Goal: Information Seeking & Learning: Learn about a topic

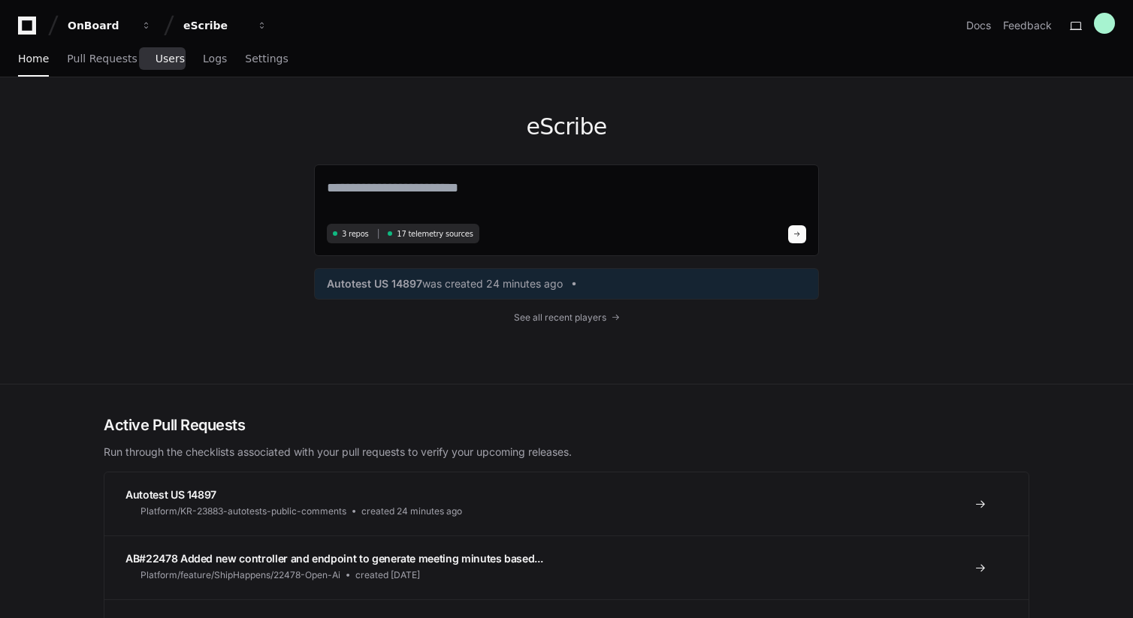
click at [168, 68] on link "Users" at bounding box center [169, 59] width 29 height 35
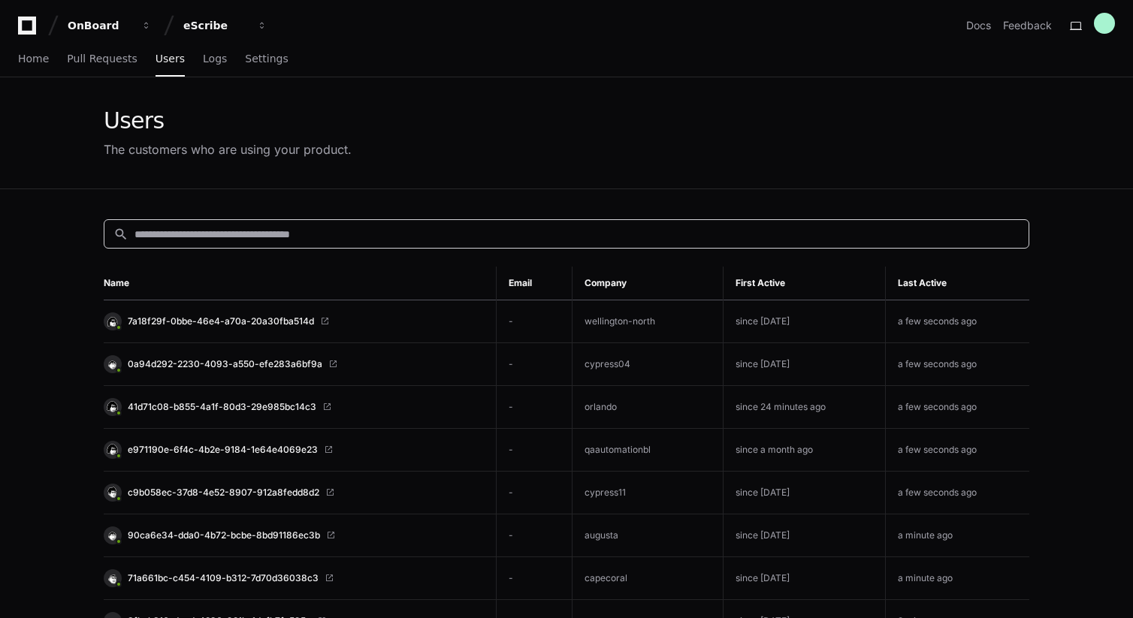
click at [378, 240] on input at bounding box center [576, 234] width 885 height 15
type input "***"
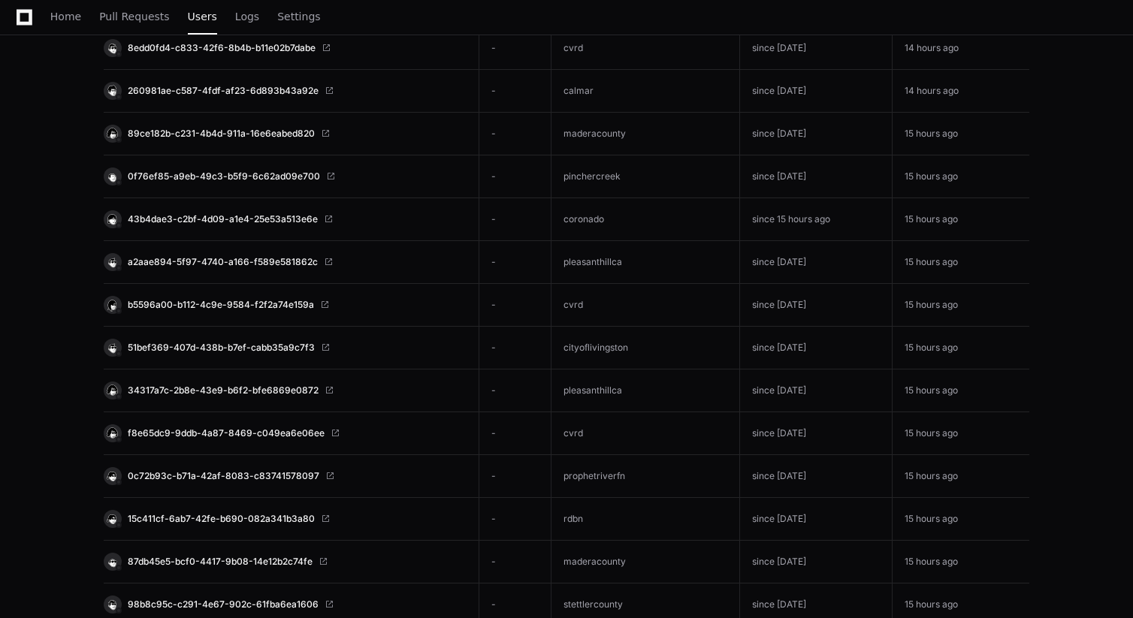
scroll to position [5547, 0]
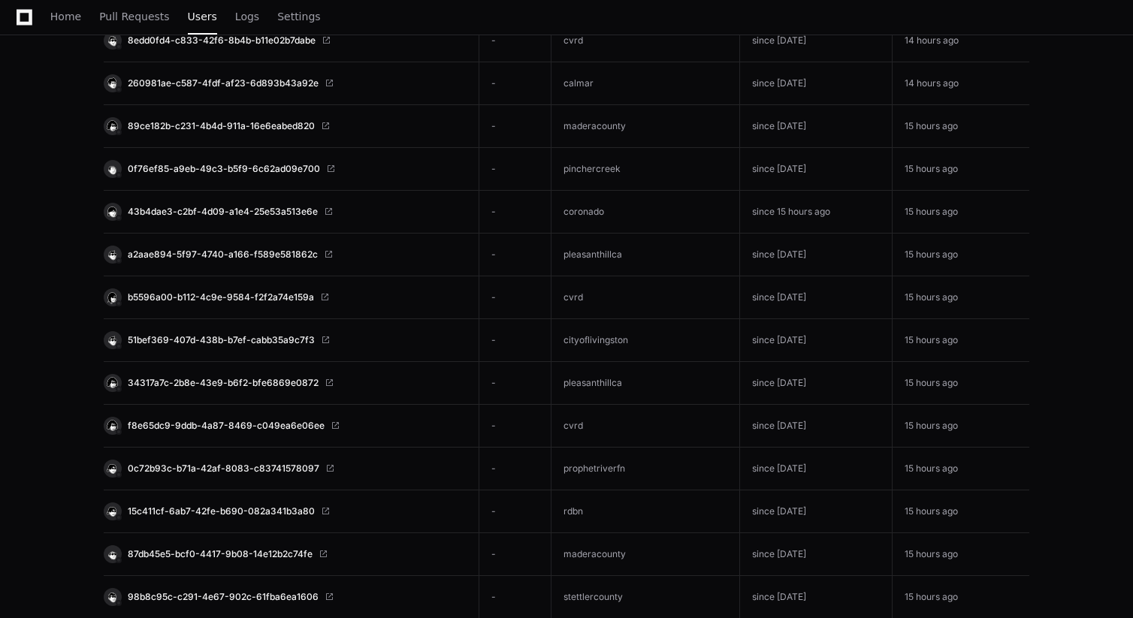
click at [643, 251] on td "pleasanthillca" at bounding box center [645, 255] width 188 height 43
click at [169, 254] on span "a2aae894-5f97-4740-a166-f589e581862c" at bounding box center [223, 255] width 190 height 12
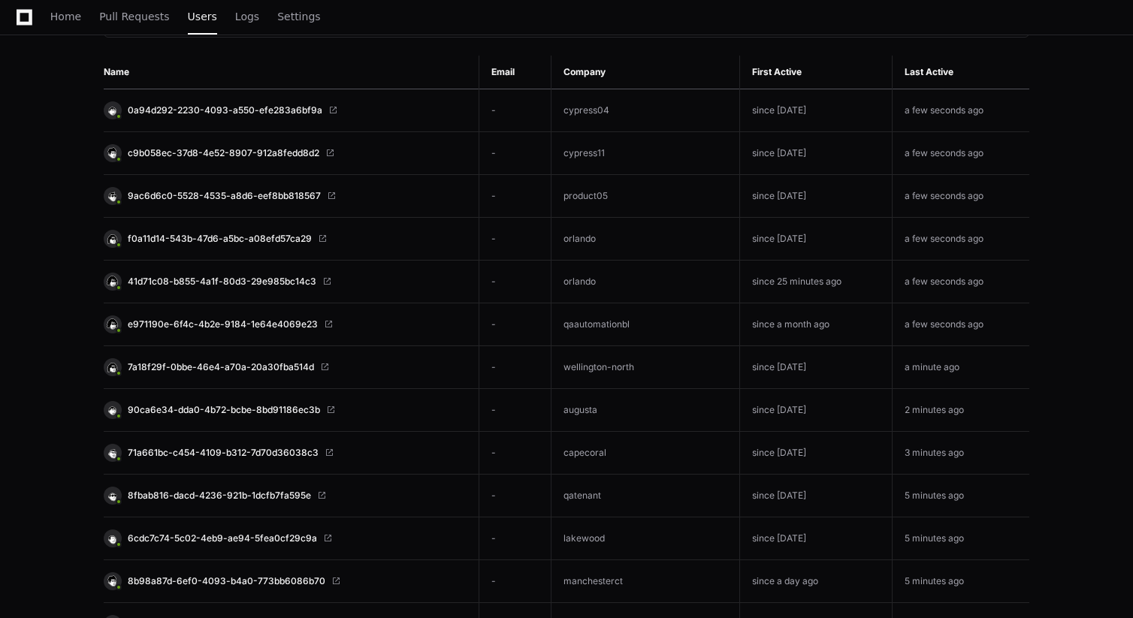
scroll to position [0, 0]
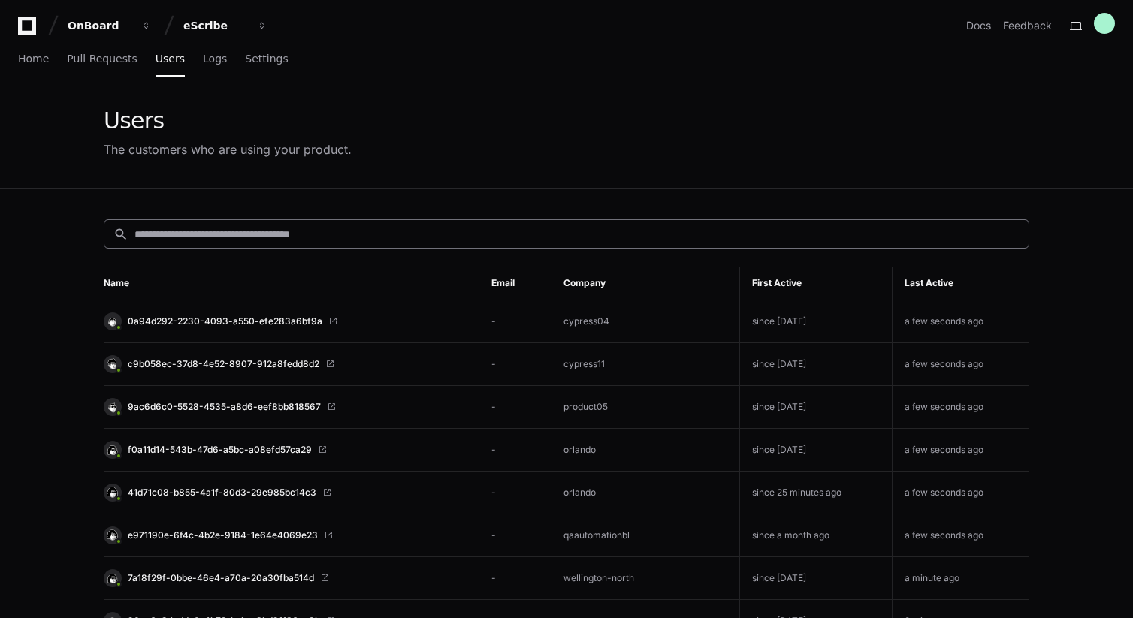
click at [373, 243] on div "search" at bounding box center [566, 233] width 925 height 29
click at [373, 237] on input at bounding box center [576, 234] width 885 height 15
paste input "**********"
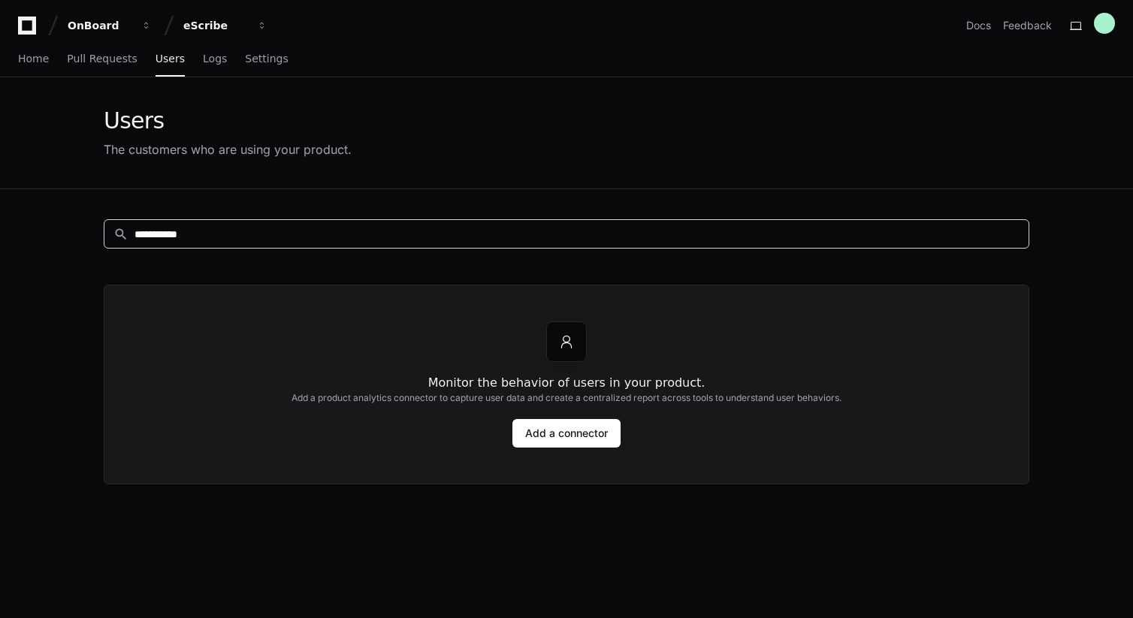
paste input "**********"
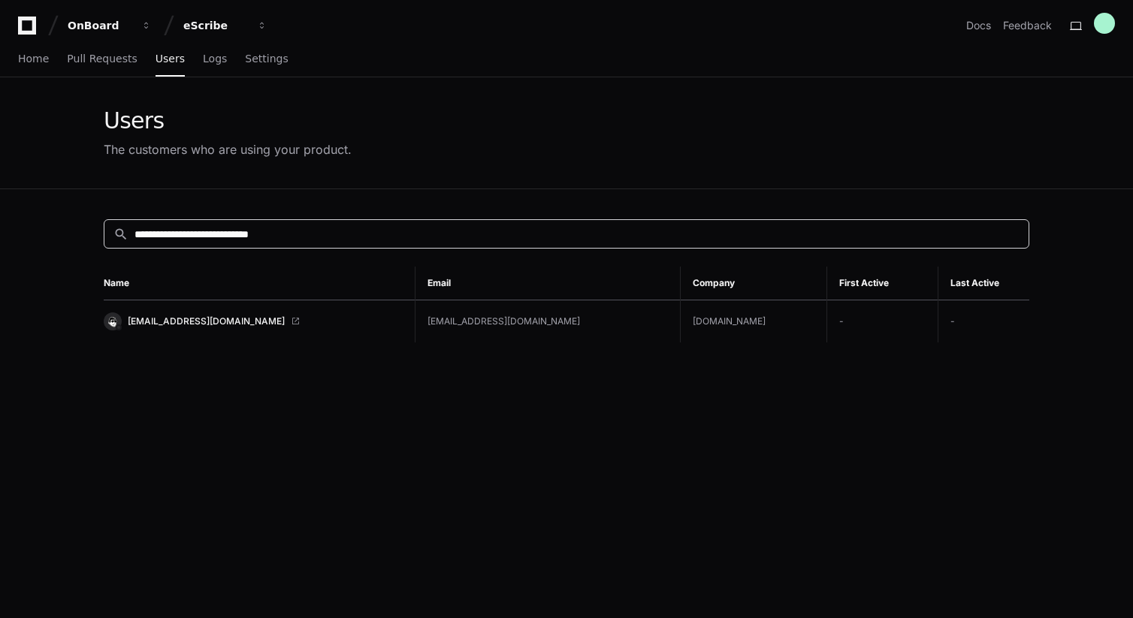
click at [192, 236] on input "**********" at bounding box center [576, 234] width 885 height 15
paste input "******"
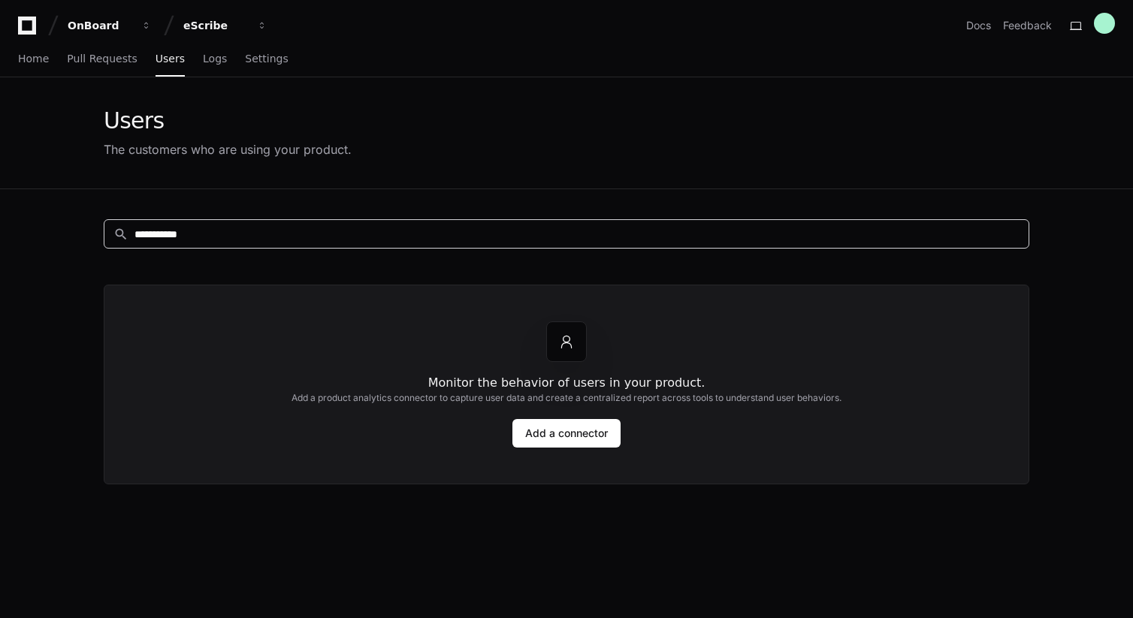
paste input
type input "**********"
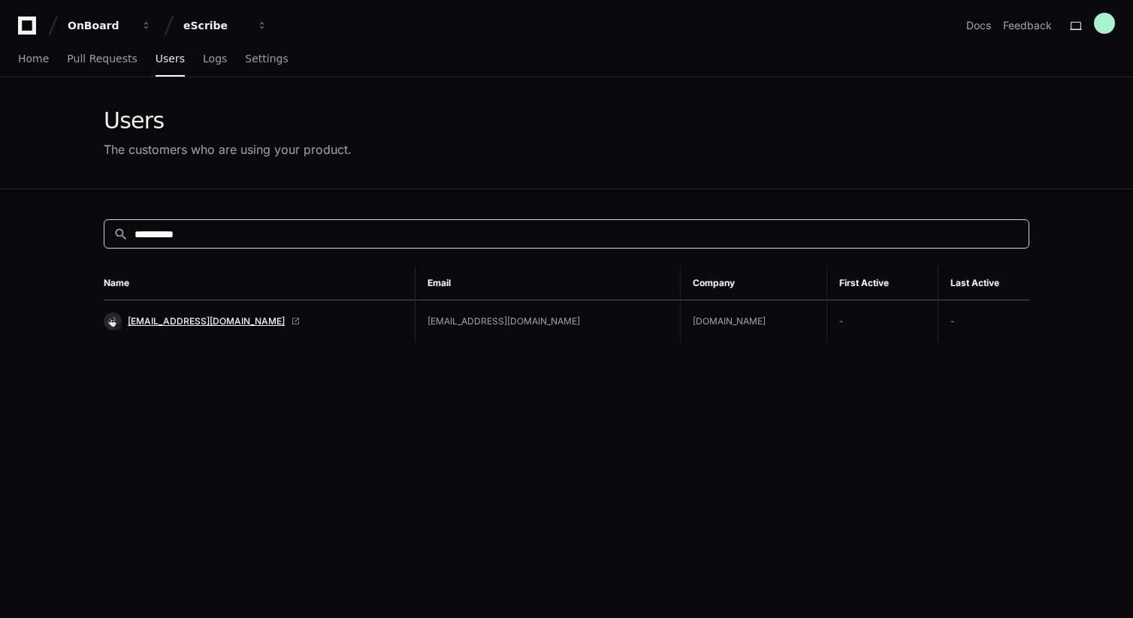
click at [222, 322] on span "vrutkevich@escribemeetings.com" at bounding box center [206, 321] width 157 height 12
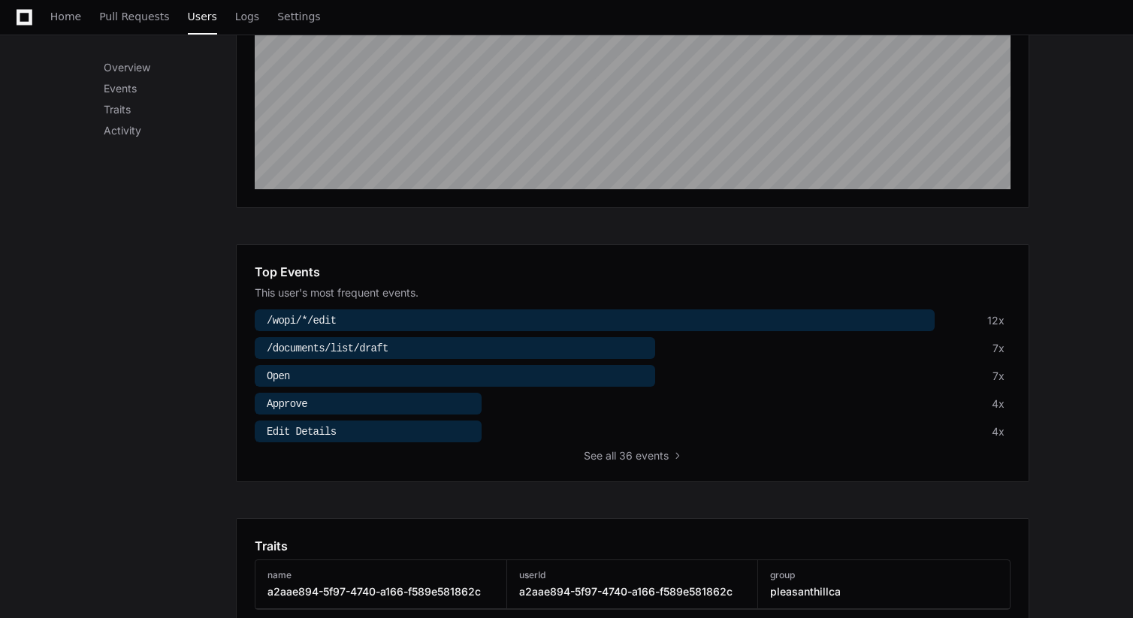
scroll to position [297, 0]
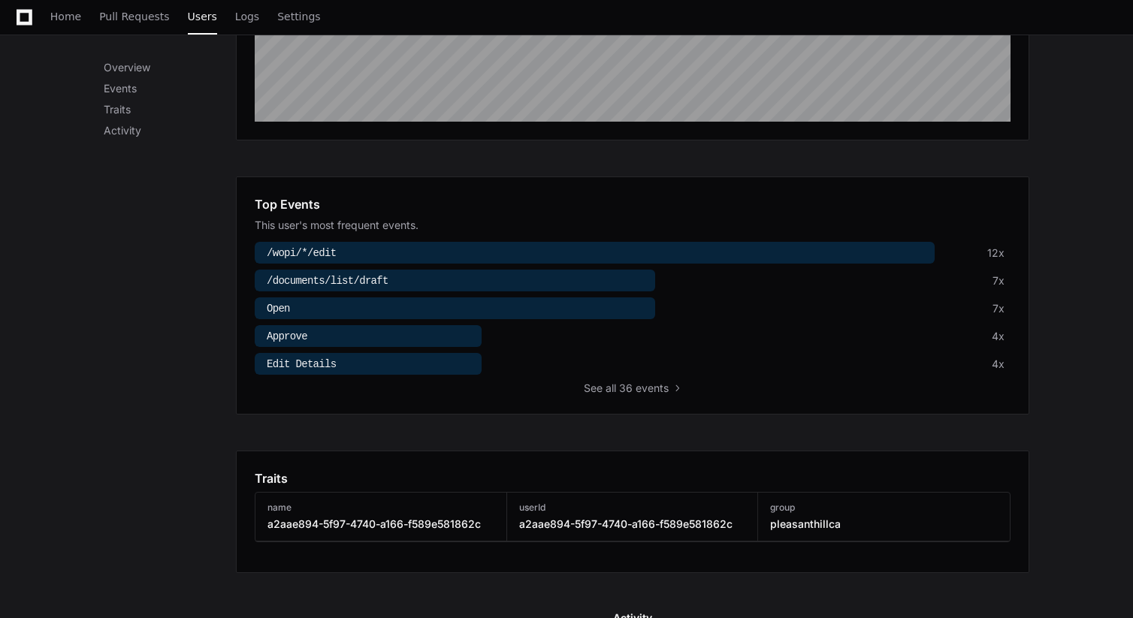
click at [364, 275] on span "/documents/list/draft" at bounding box center [328, 281] width 122 height 12
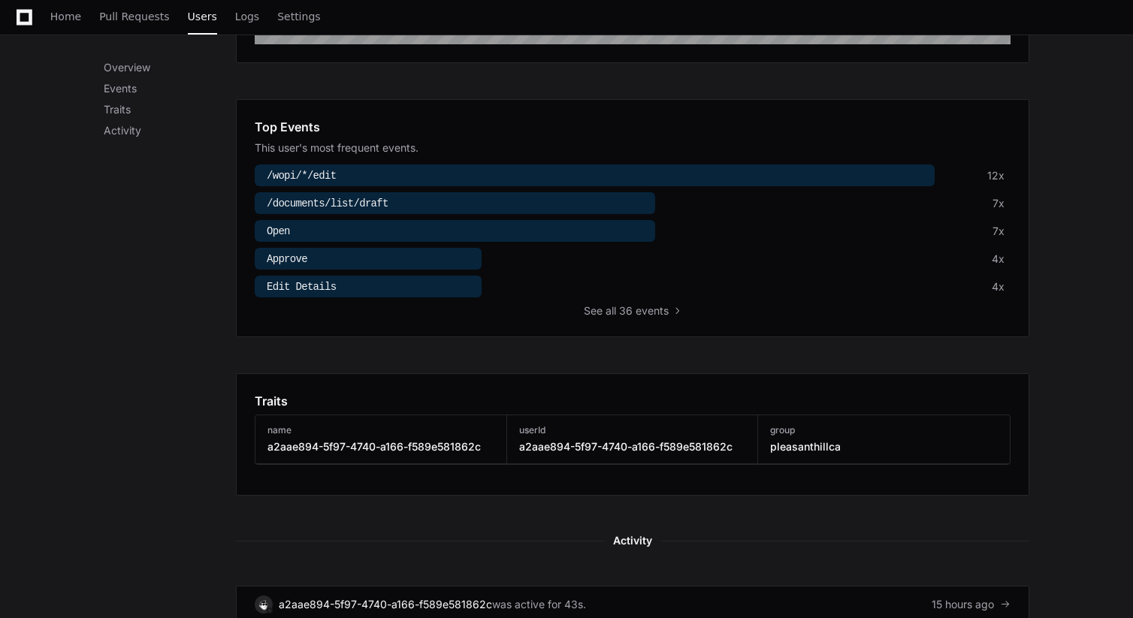
scroll to position [439, 0]
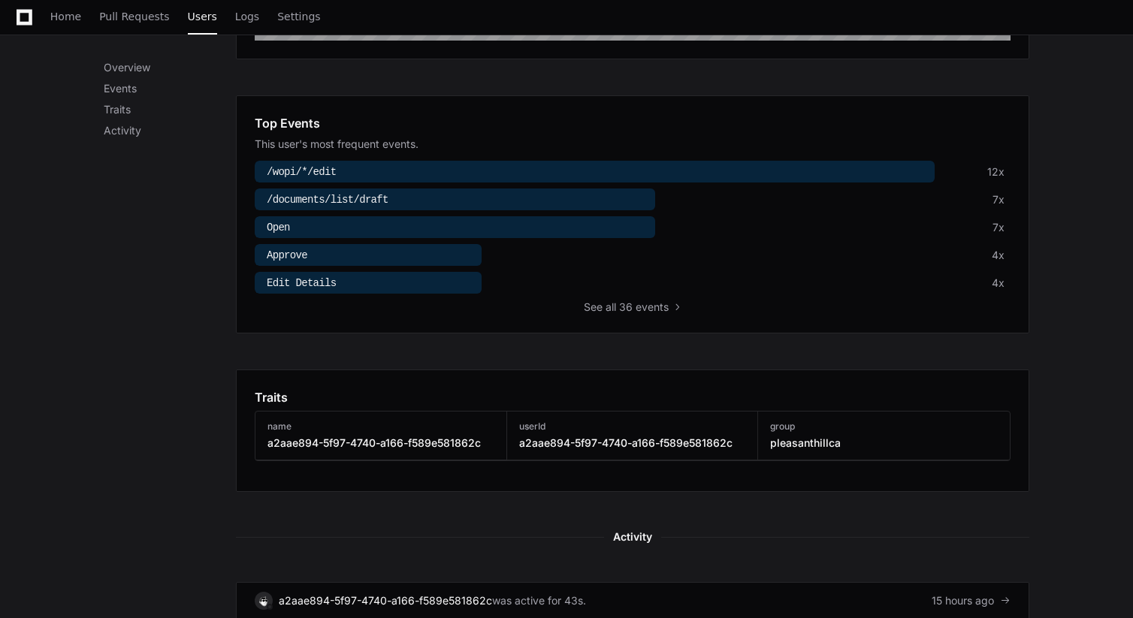
click at [408, 197] on div at bounding box center [455, 200] width 400 height 22
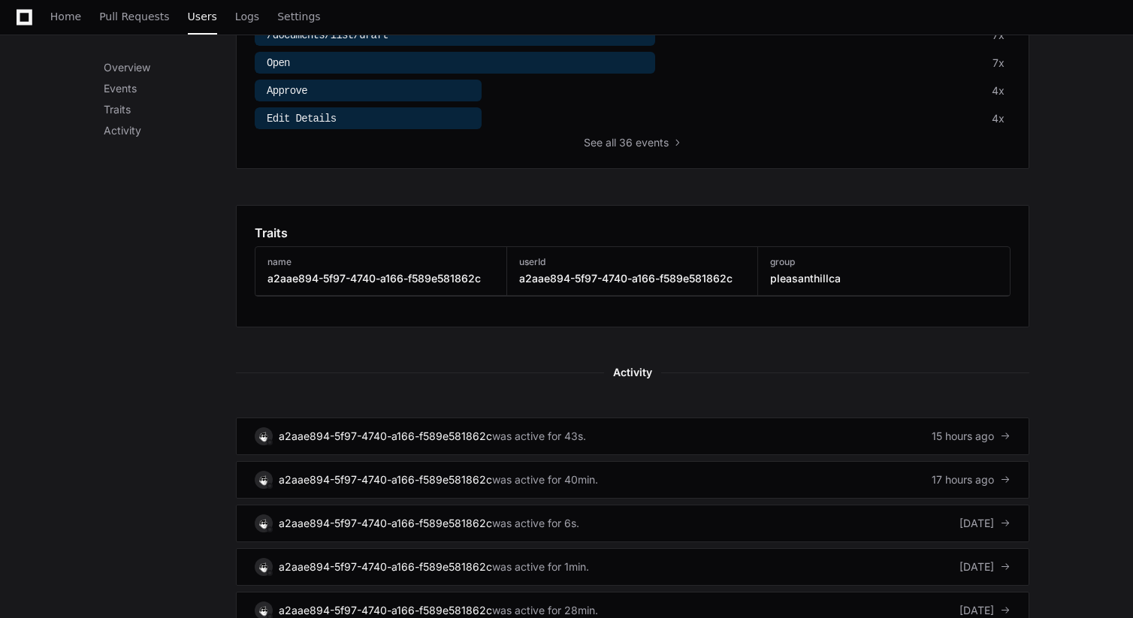
scroll to position [605, 0]
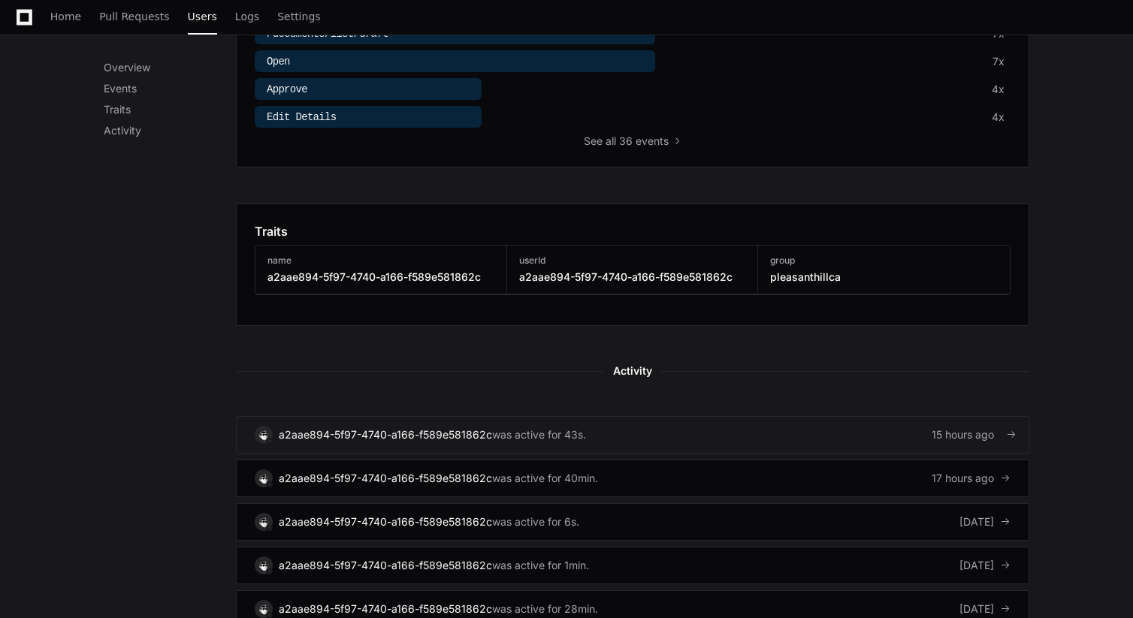
click at [572, 432] on div "was active for 43s." at bounding box center [539, 434] width 94 height 15
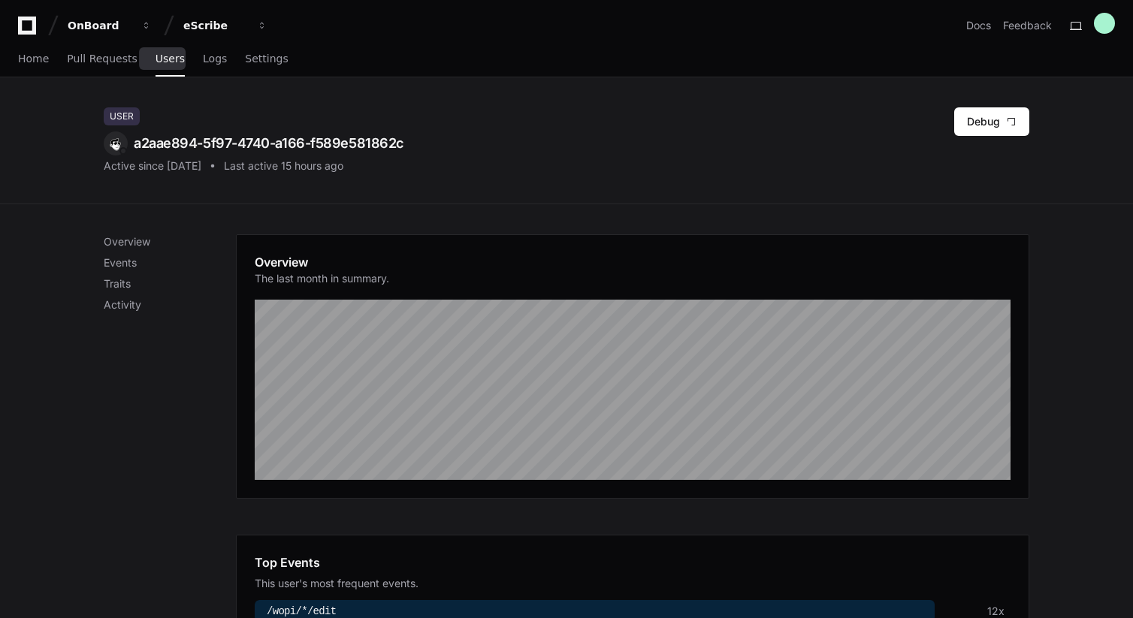
click at [159, 59] on span "Users" at bounding box center [169, 58] width 29 height 9
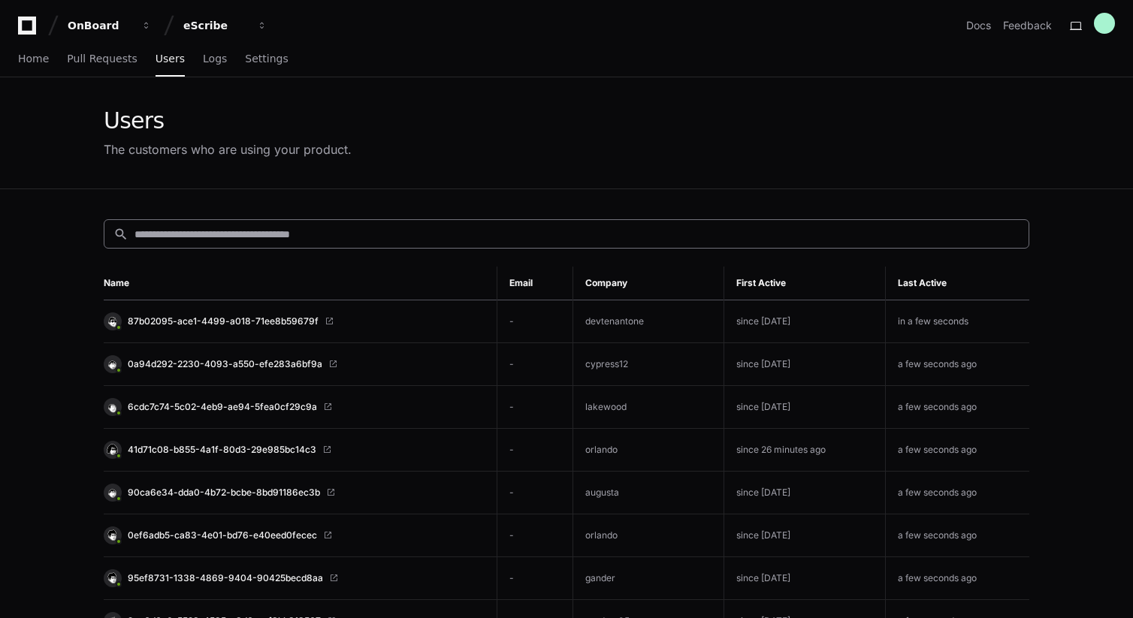
click at [279, 238] on input at bounding box center [576, 234] width 885 height 15
paste input "**********"
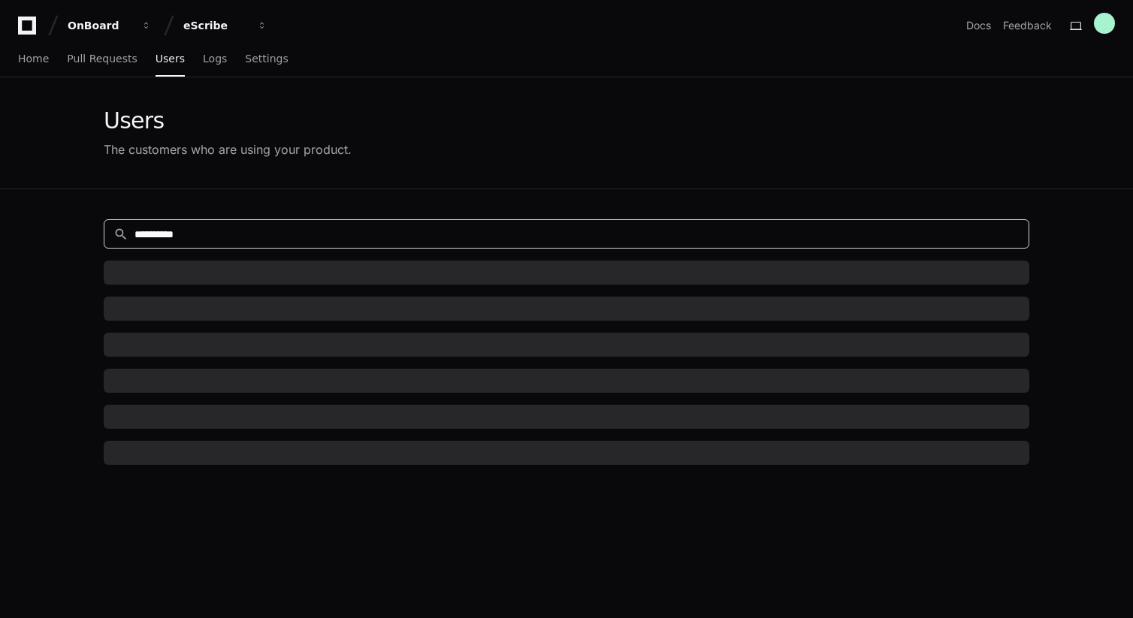
type input "**********"
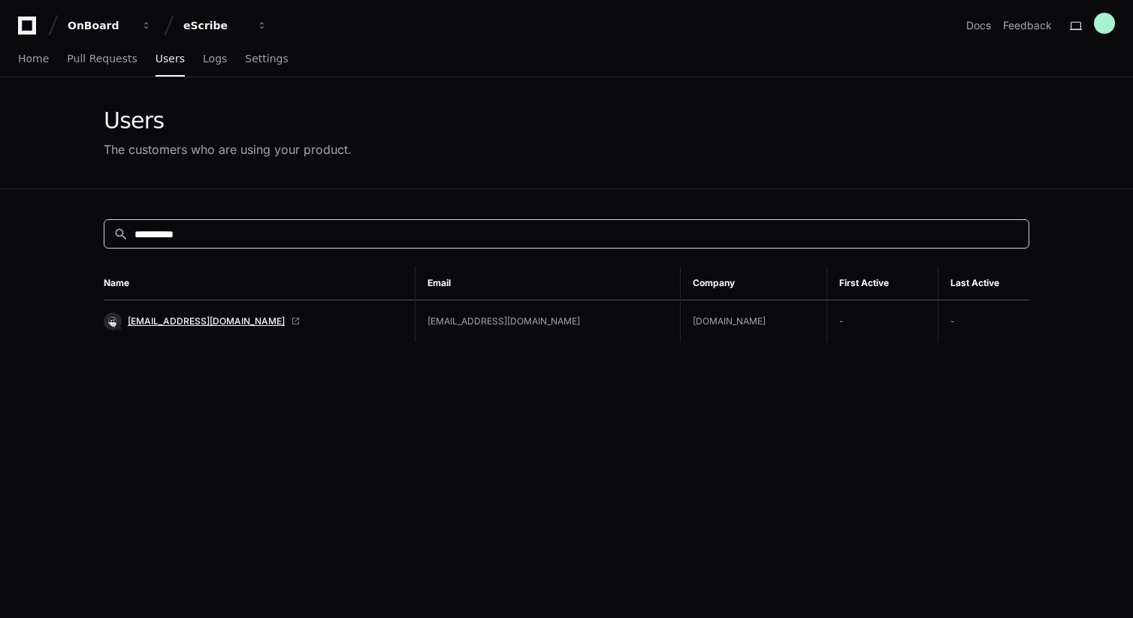
click at [227, 322] on span "ybrahynets@escribemeetings.com" at bounding box center [206, 321] width 157 height 12
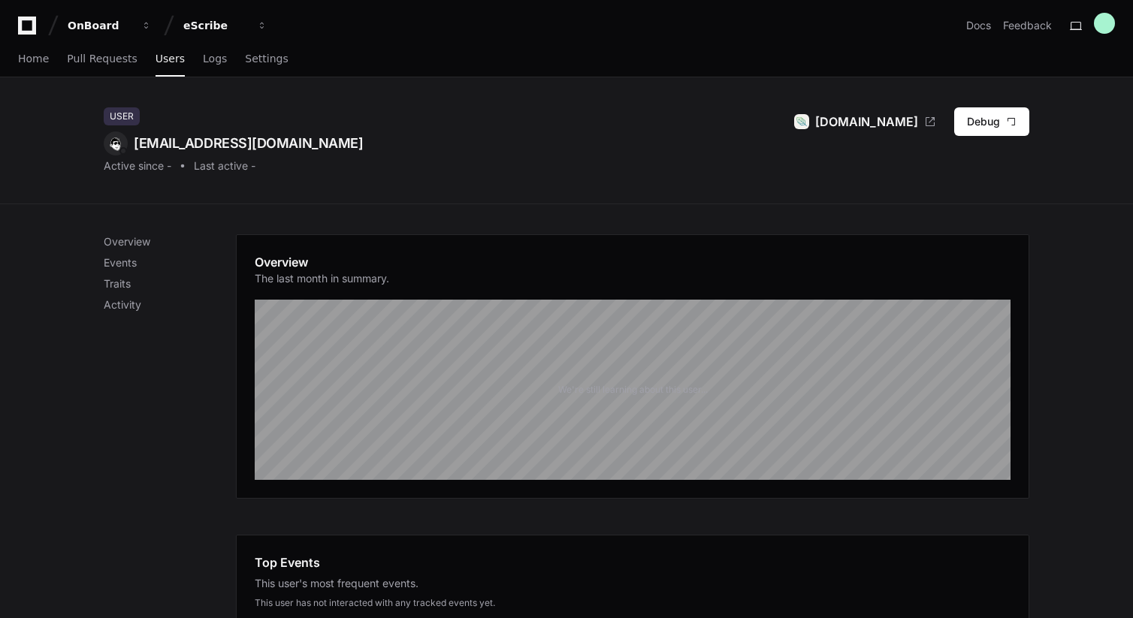
click at [372, 167] on div "User ybrahynets@escribemeetings.com Active since - Last active - Escribemeeting…" at bounding box center [566, 140] width 925 height 66
click at [218, 18] on div "eScribe" at bounding box center [215, 25] width 65 height 15
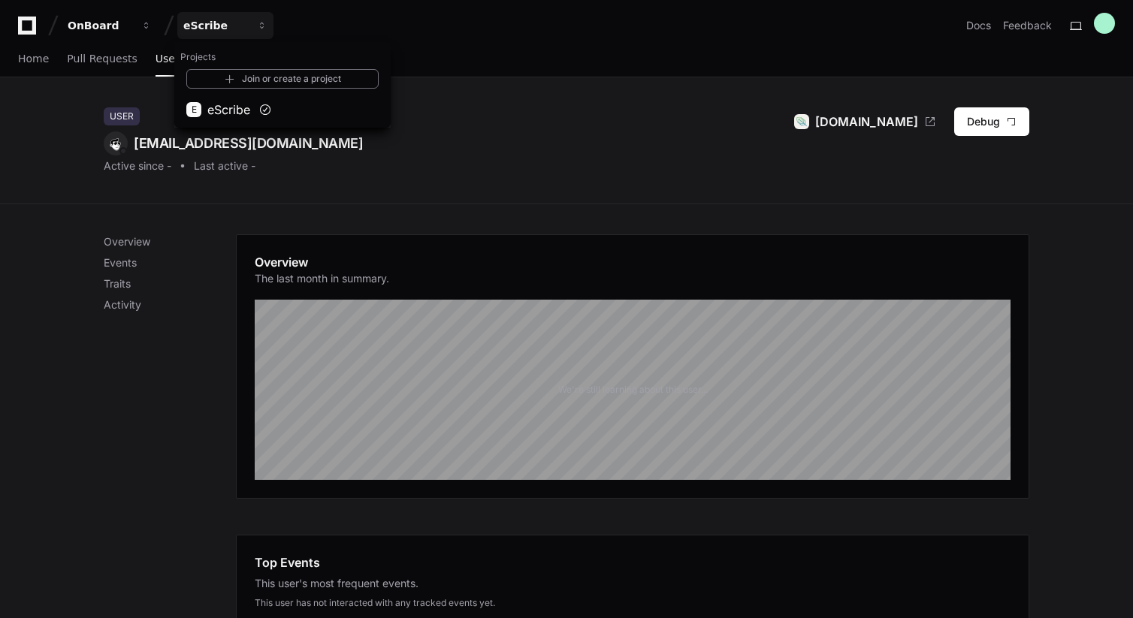
click at [612, 137] on div "User vrutkevich@escribemeetings.com Active since - Last active - Escribemeeting…" at bounding box center [566, 140] width 925 height 66
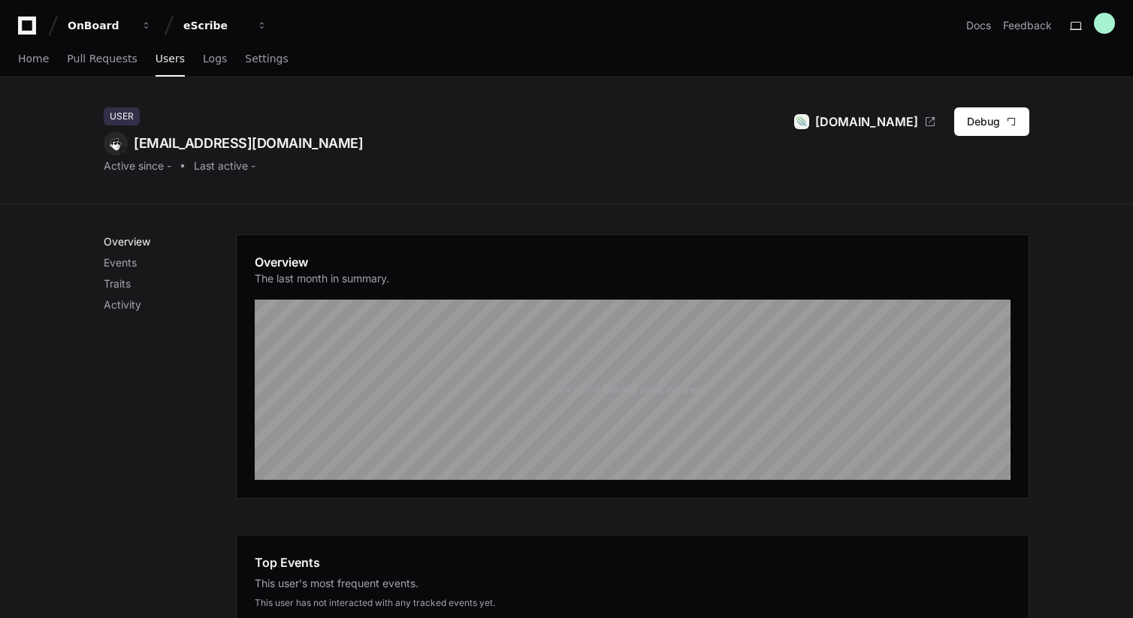
click at [128, 243] on p "Overview" at bounding box center [170, 241] width 132 height 15
click at [992, 121] on button "Debug" at bounding box center [991, 121] width 75 height 29
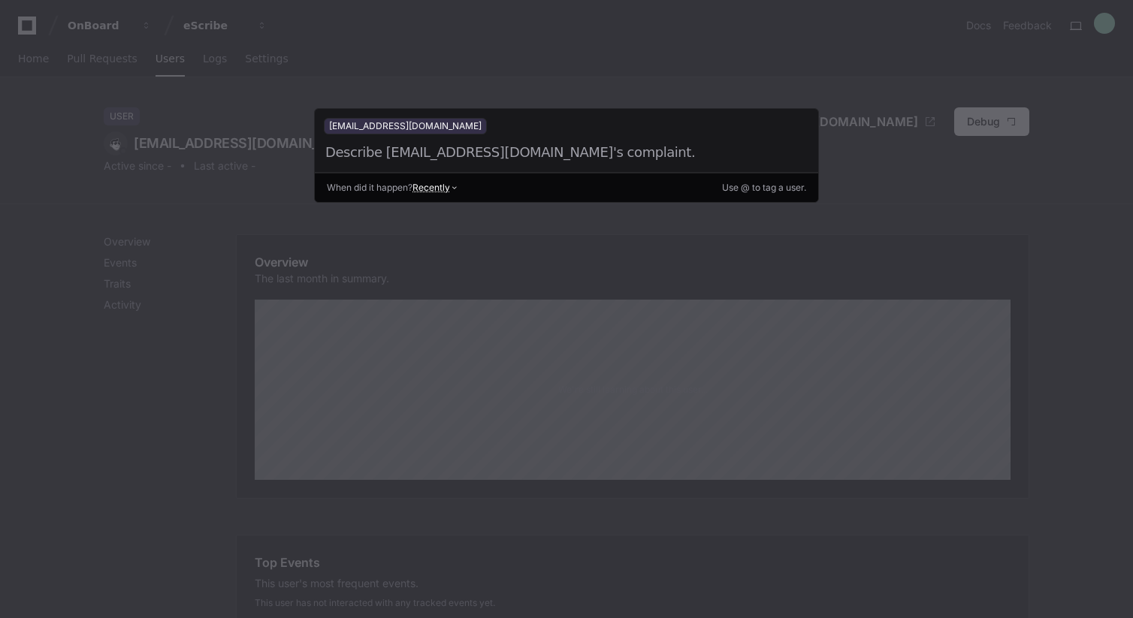
click at [549, 155] on div at bounding box center [549, 152] width 451 height 21
click at [557, 268] on div at bounding box center [566, 309] width 1133 height 618
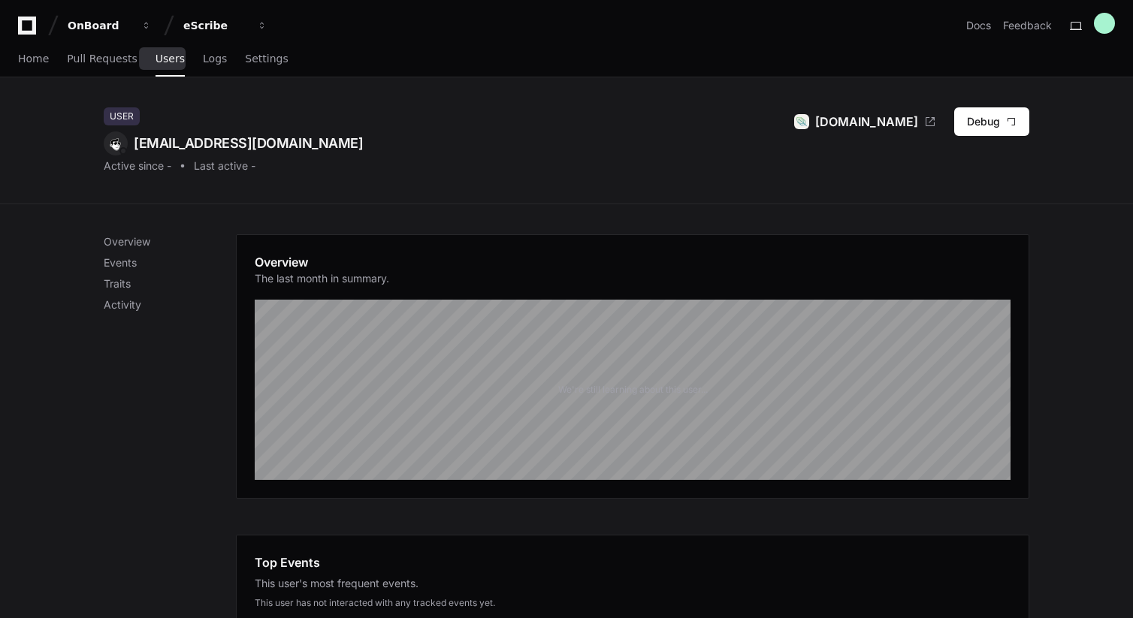
click at [166, 56] on span "Users" at bounding box center [169, 58] width 29 height 9
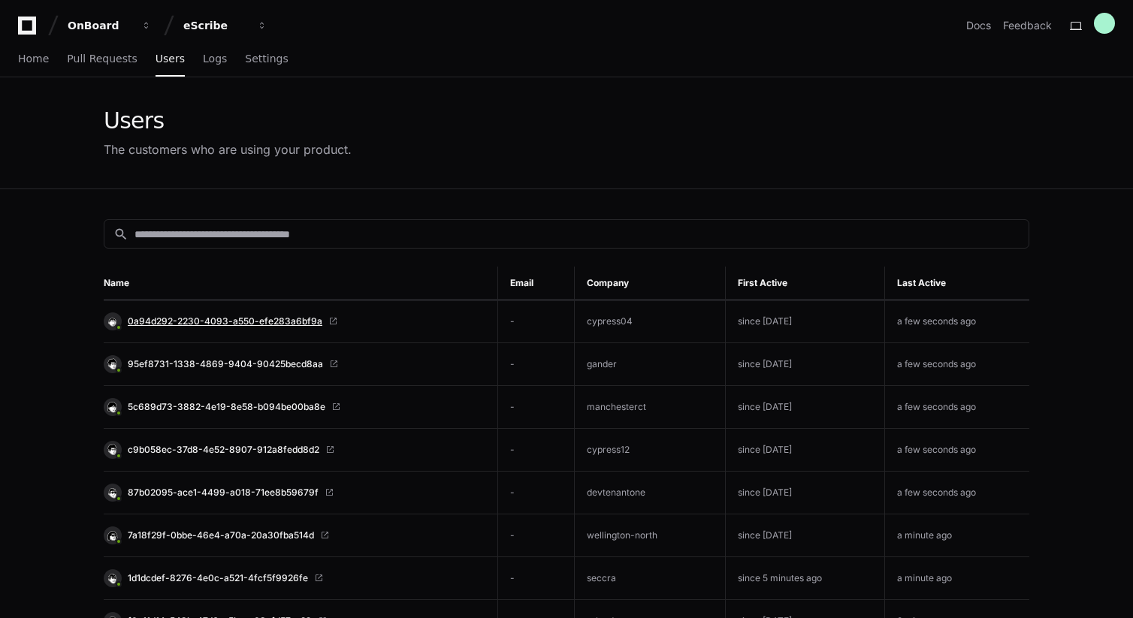
click at [224, 318] on span "0a94d292-2230-4093-a550-efe283a6bf9a" at bounding box center [225, 321] width 195 height 12
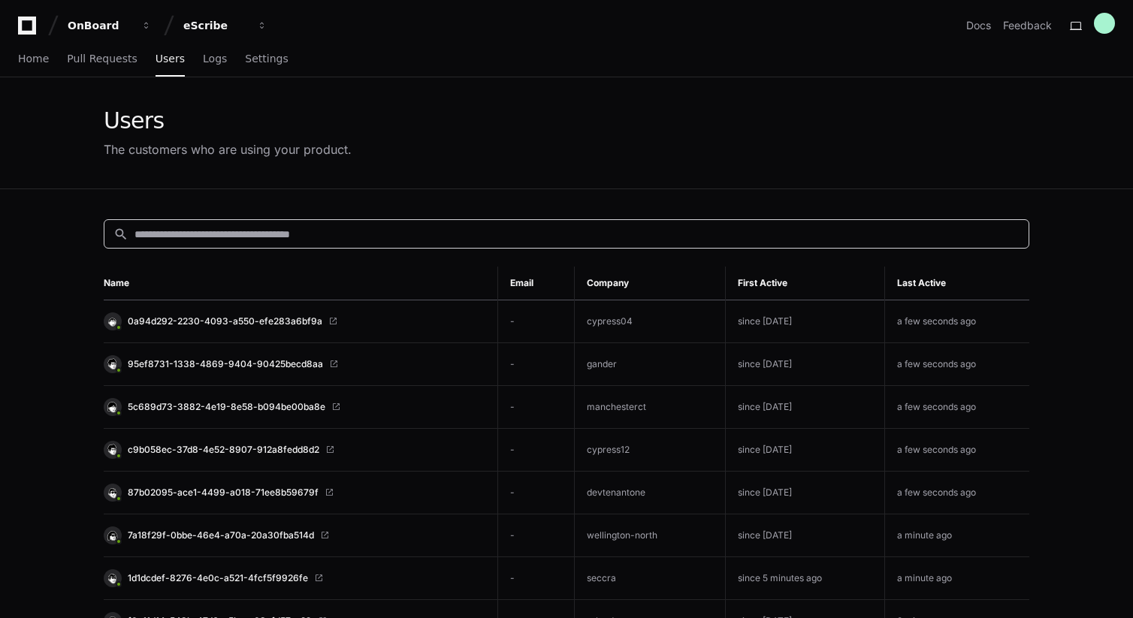
click at [222, 231] on input at bounding box center [576, 234] width 885 height 15
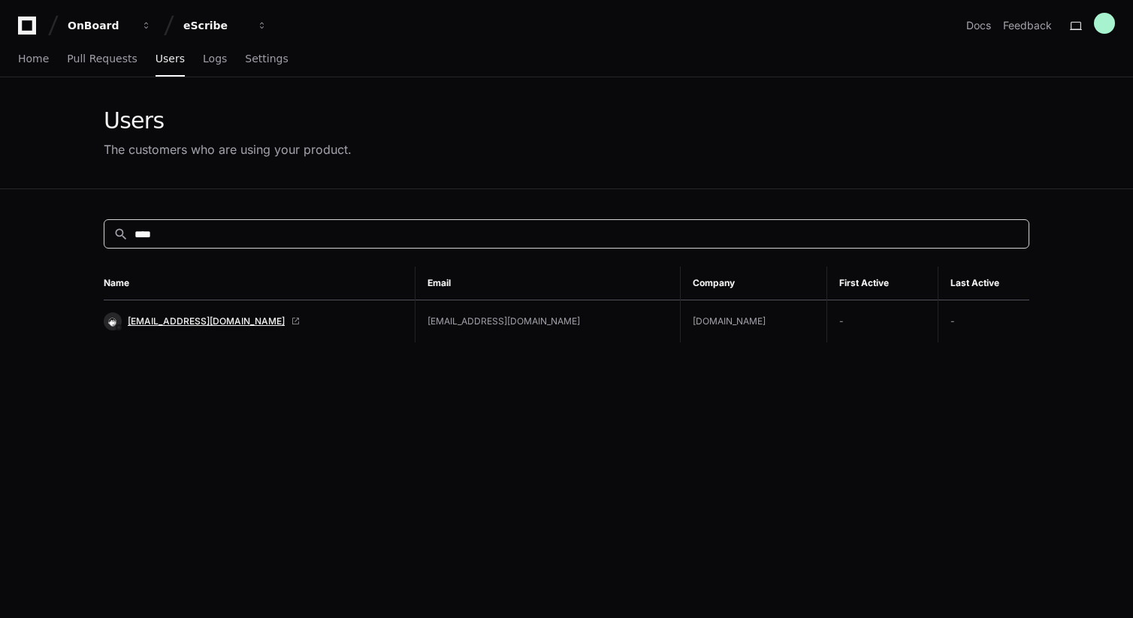
type input "****"
click at [225, 322] on span "[EMAIL_ADDRESS][DOMAIN_NAME]" at bounding box center [206, 321] width 157 height 12
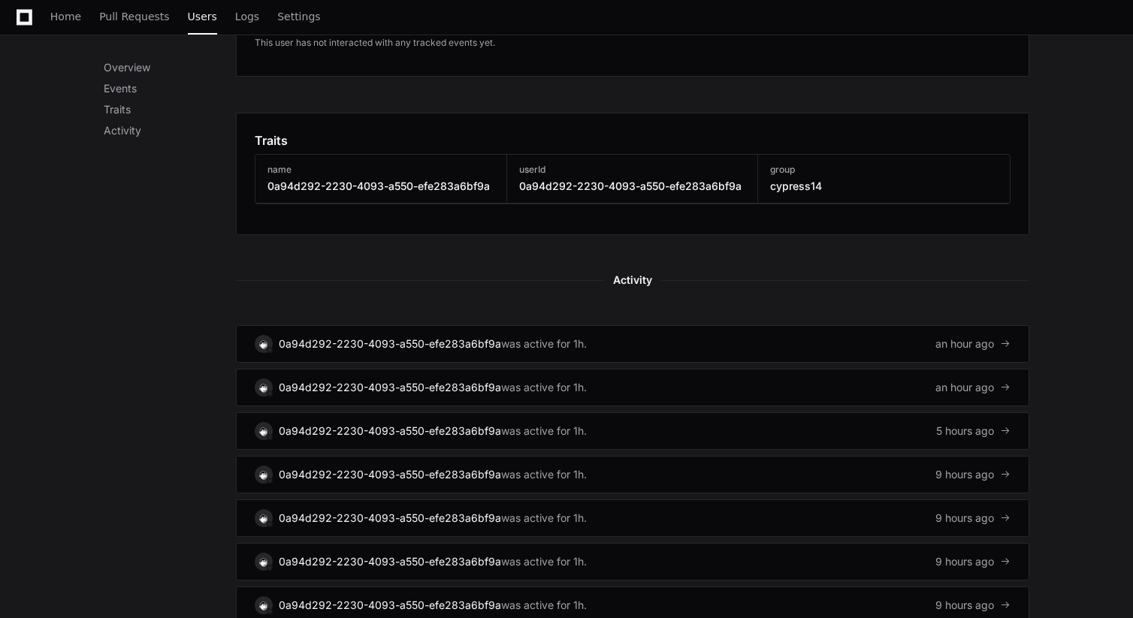
scroll to position [627, 0]
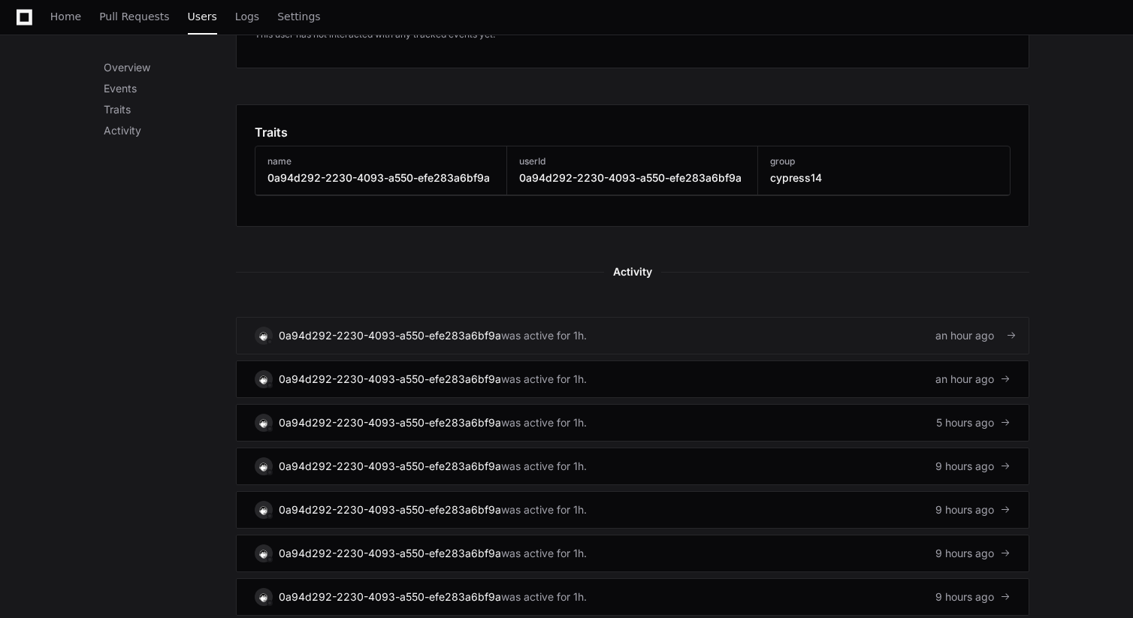
click at [700, 339] on link "0a94d292-2230-4093-a550-efe283a6bf9a was active for 1h. an hour ago" at bounding box center [632, 336] width 793 height 38
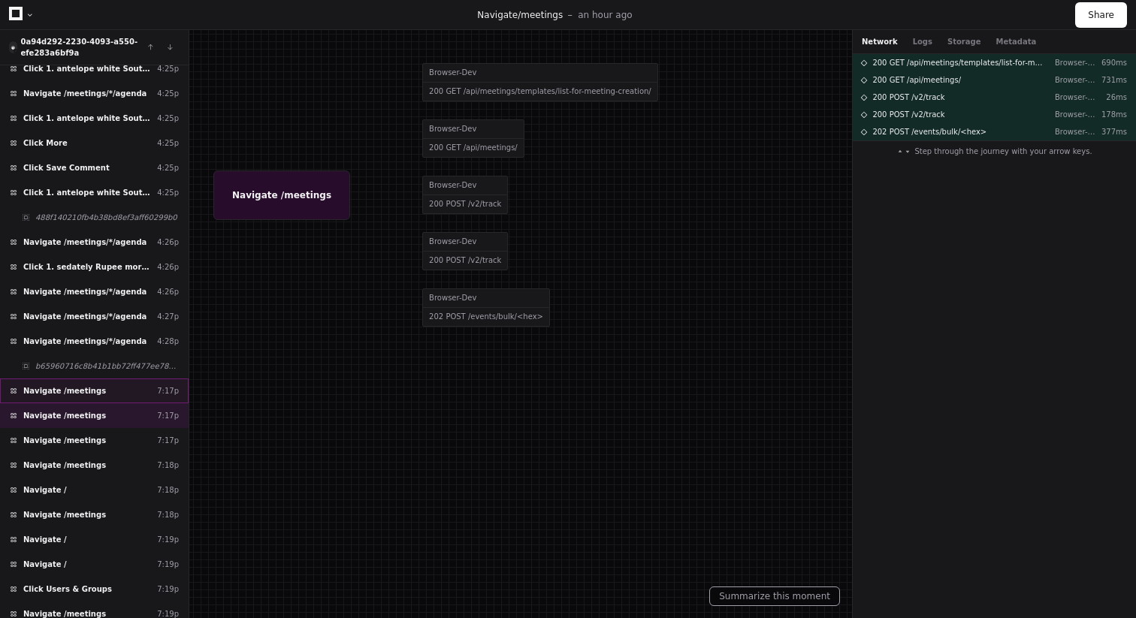
scroll to position [252, 0]
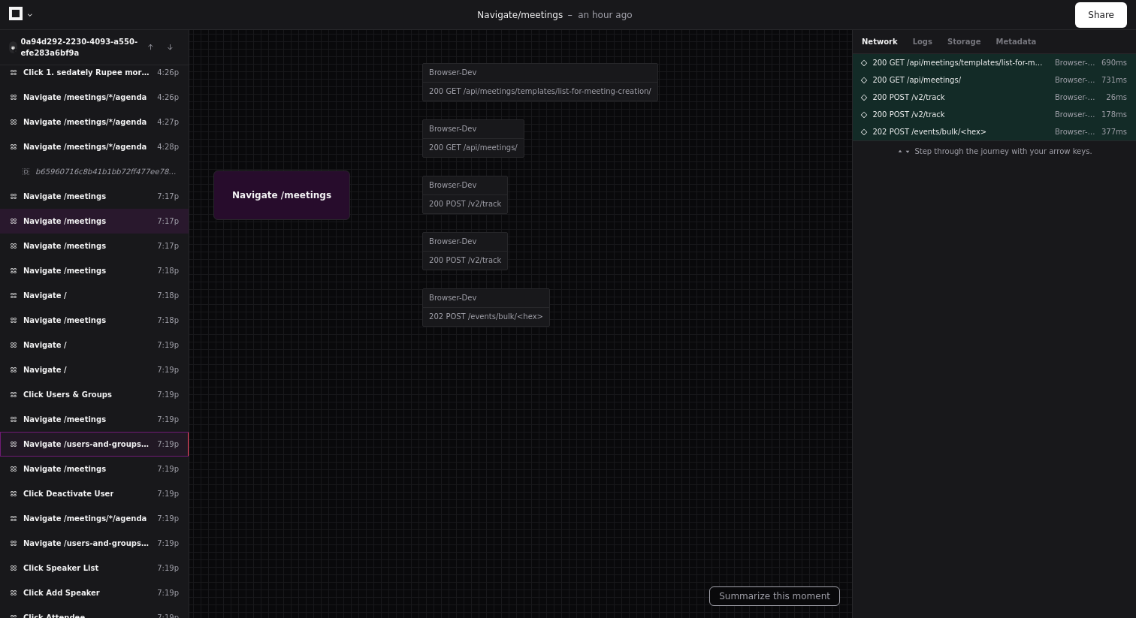
click at [93, 433] on div "Navigate /users-and-groups/user-list 7:19p" at bounding box center [94, 444] width 189 height 25
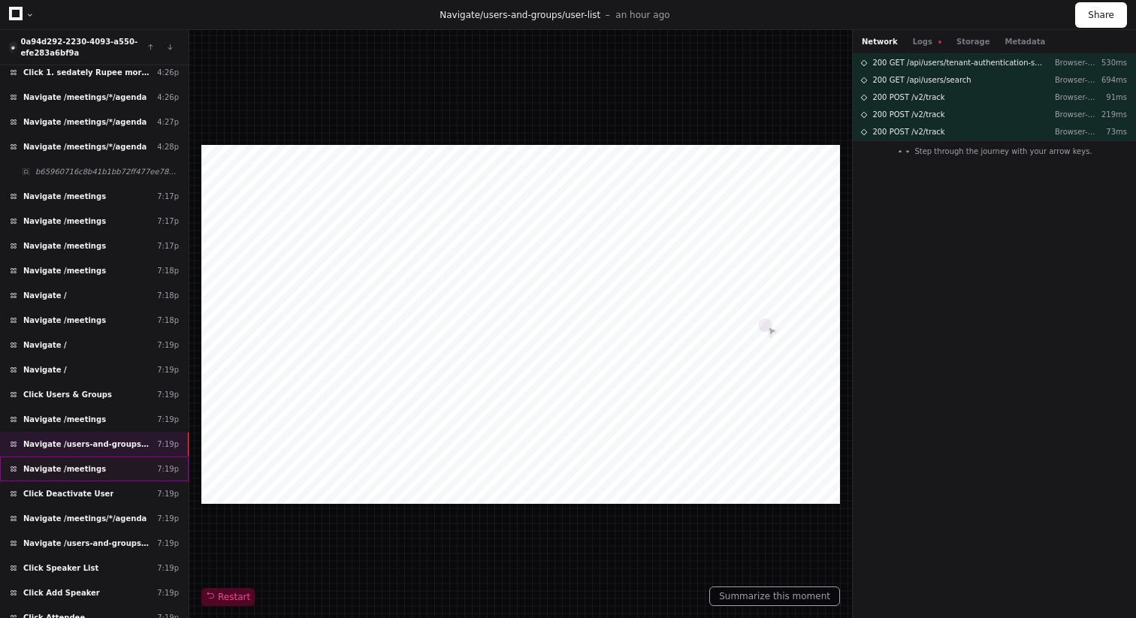
click at [83, 467] on span "Navigate /meetings" at bounding box center [64, 468] width 83 height 11
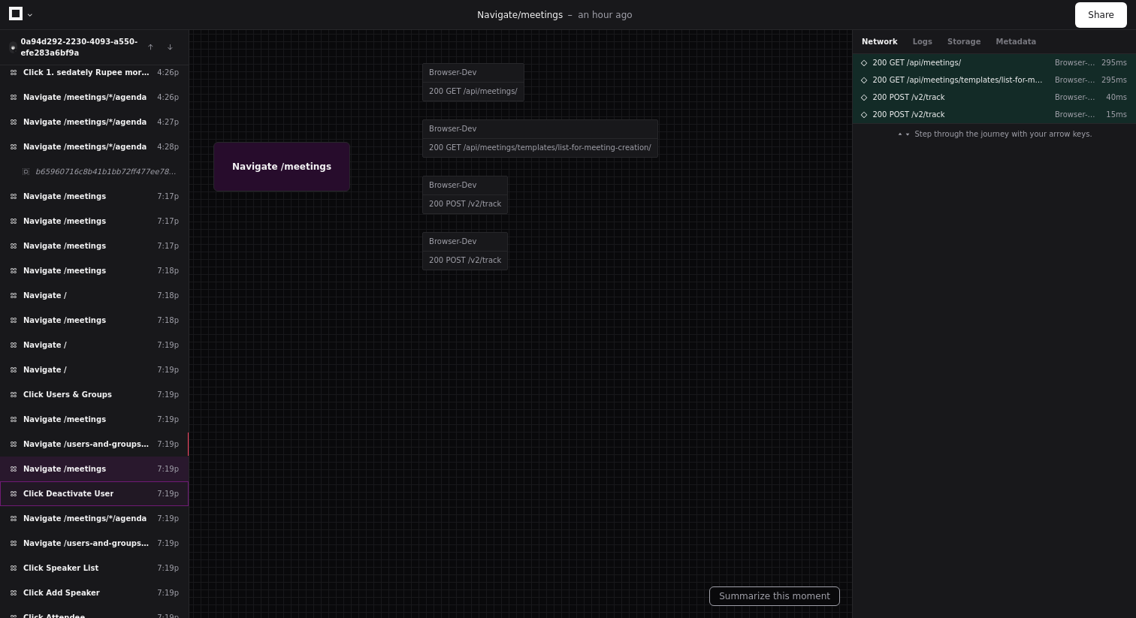
click at [74, 493] on span "Click Deactivate User" at bounding box center [68, 493] width 90 height 11
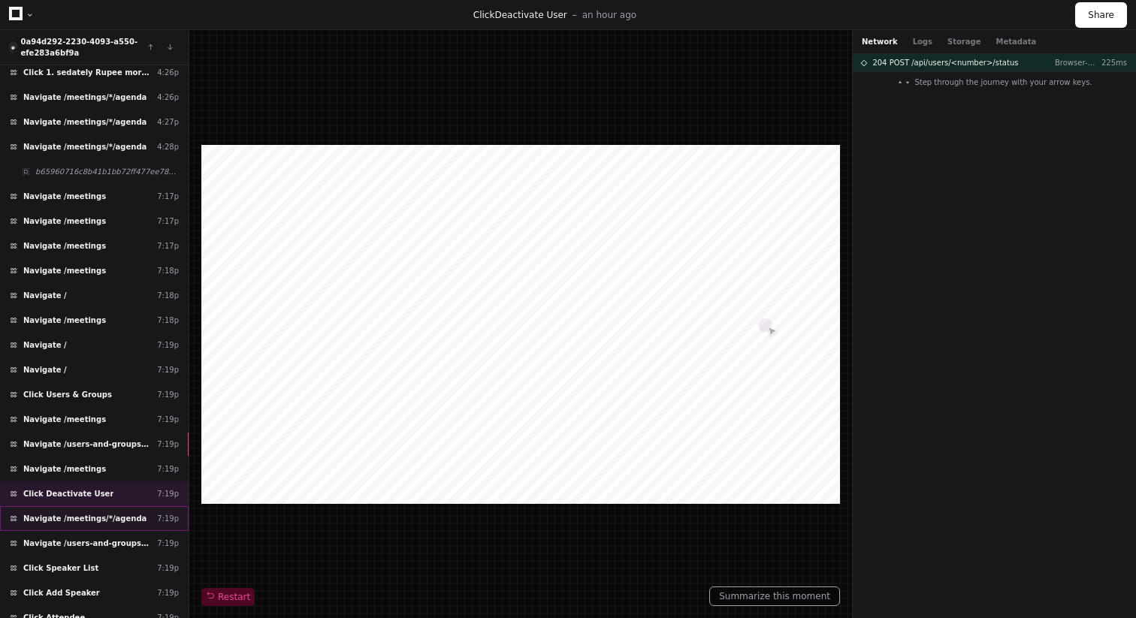
click at [60, 518] on span "Navigate /meetings/*/agenda" at bounding box center [84, 518] width 123 height 11
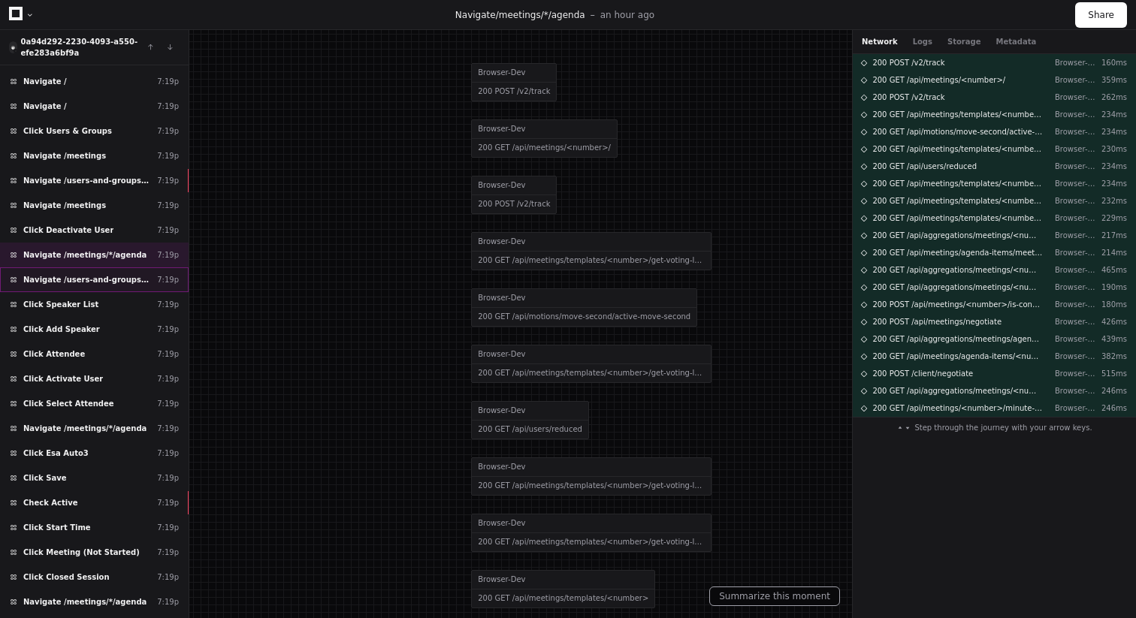
scroll to position [624, 0]
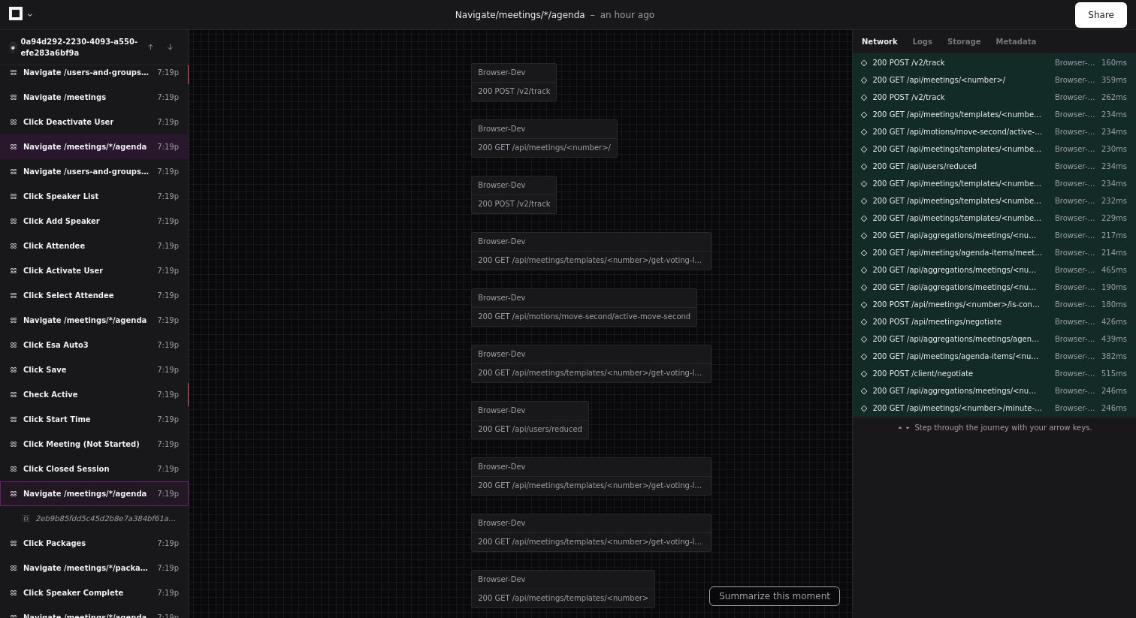
click at [75, 490] on span "Navigate /meetings/*/agenda" at bounding box center [84, 493] width 123 height 11
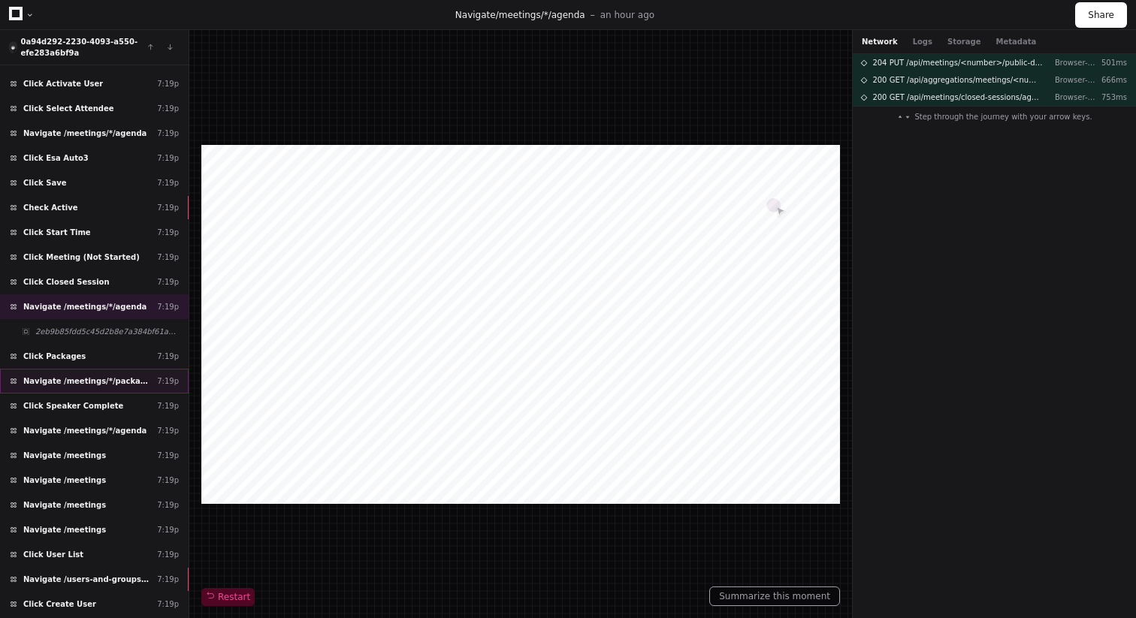
scroll to position [996, 0]
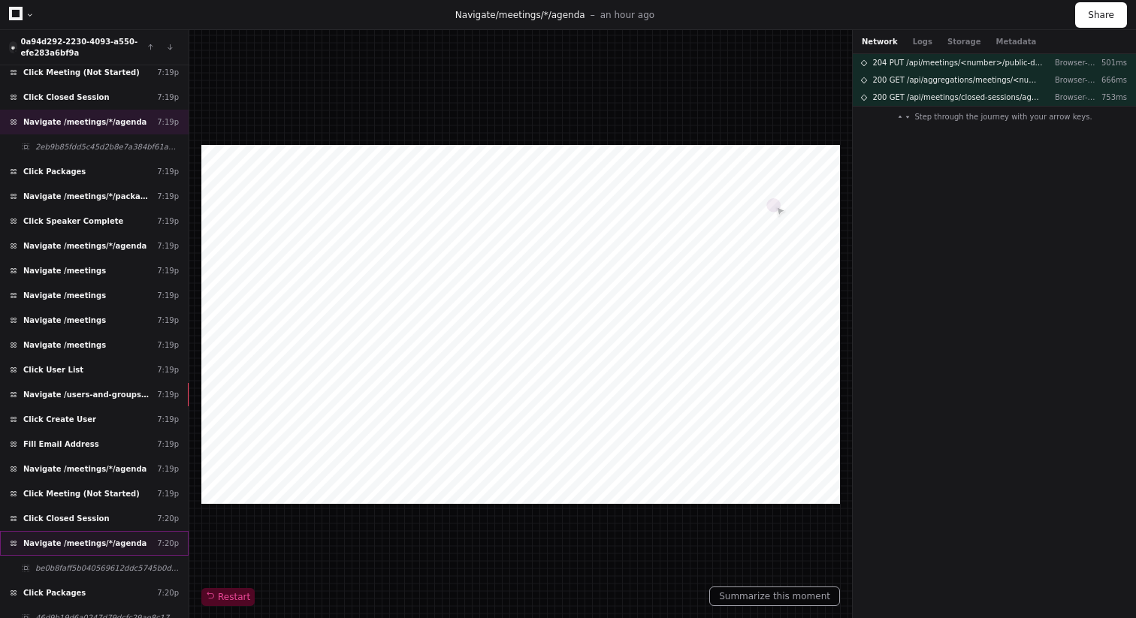
click at [79, 546] on span "Navigate /meetings/*/agenda" at bounding box center [84, 543] width 123 height 11
click at [932, 60] on span "204 PUT /api/meetings/<number>/public-display/off" at bounding box center [957, 62] width 170 height 11
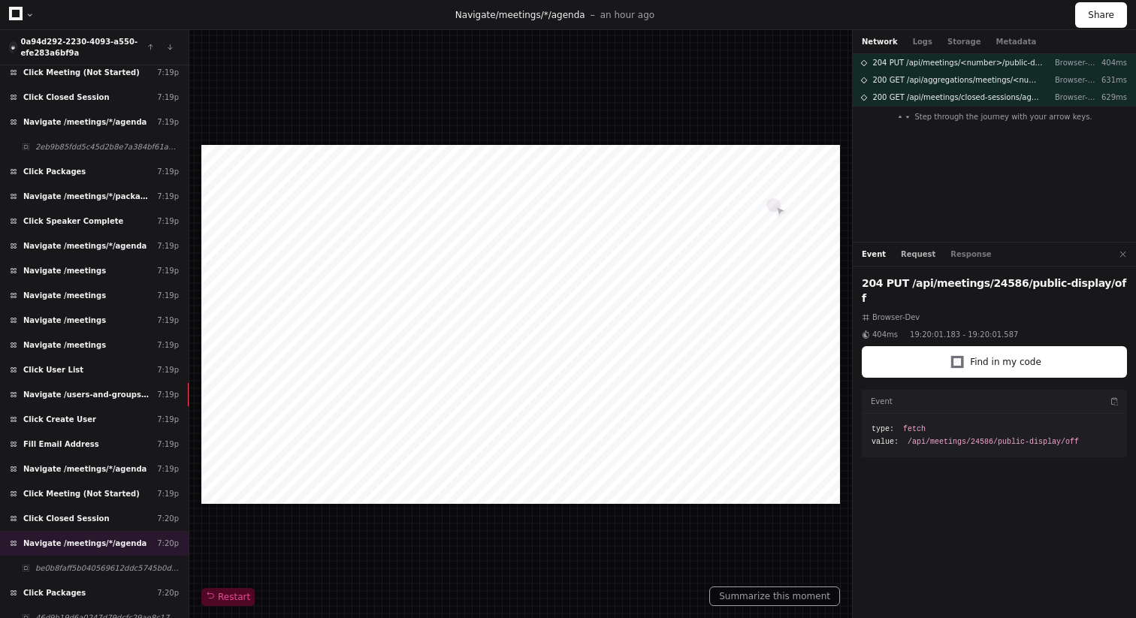
click at [907, 253] on button "Request" at bounding box center [918, 254] width 35 height 11
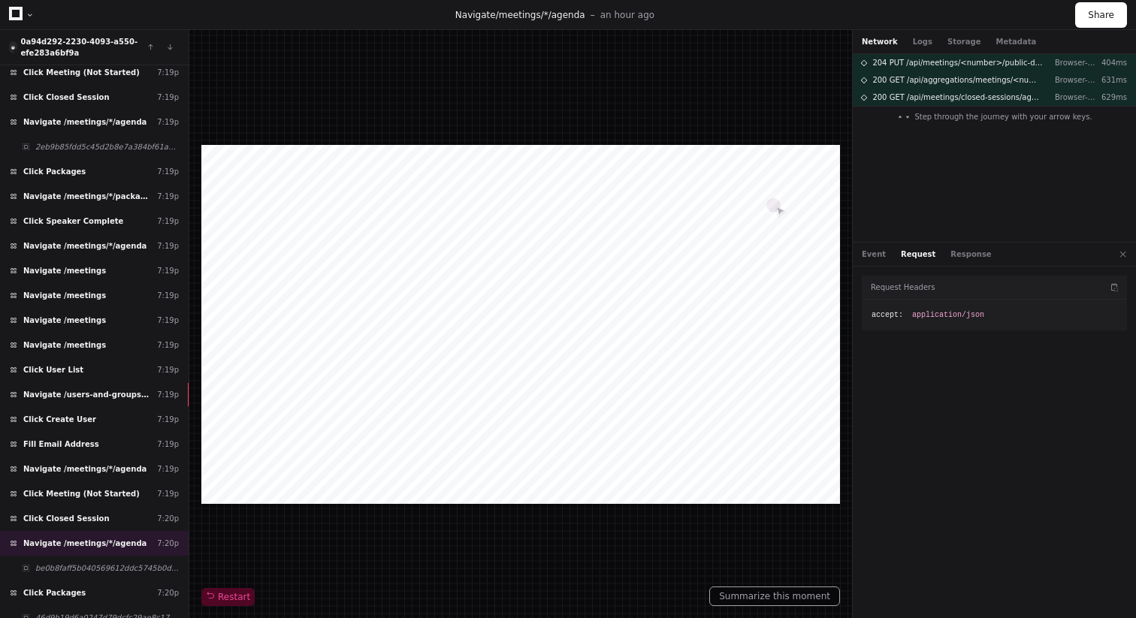
click at [887, 255] on div "Event Request Response" at bounding box center [927, 254] width 130 height 11
click at [958, 262] on div "Event Request Response" at bounding box center [993, 255] width 283 height 24
click at [960, 258] on button "Response" at bounding box center [970, 254] width 41 height 11
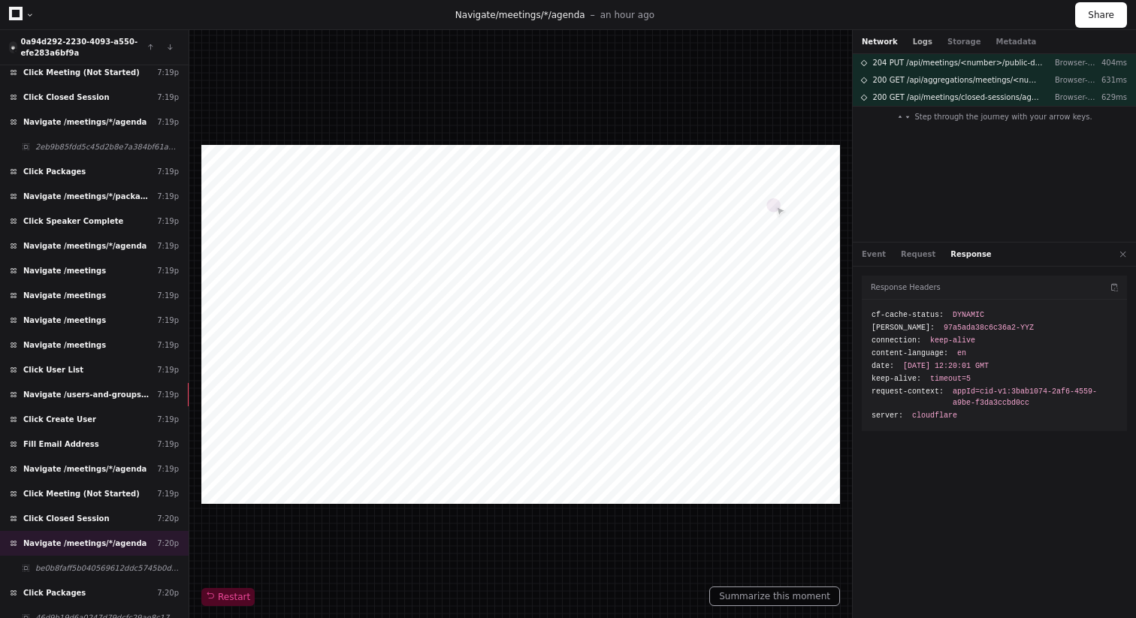
click at [913, 37] on button "Logs" at bounding box center [923, 41] width 20 height 11
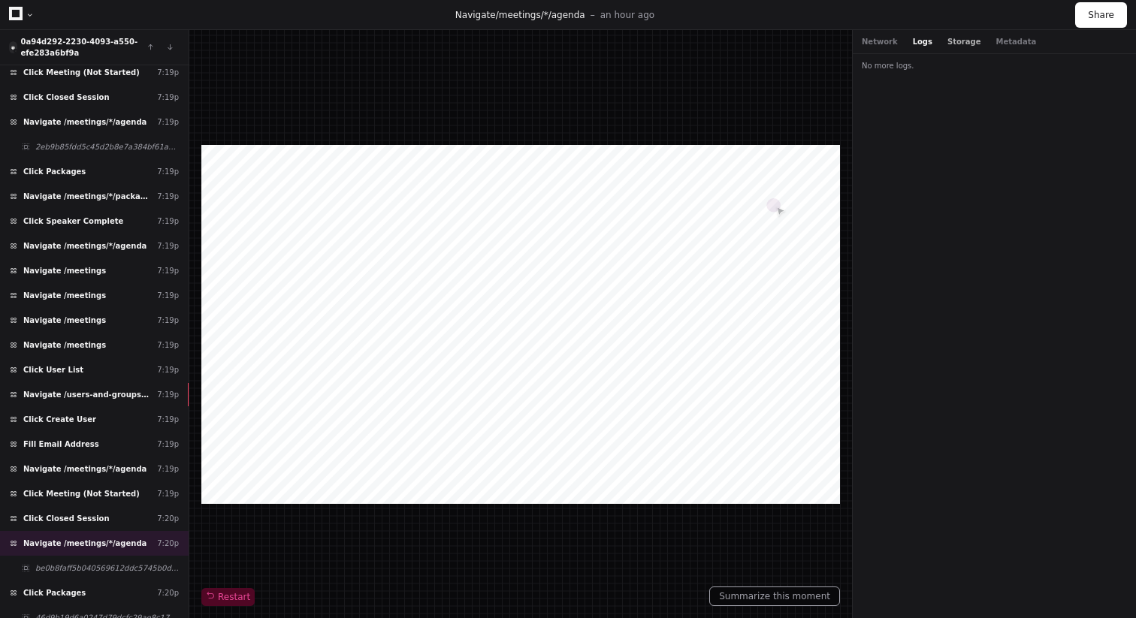
click at [954, 43] on button "Storage" at bounding box center [963, 41] width 33 height 11
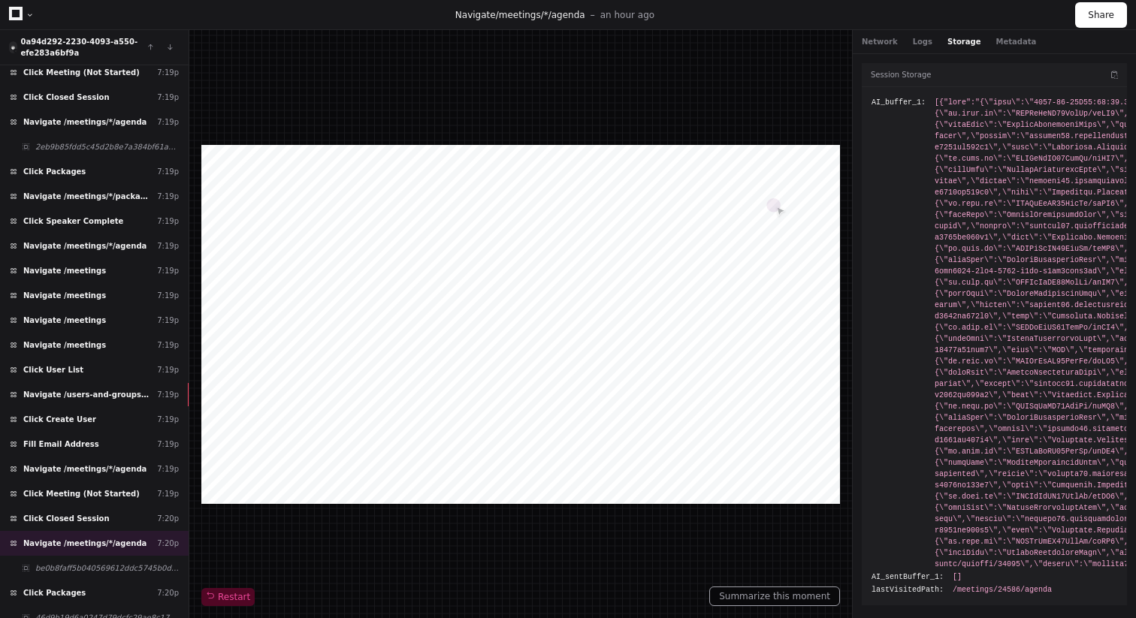
click at [484, 174] on div at bounding box center [520, 324] width 638 height 359
click at [33, 11] on div at bounding box center [30, 15] width 9 height 9
click at [29, 11] on div at bounding box center [30, 15] width 9 height 9
click at [26, 14] on div at bounding box center [30, 15] width 9 height 9
click at [23, 16] on div at bounding box center [22, 15] width 26 height 22
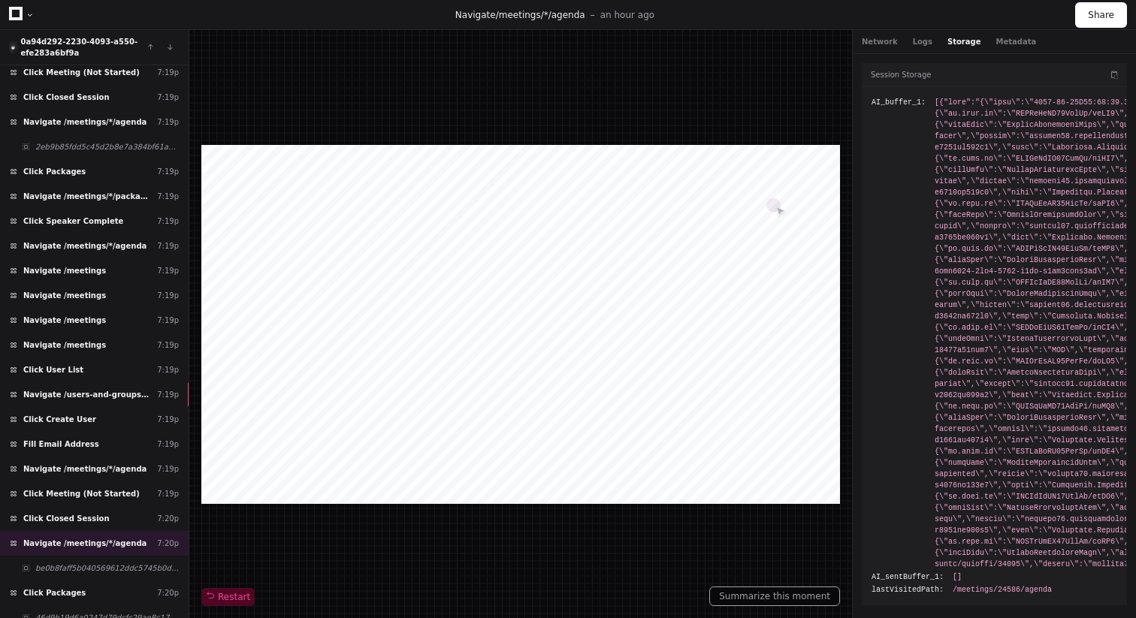
click at [27, 14] on div at bounding box center [30, 15] width 9 height 9
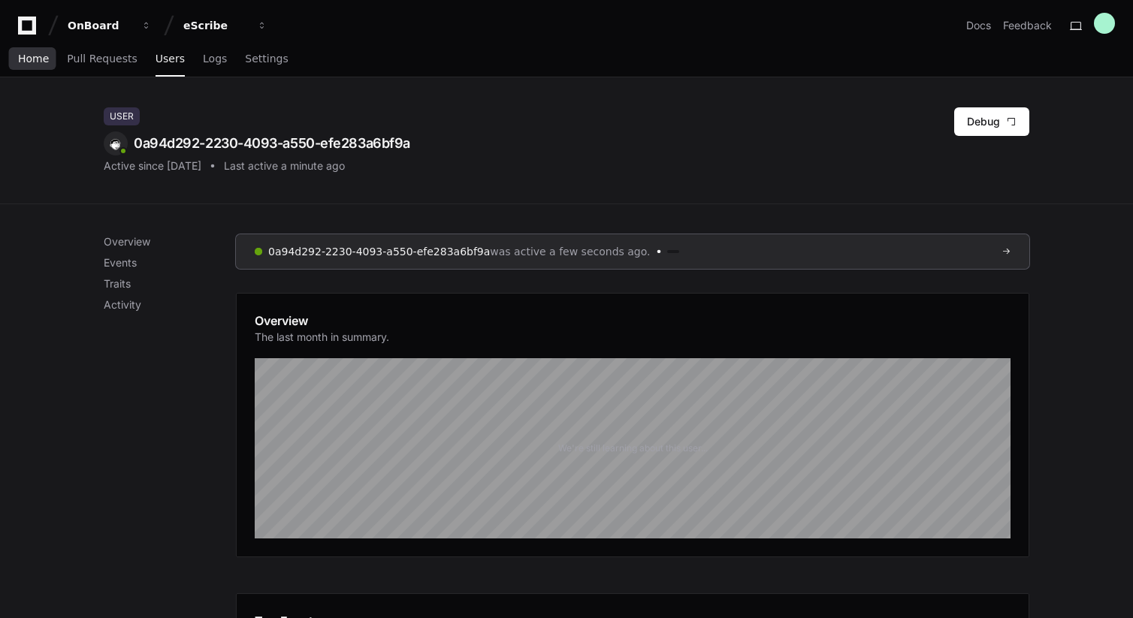
click at [38, 62] on span "Home" at bounding box center [33, 58] width 31 height 9
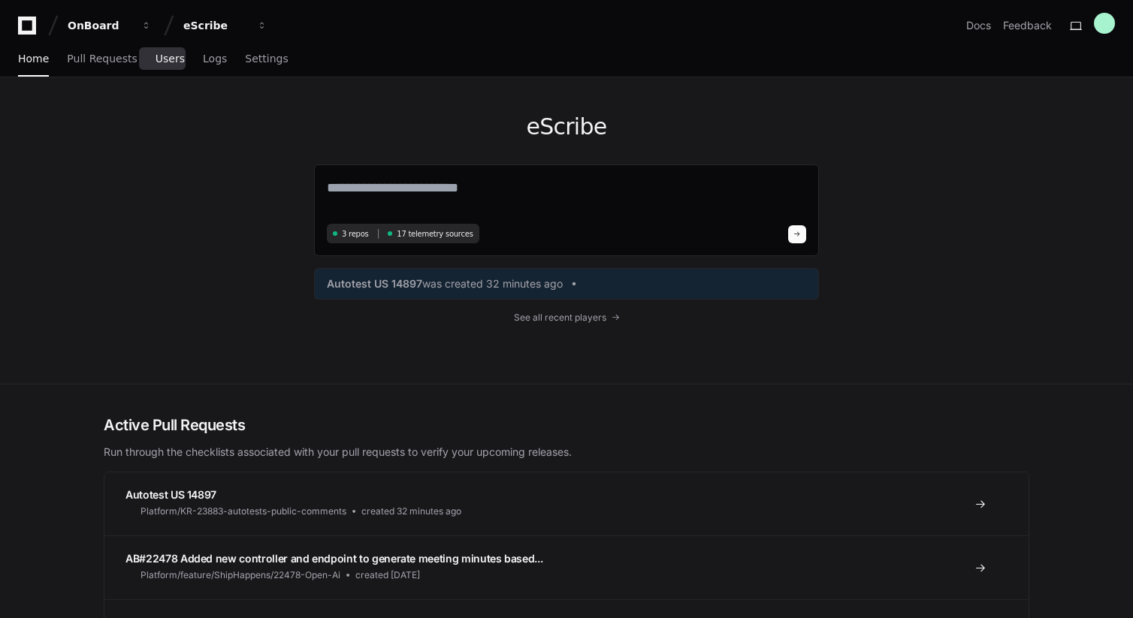
click at [166, 62] on span "Users" at bounding box center [169, 58] width 29 height 9
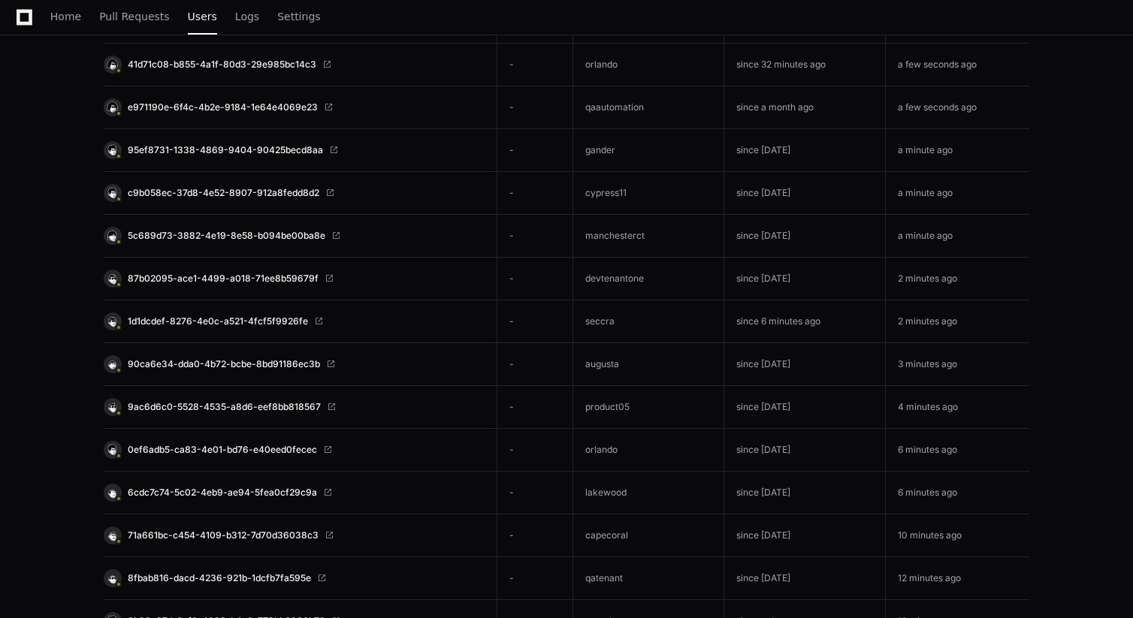
scroll to position [440, 0]
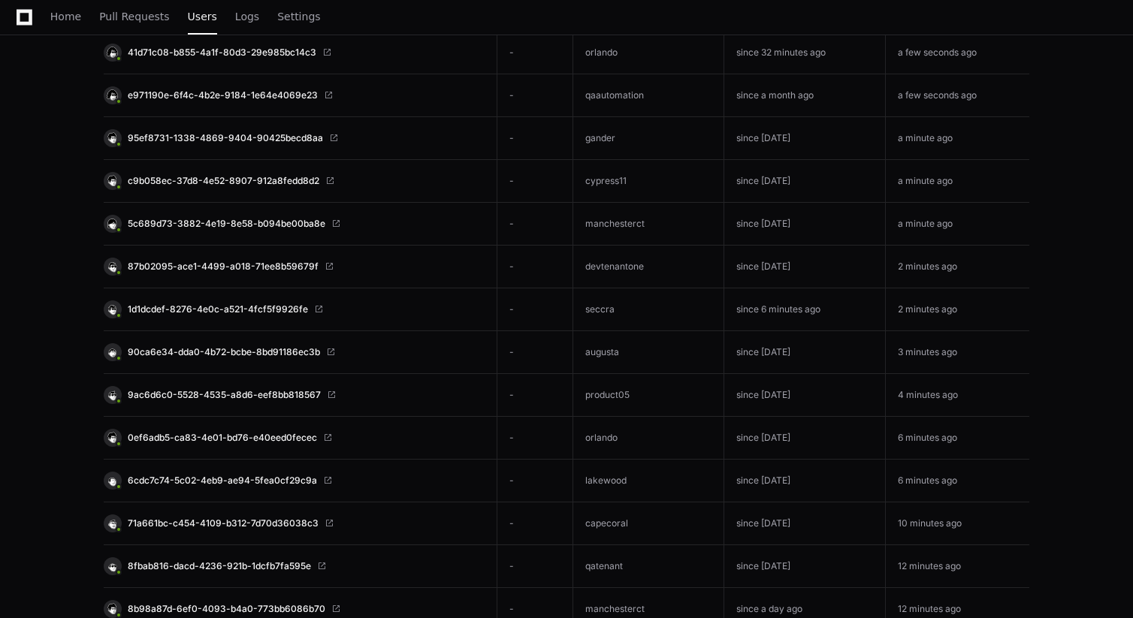
click at [622, 264] on td "devtenantone" at bounding box center [648, 267] width 151 height 43
copy td "devtenantone"
click at [255, 268] on span "87b02095-ace1-4499-a018-71ee8b59679f" at bounding box center [223, 267] width 191 height 12
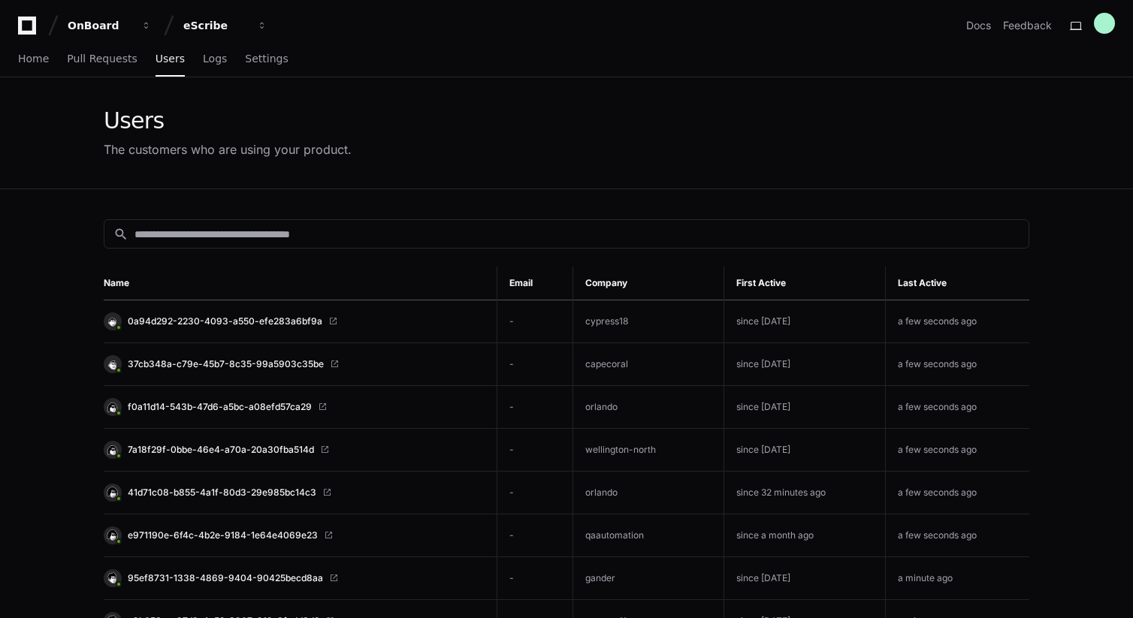
click at [774, 285] on th "First Active" at bounding box center [803, 284] width 161 height 34
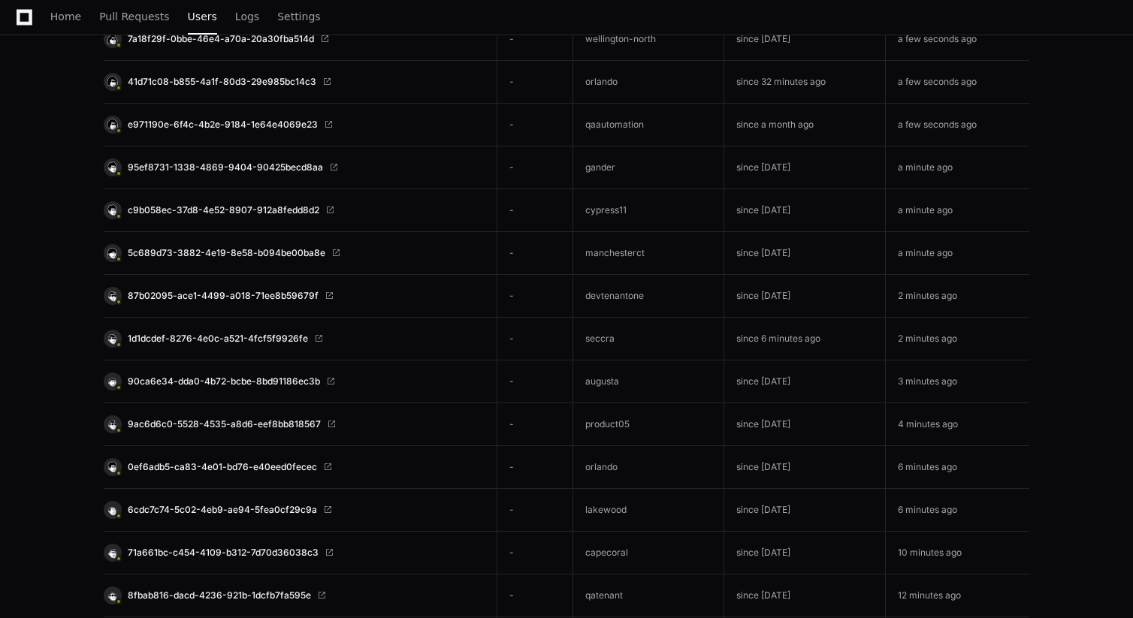
scroll to position [456, 0]
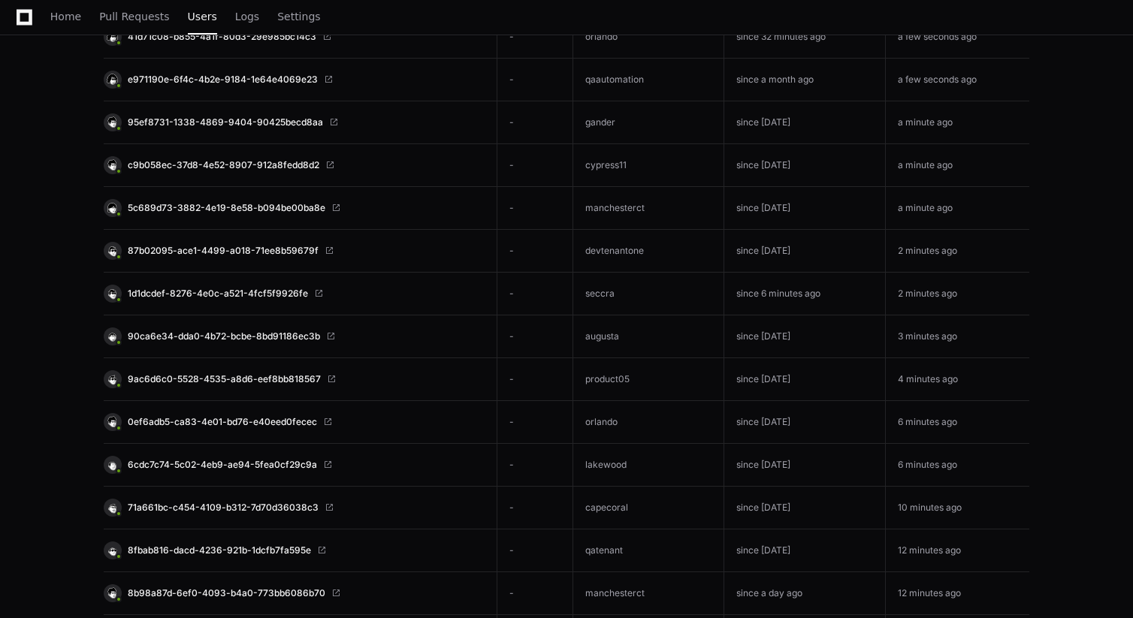
click at [608, 252] on td "devtenantone" at bounding box center [648, 251] width 151 height 43
click at [288, 251] on span "87b02095-ace1-4499-a018-71ee8b59679f" at bounding box center [223, 251] width 191 height 12
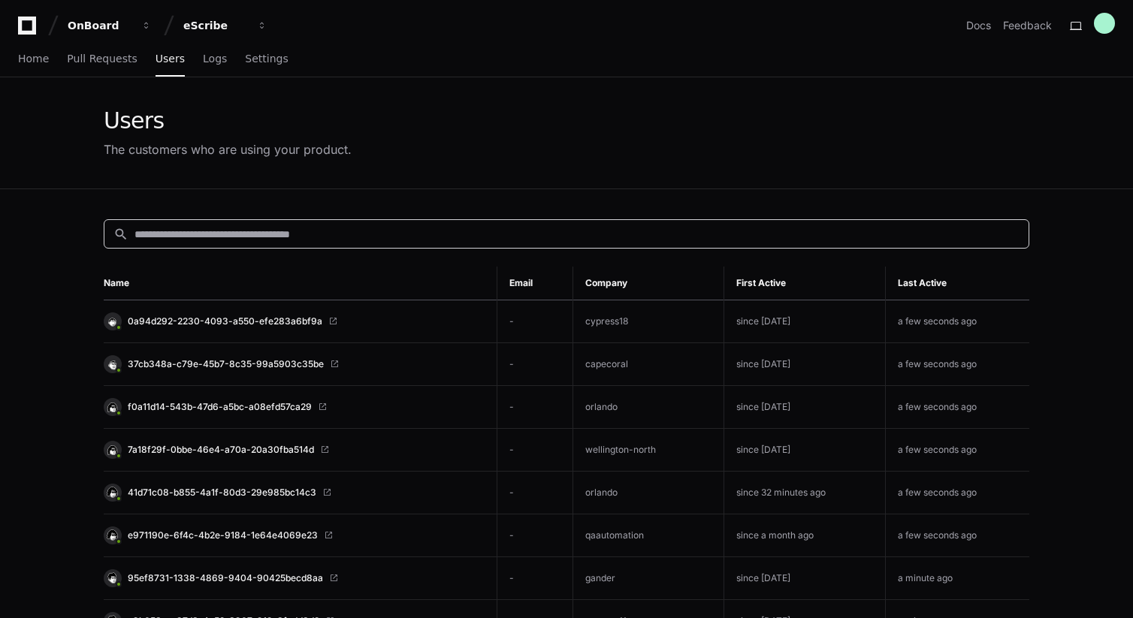
click at [291, 235] on input at bounding box center [576, 234] width 885 height 15
paste input "**********"
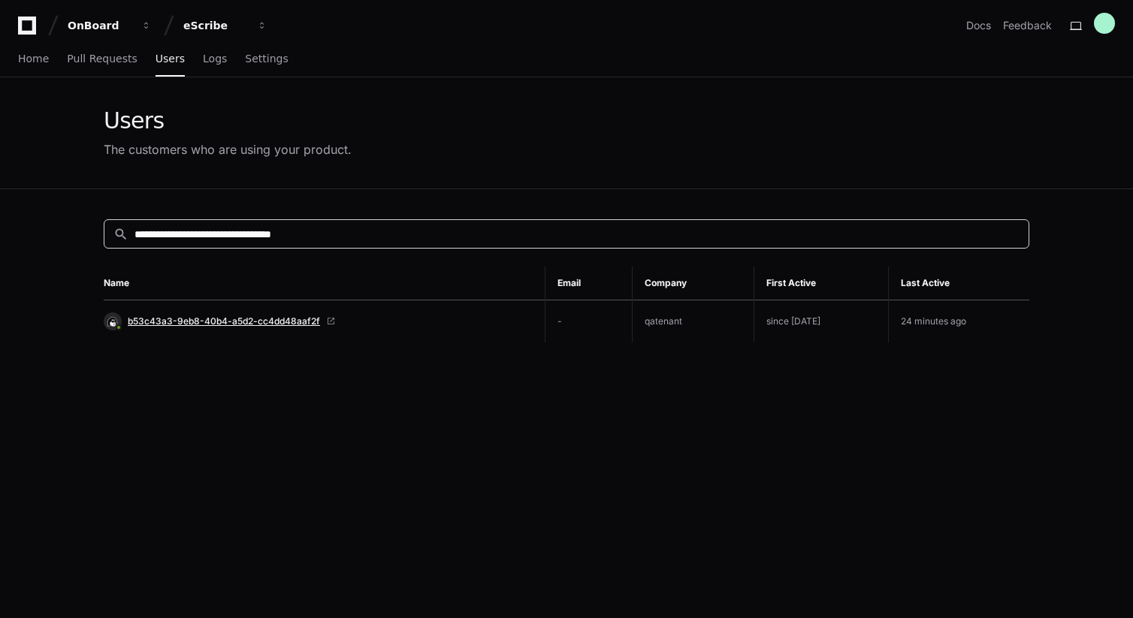
click at [259, 321] on span "b53c43a3-9eb8-40b4-a5d2-cc4dd48aaf2f" at bounding box center [224, 321] width 192 height 12
click at [363, 234] on input "**********" at bounding box center [576, 234] width 885 height 15
paste input
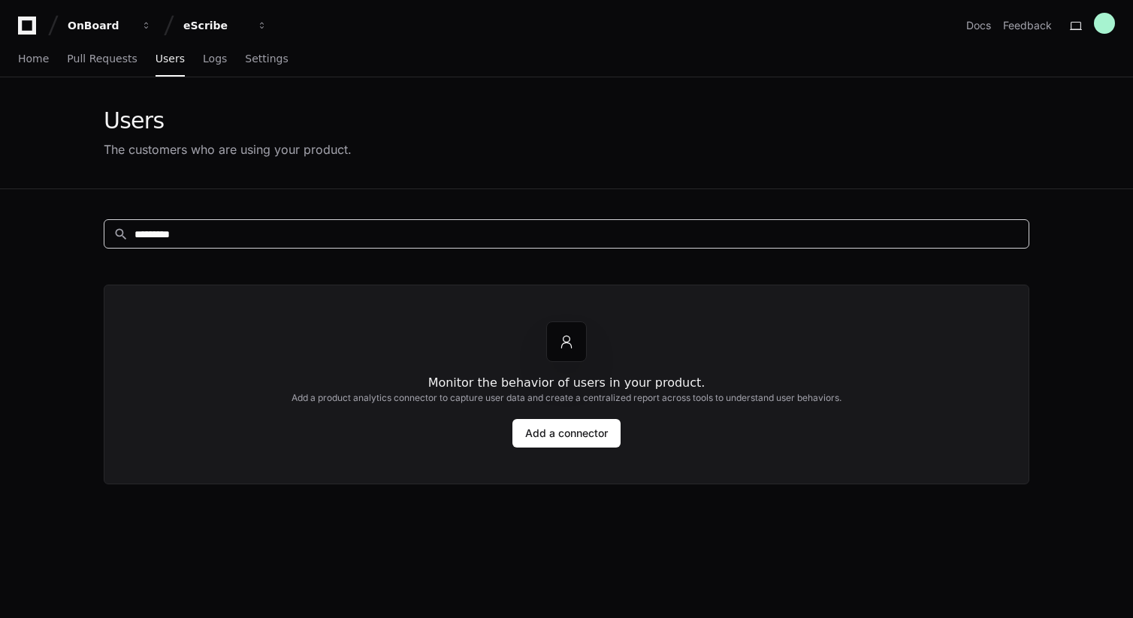
paste input "**********"
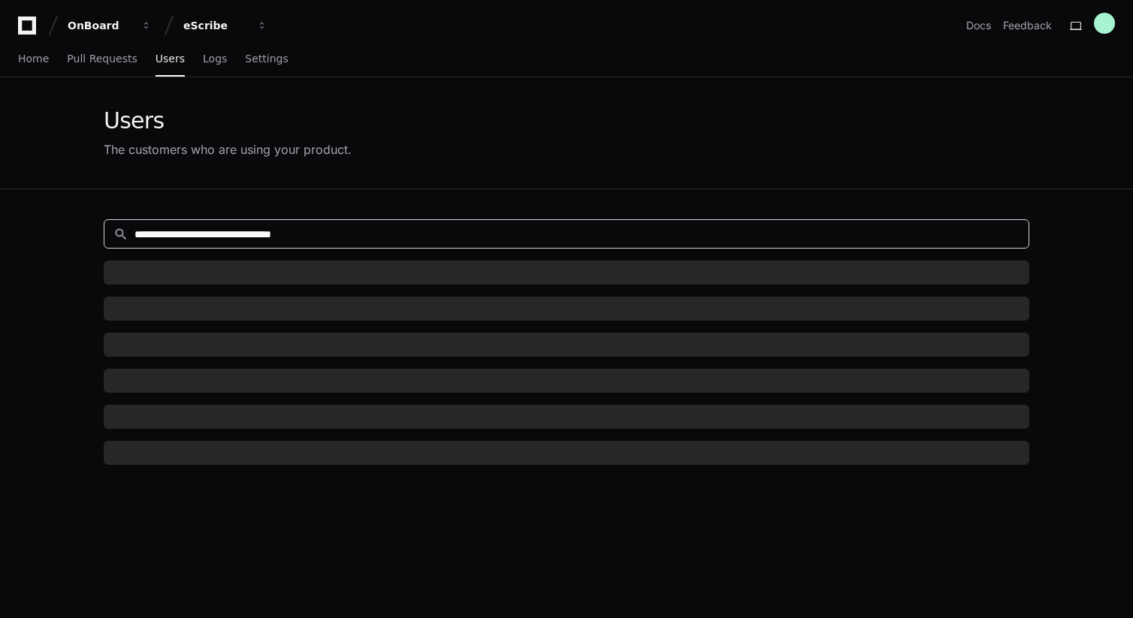
type input "**********"
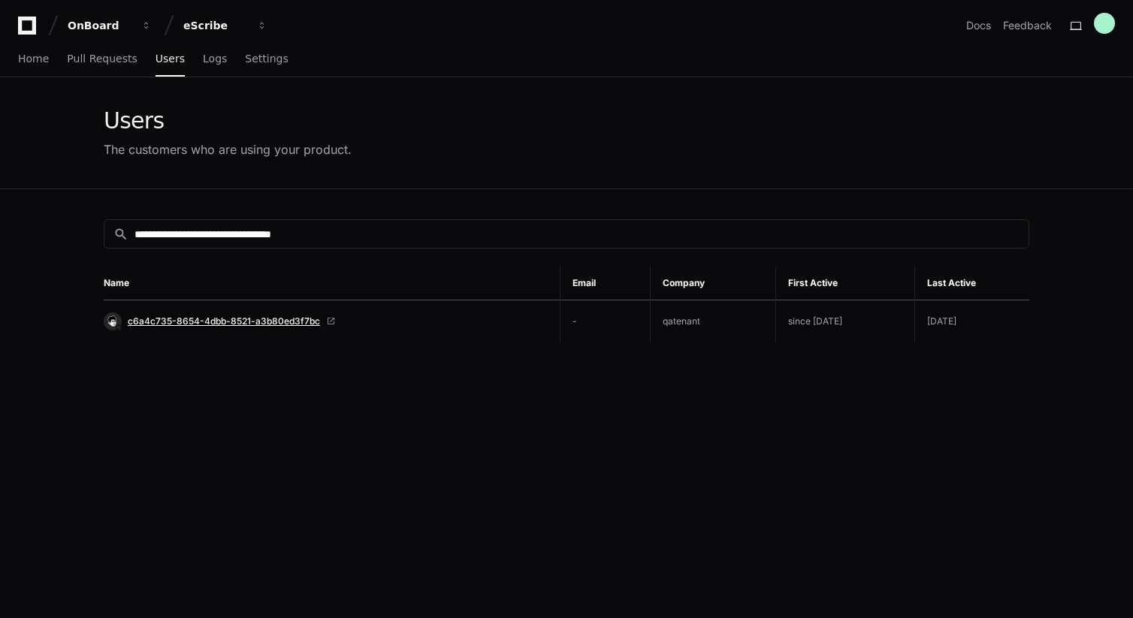
click at [280, 322] on span "c6a4c735-8654-4dbb-8521-a3b80ed3f7bc" at bounding box center [224, 321] width 192 height 12
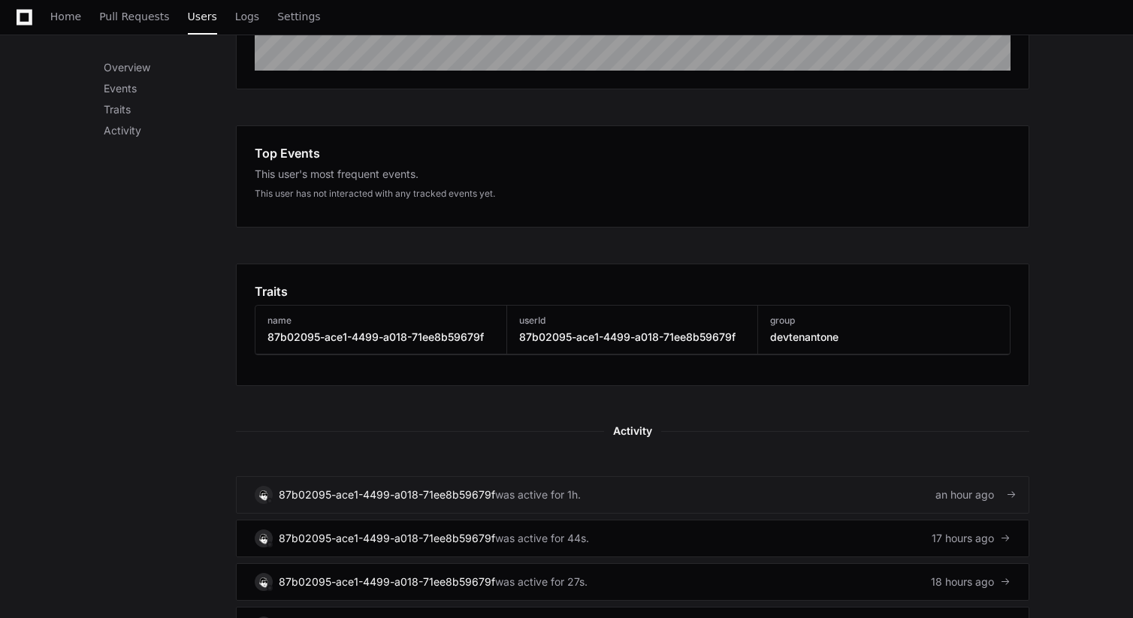
scroll to position [463, 0]
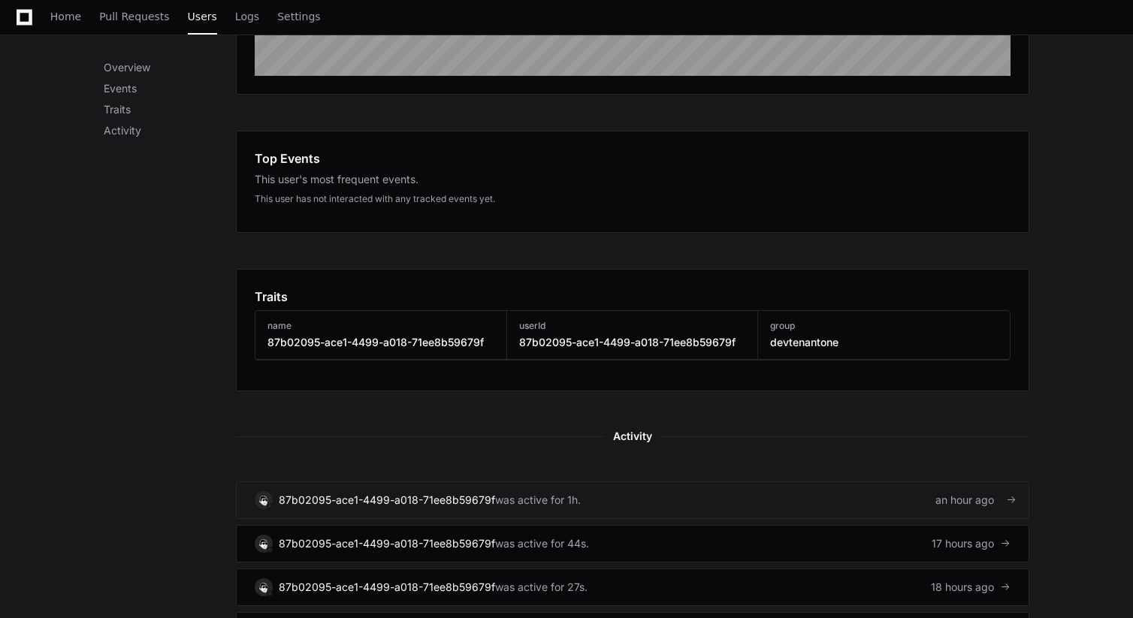
click at [652, 506] on link "87b02095-ace1-4499-a018-71ee8b59679f was active for 1h. an hour ago" at bounding box center [632, 500] width 793 height 38
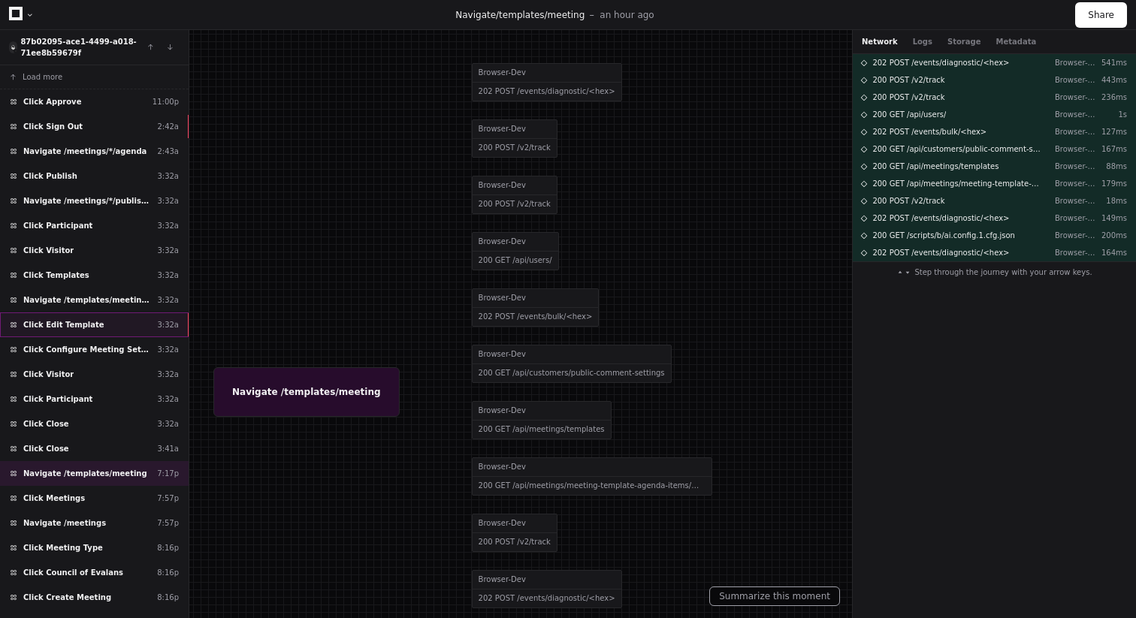
click at [80, 329] on span "Click Edit Template" at bounding box center [63, 324] width 81 height 11
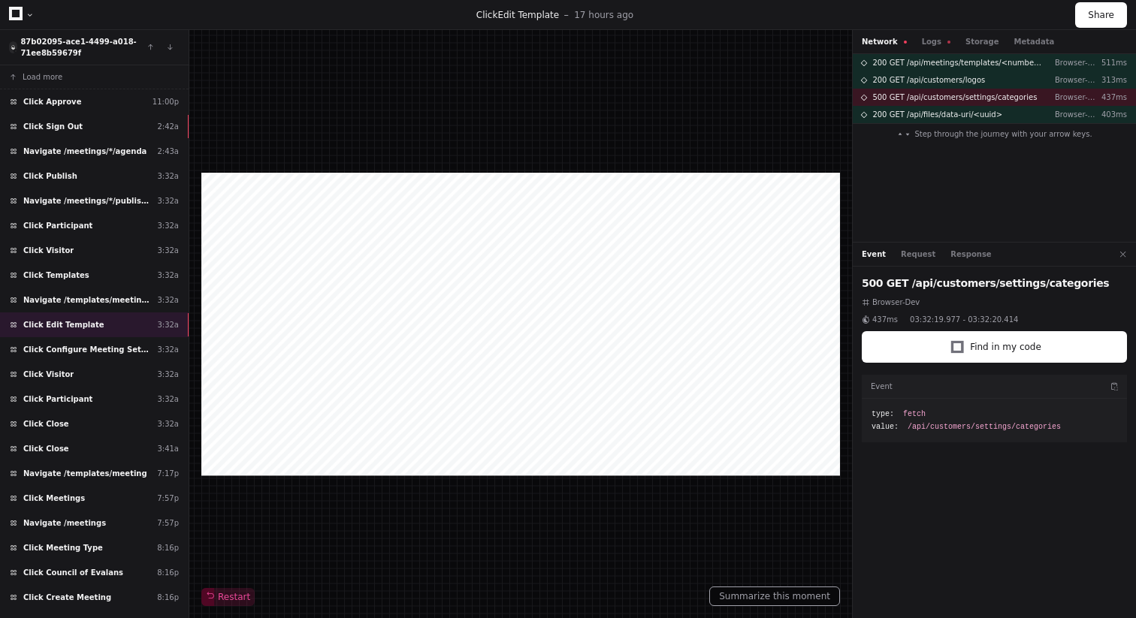
click at [650, 397] on div at bounding box center [520, 324] width 638 height 303
click at [113, 177] on div "Click Publish 3:32a" at bounding box center [94, 176] width 189 height 25
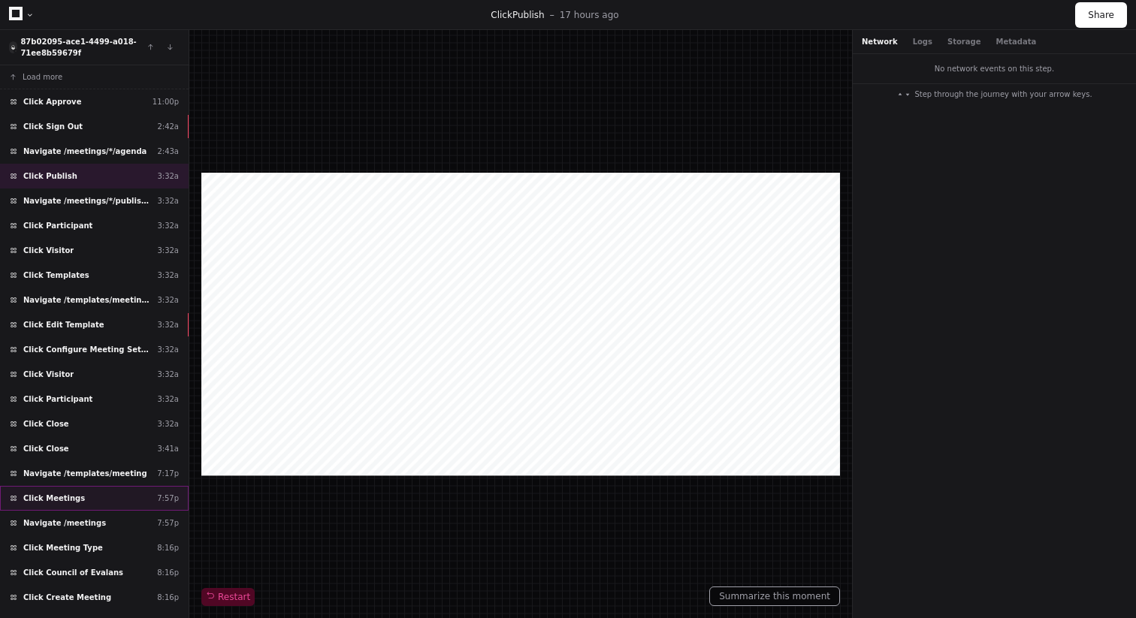
click at [67, 505] on div "Click Meetings 7:57p" at bounding box center [94, 498] width 189 height 25
click at [73, 527] on span "Navigate /meetings" at bounding box center [64, 523] width 83 height 11
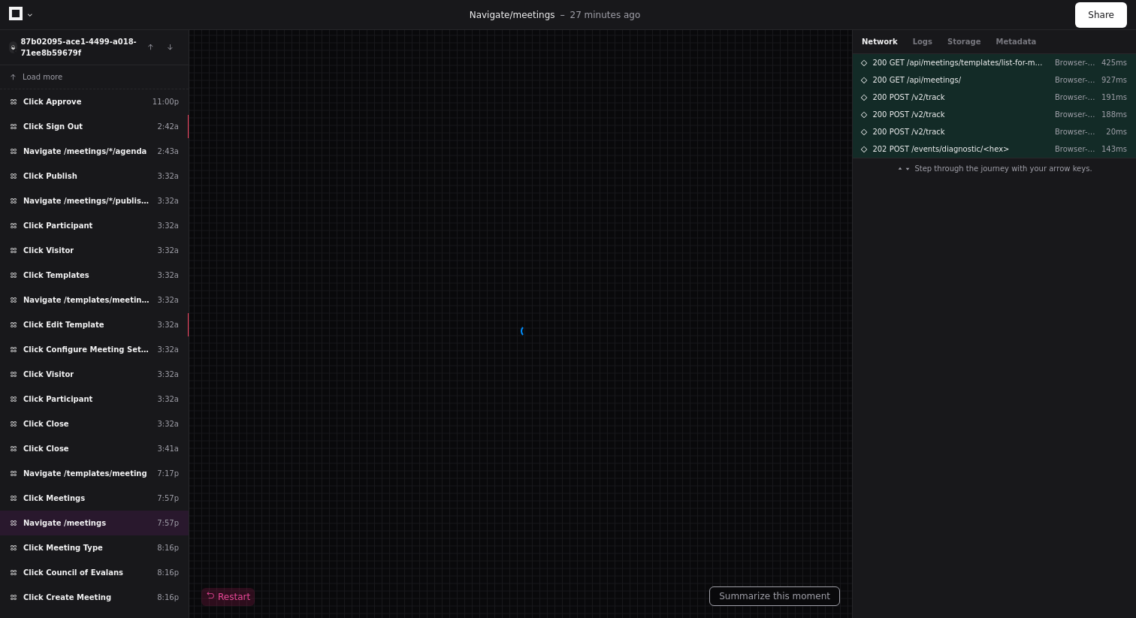
click at [56, 549] on span "Click Meeting Type" at bounding box center [63, 547] width 80 height 11
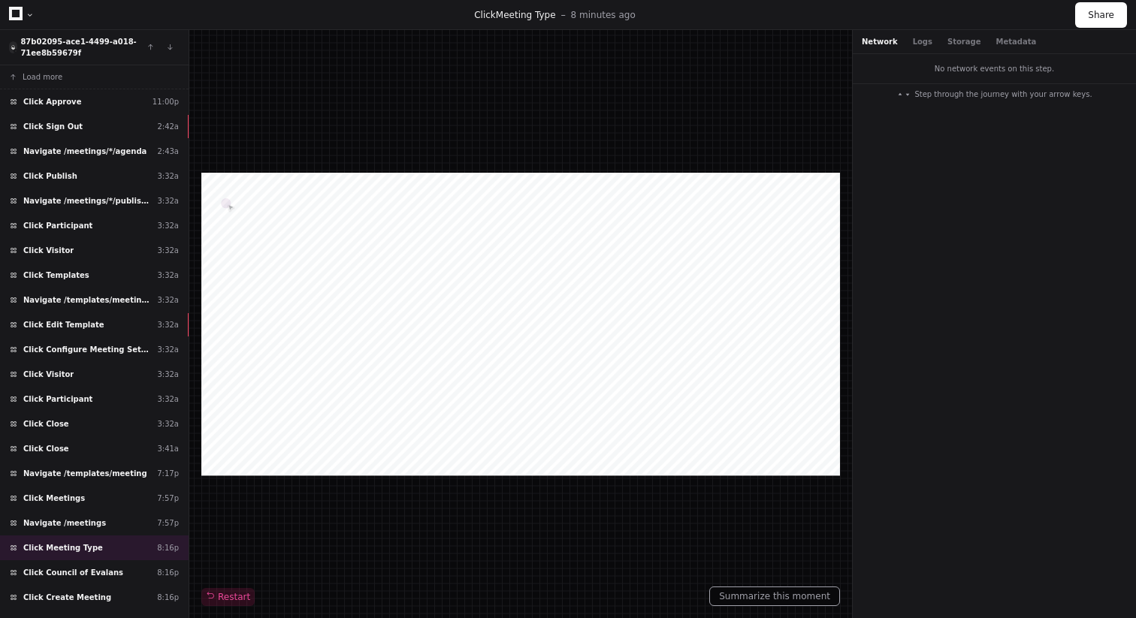
click at [44, 490] on div "Load more Click Approve 11:00p Click Sign Out 2:42a Navigate /meetings/*/agenda…" at bounding box center [94, 347] width 189 height 564
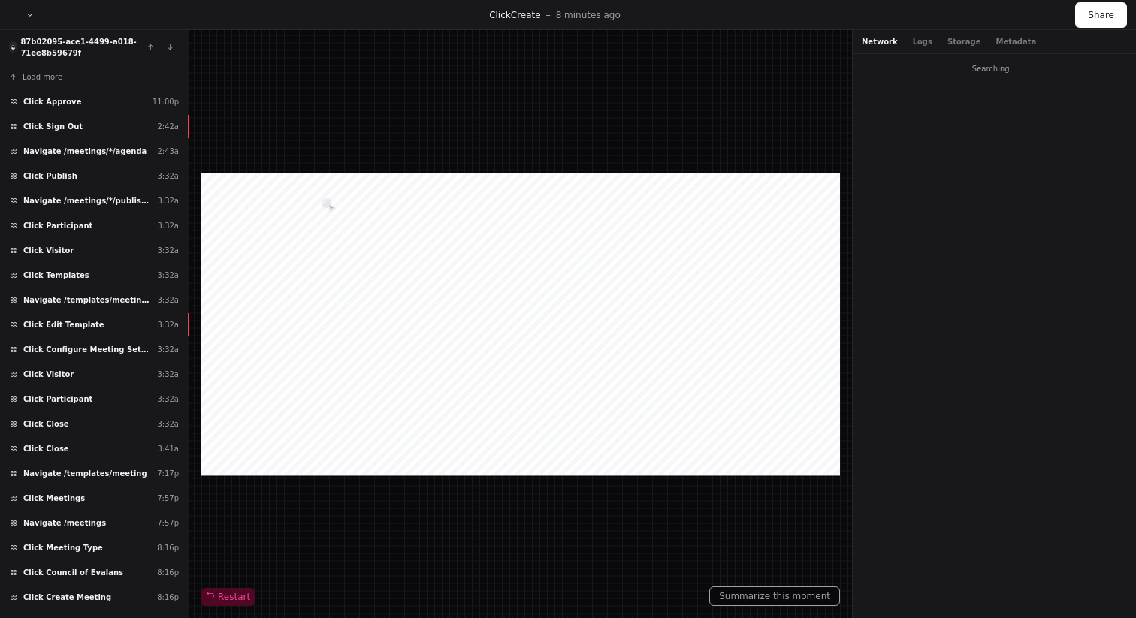
scroll to position [252, 0]
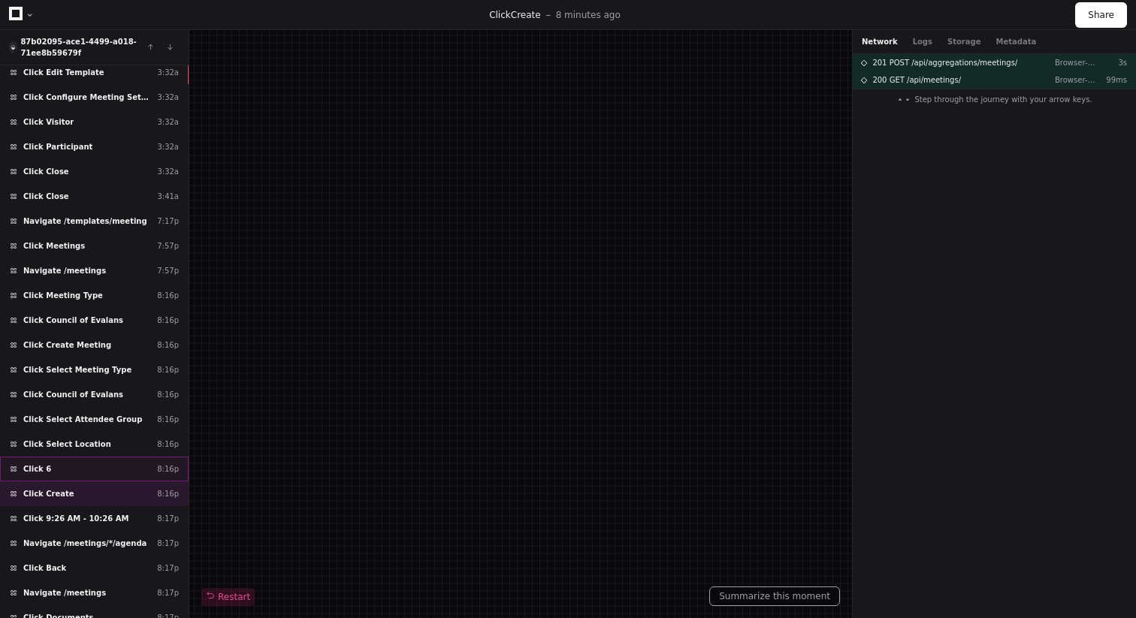
click at [33, 477] on div "Click 6 8:16p" at bounding box center [94, 469] width 189 height 25
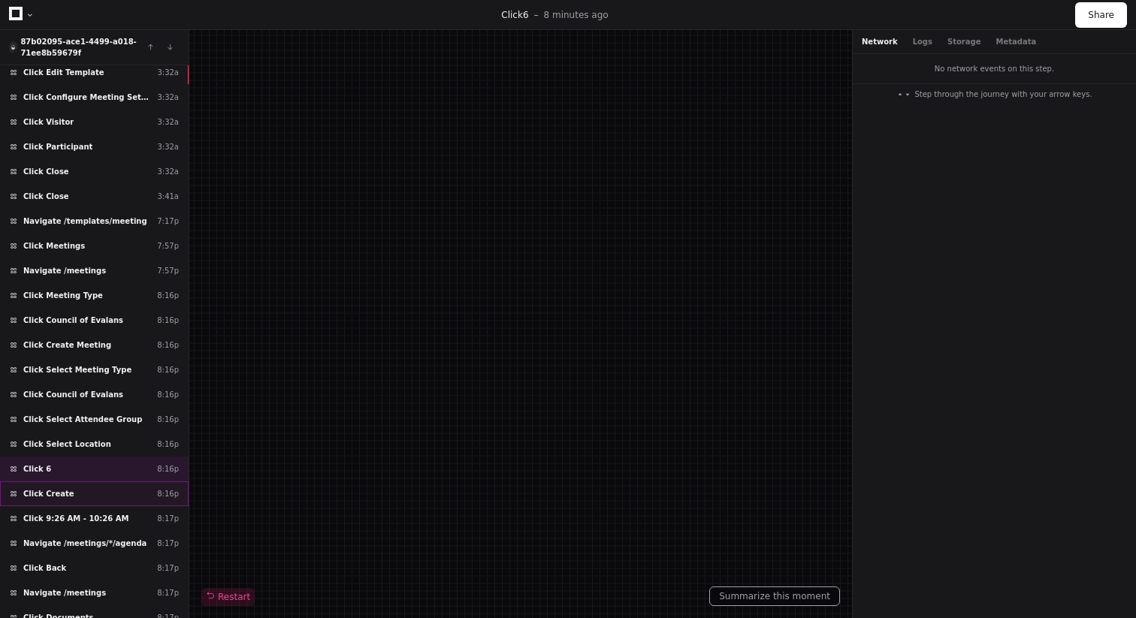
click at [62, 495] on span "Click Create" at bounding box center [48, 493] width 51 height 11
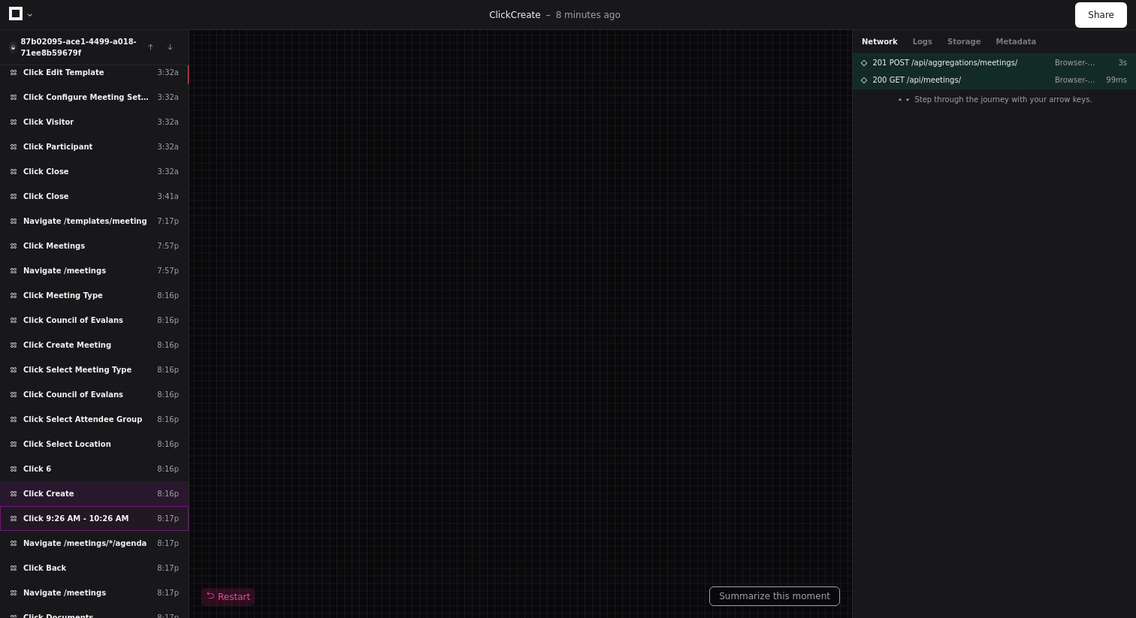
click at [89, 519] on span "Click 9:26 AM - 10:26 AM" at bounding box center [75, 518] width 105 height 11
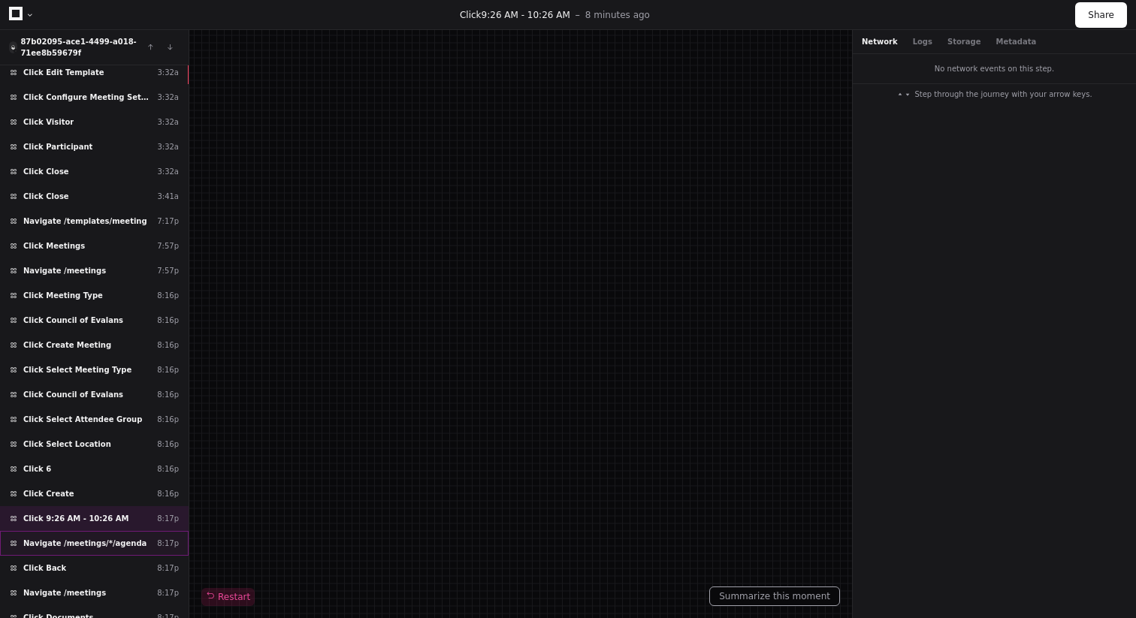
click at [92, 545] on span "Navigate /meetings/*/agenda" at bounding box center [84, 543] width 123 height 11
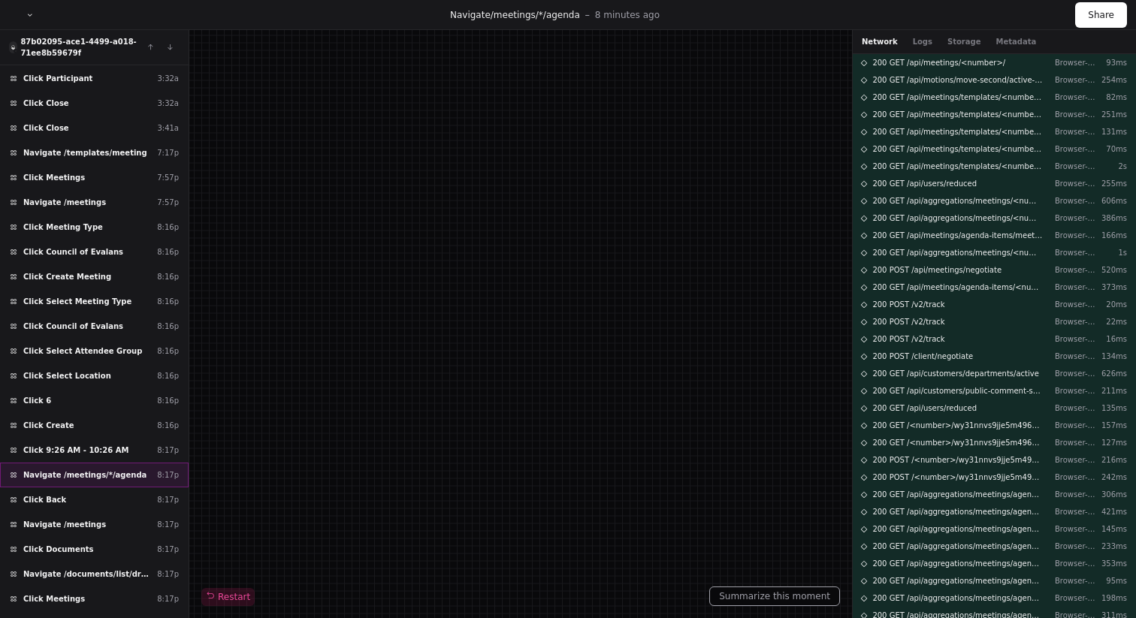
scroll to position [352, 0]
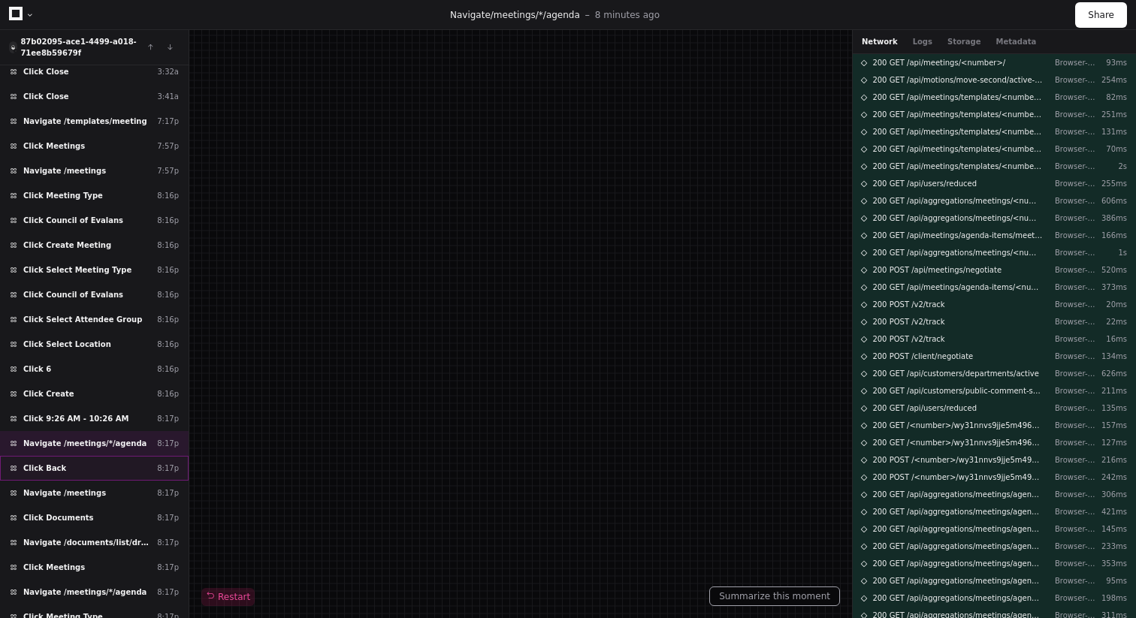
click at [98, 464] on div "Click Back 8:17p" at bounding box center [94, 468] width 189 height 25
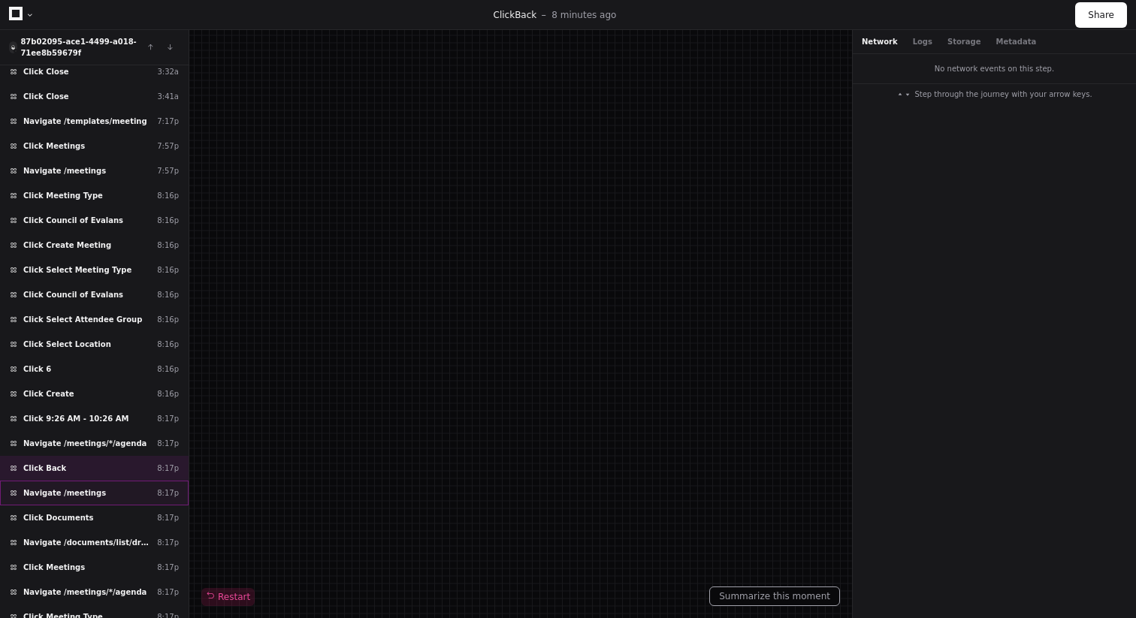
click at [100, 494] on div "Navigate /meetings 8:17p" at bounding box center [94, 493] width 189 height 25
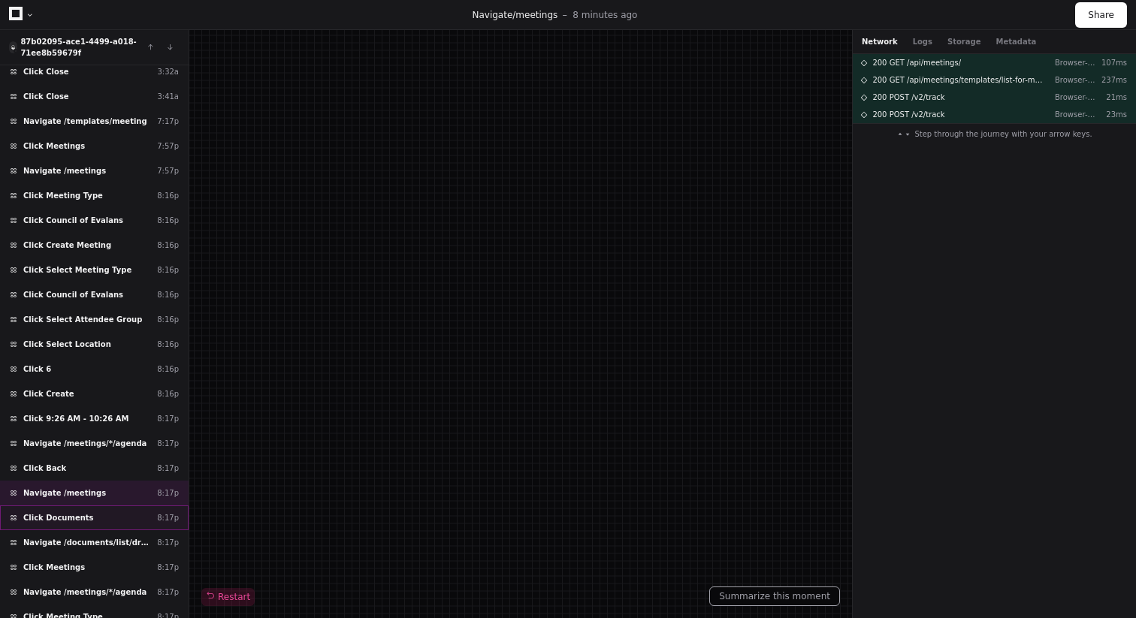
click at [106, 511] on div "Click Documents 8:17p" at bounding box center [94, 517] width 189 height 25
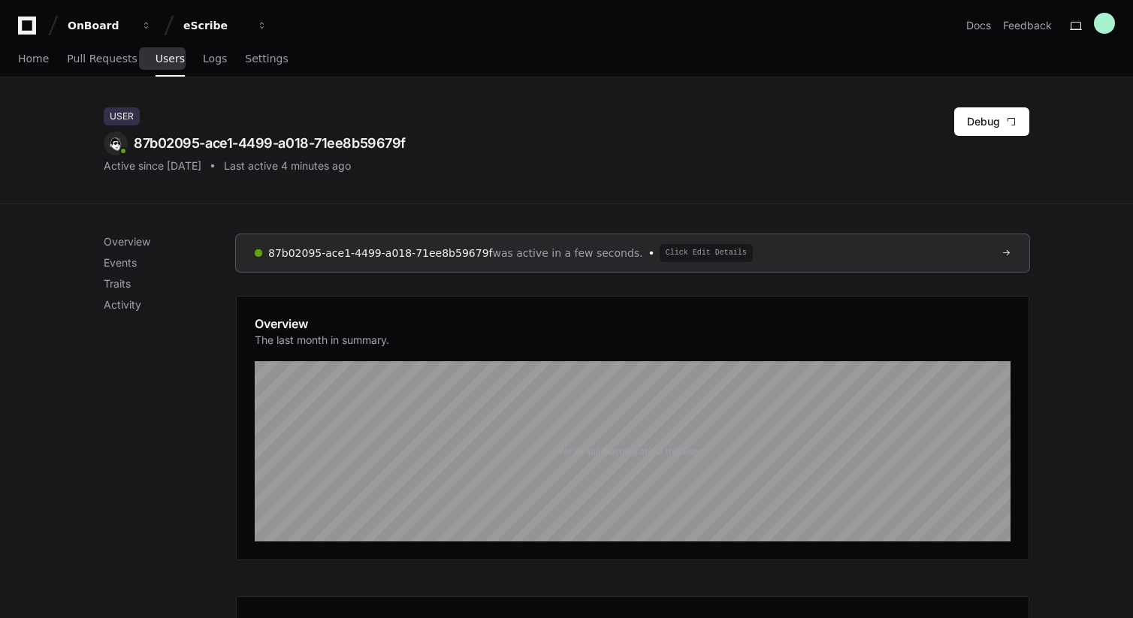
click at [165, 63] on span "Users" at bounding box center [169, 58] width 29 height 9
click at [222, 63] on div "Home Pull Requests Users Logs Settings" at bounding box center [153, 59] width 270 height 35
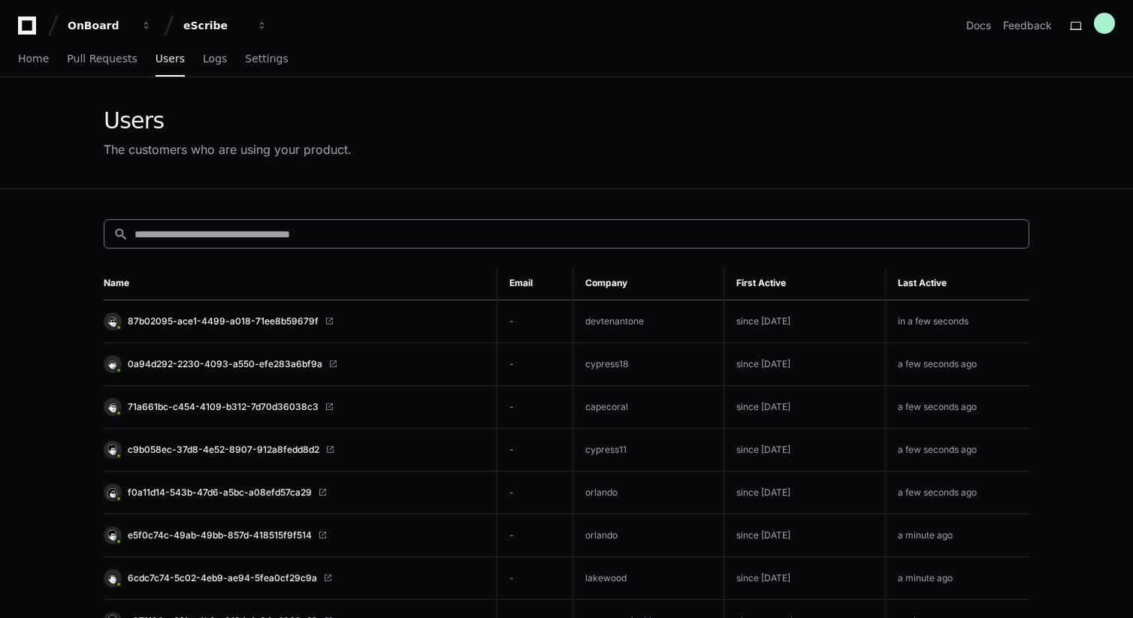
click at [304, 228] on input at bounding box center [576, 234] width 885 height 15
click at [623, 324] on td "devtenantone" at bounding box center [648, 321] width 151 height 43
copy td "devtenantone"
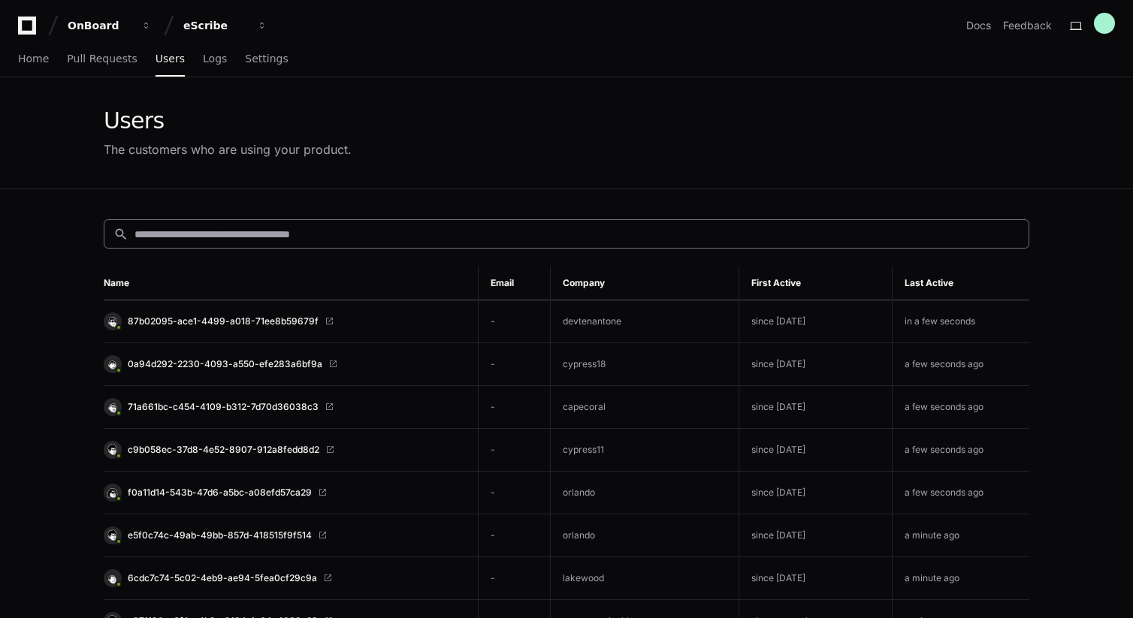
click at [242, 240] on input at bounding box center [576, 234] width 885 height 15
paste input "**********"
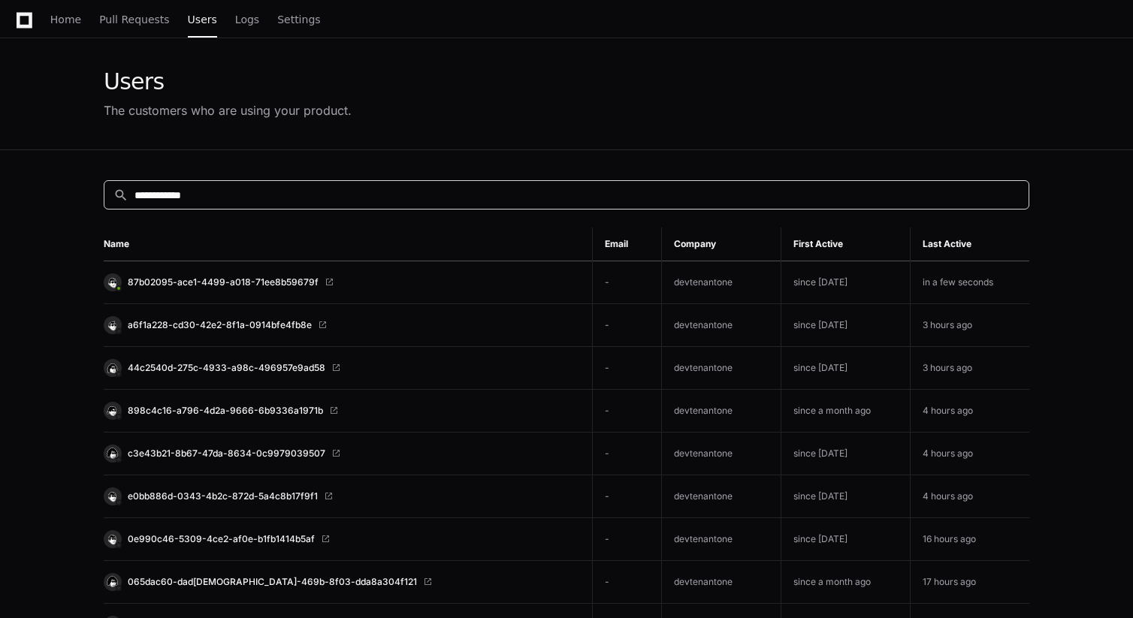
scroll to position [56, 0]
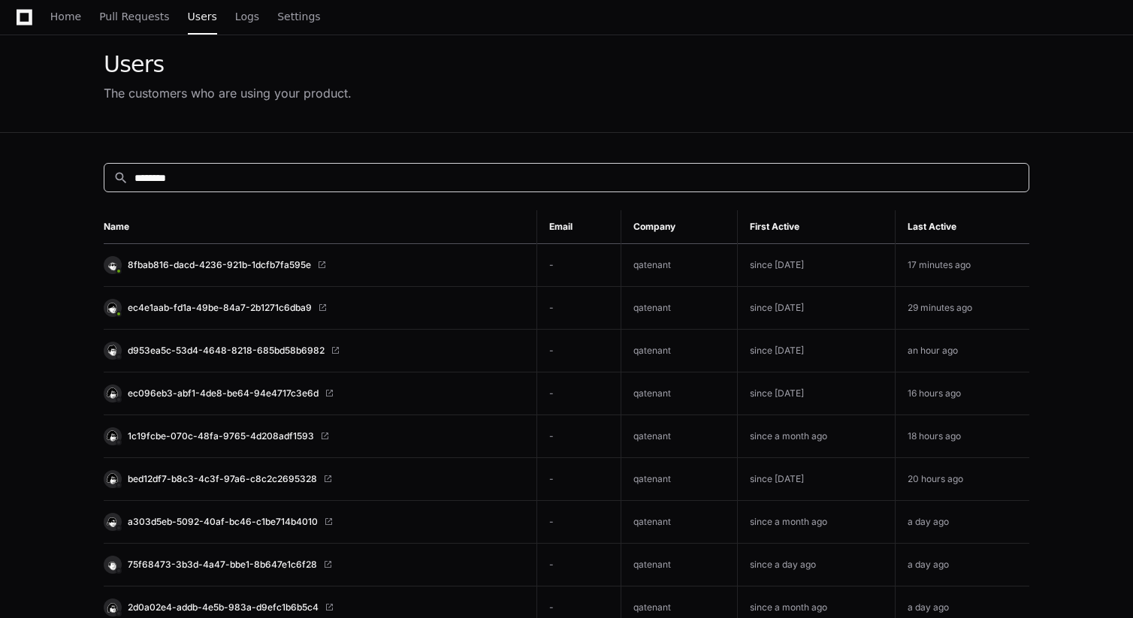
type input "********"
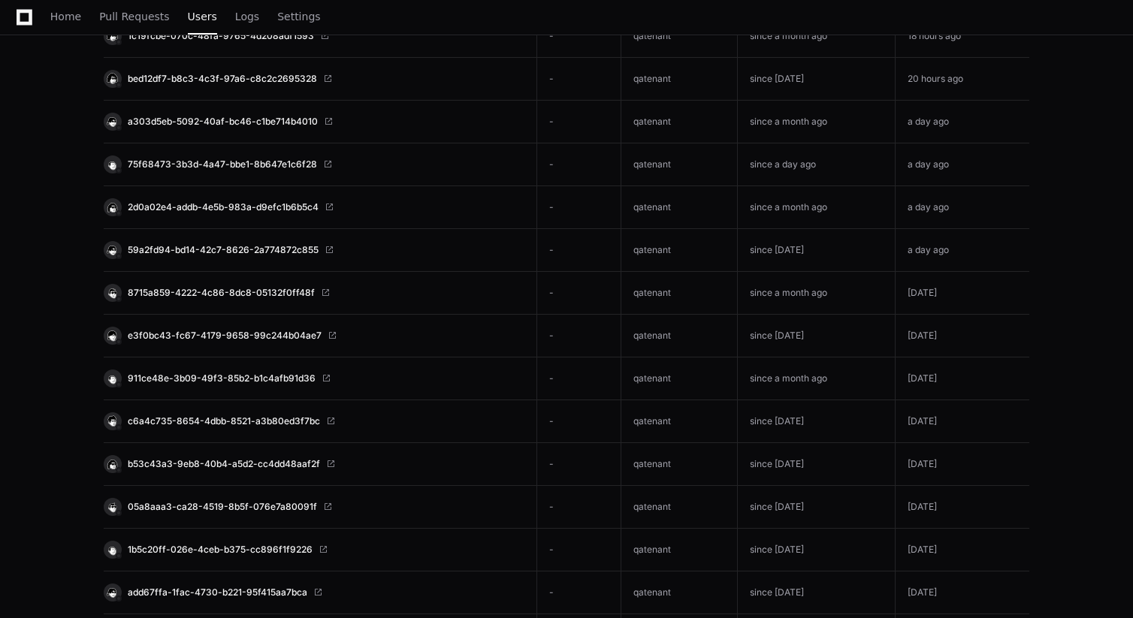
scroll to position [0, 0]
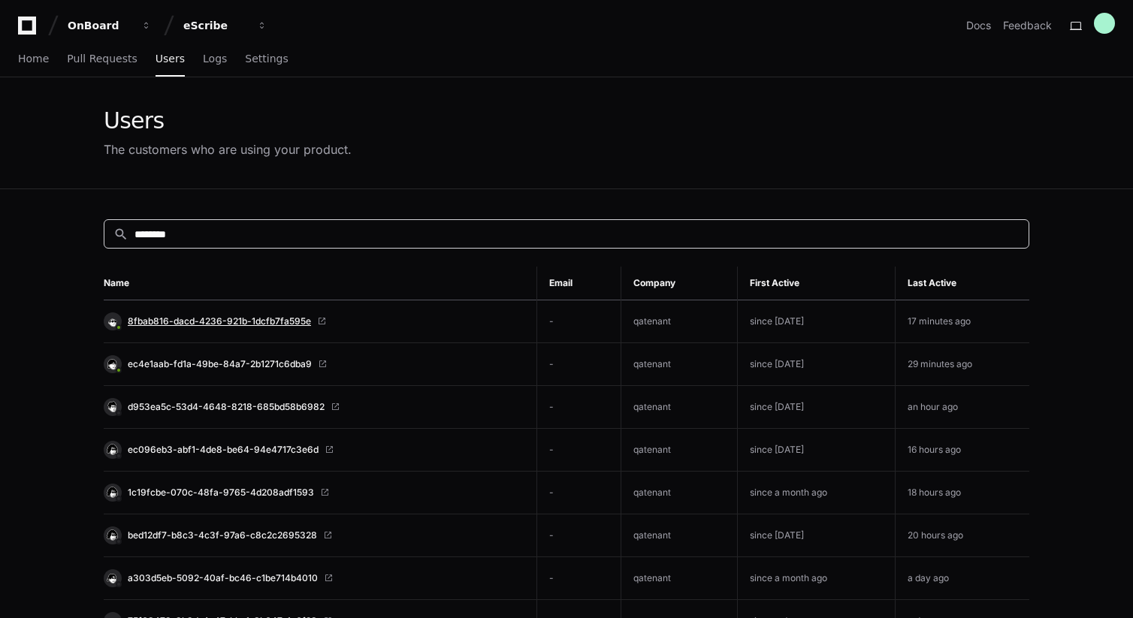
click at [236, 318] on span "8fbab816-dacd-4236-921b-1dcfb7fa595e" at bounding box center [219, 321] width 183 height 12
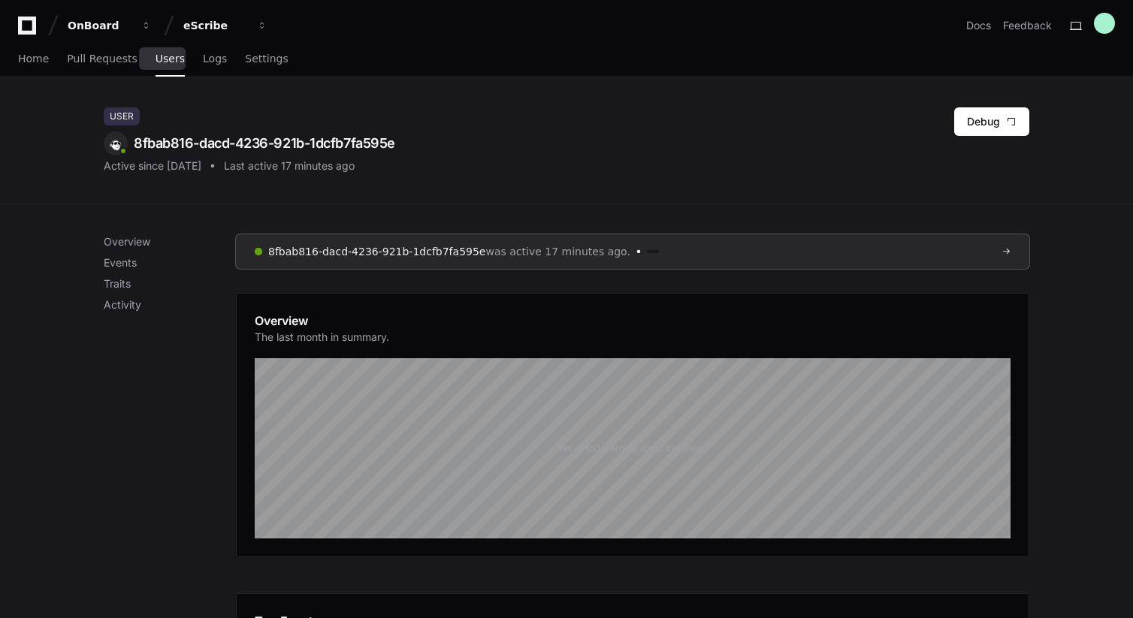
click at [167, 63] on span "Users" at bounding box center [169, 58] width 29 height 9
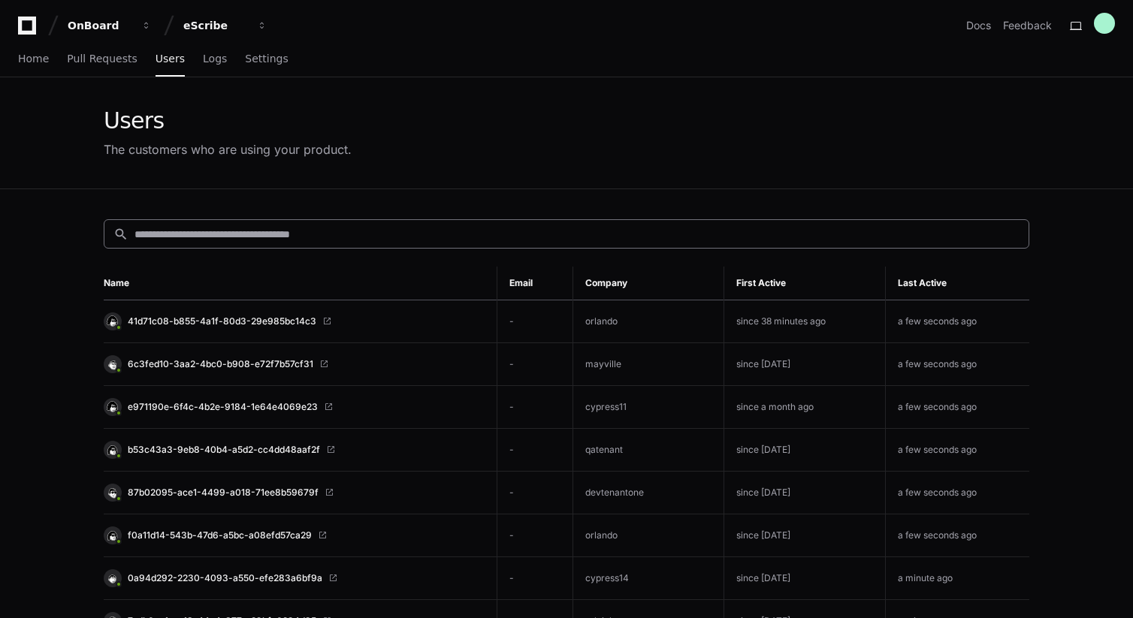
click at [291, 224] on div "search" at bounding box center [566, 233] width 925 height 29
paste input "*******"
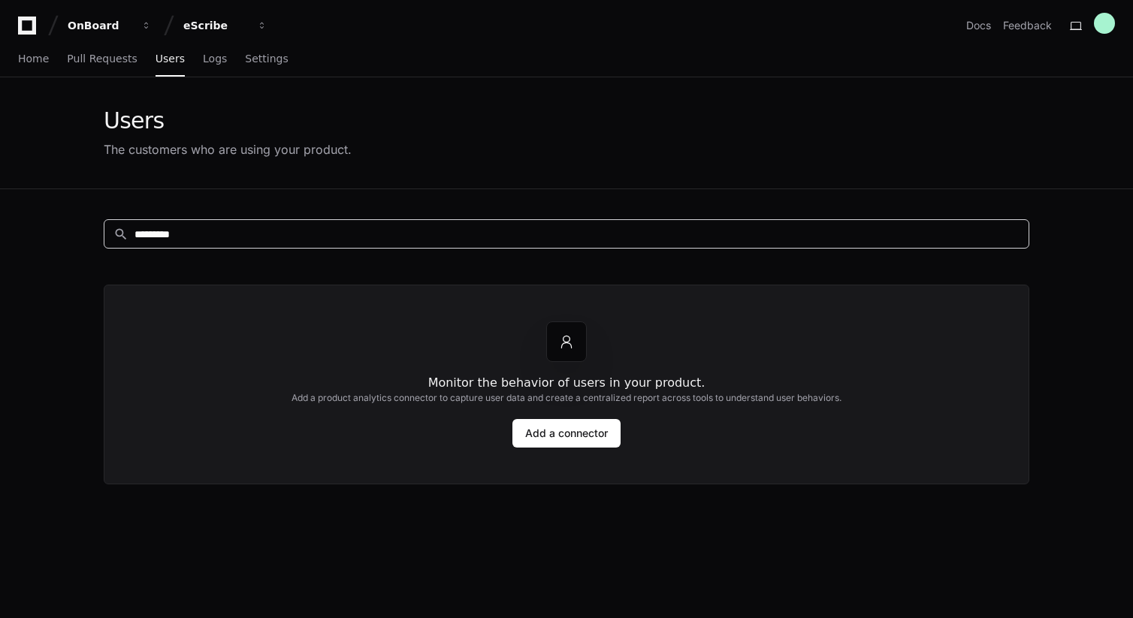
type input "*********"
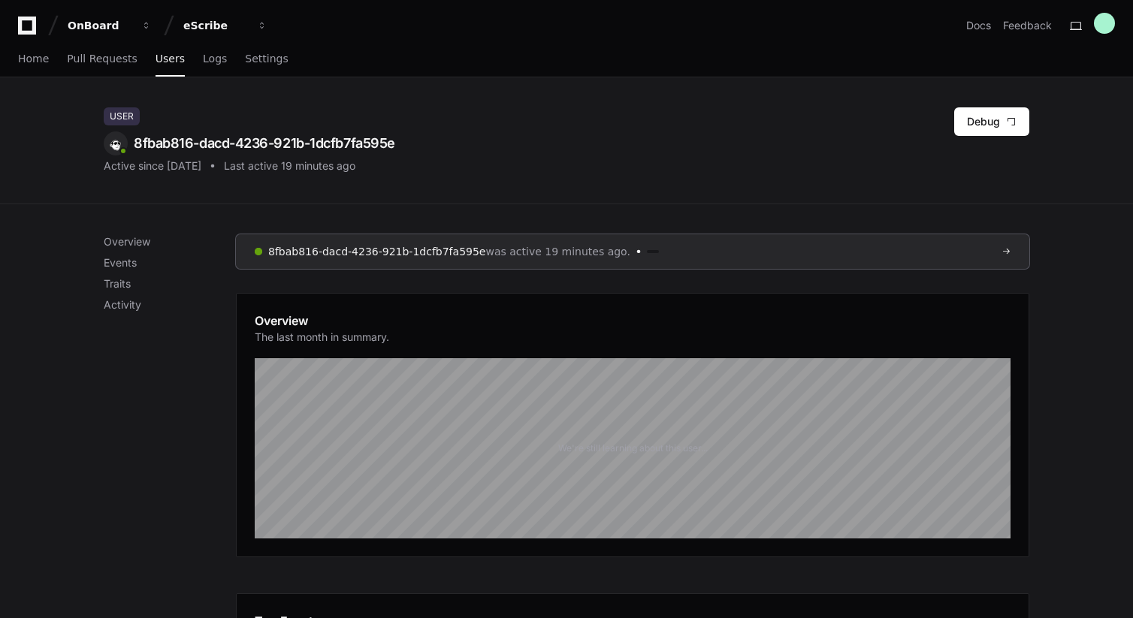
scroll to position [4, 0]
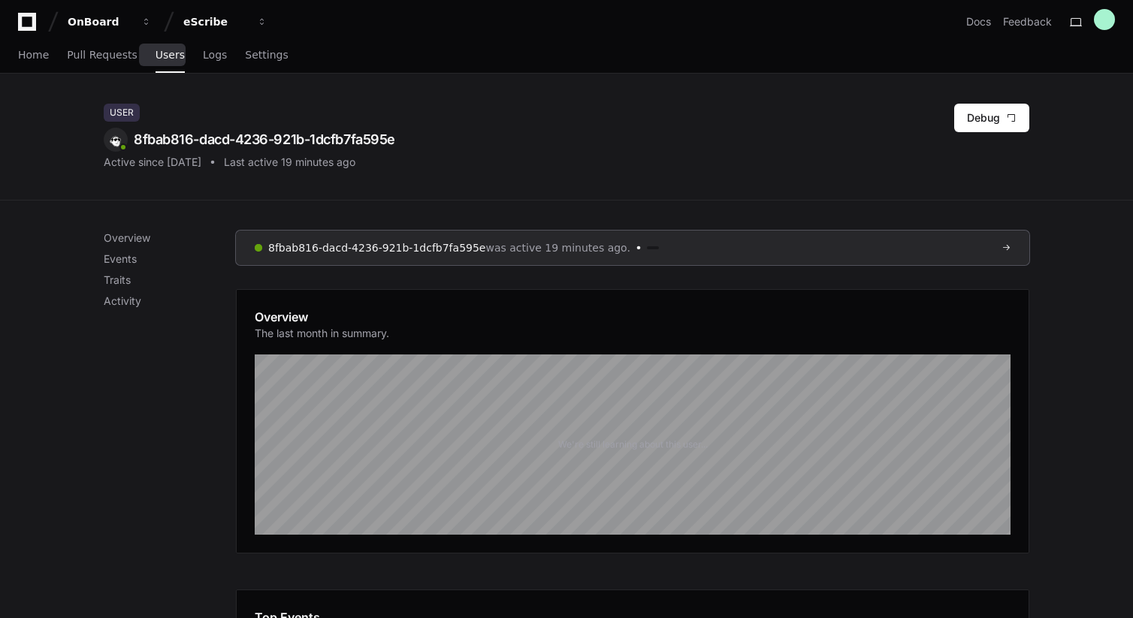
click at [159, 61] on link "Users" at bounding box center [169, 55] width 29 height 35
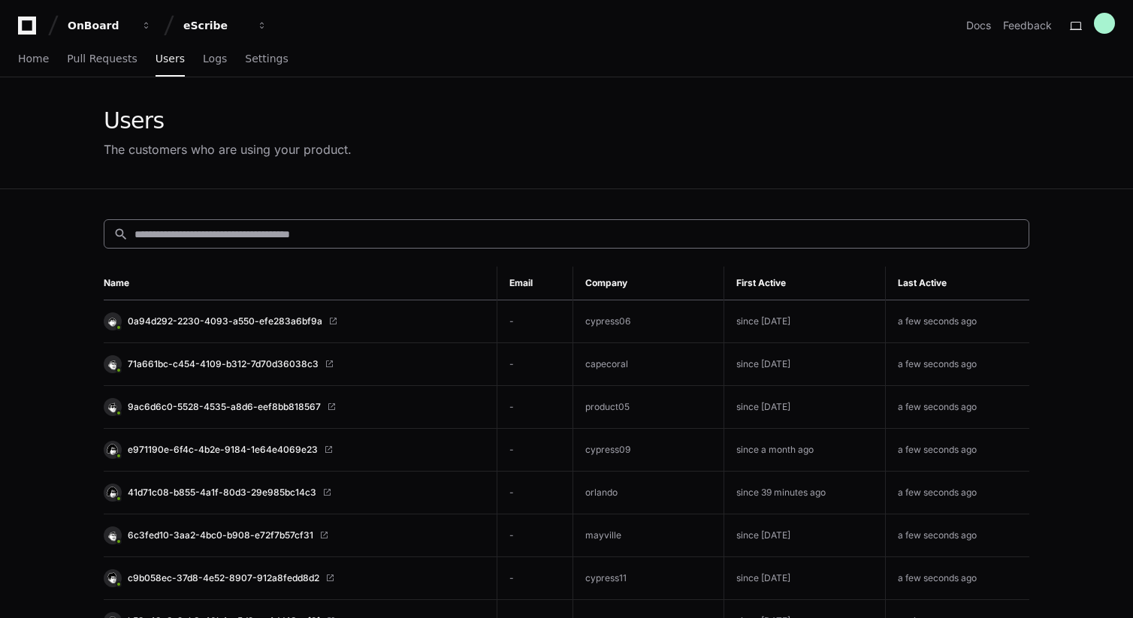
click at [377, 232] on input at bounding box center [576, 234] width 885 height 15
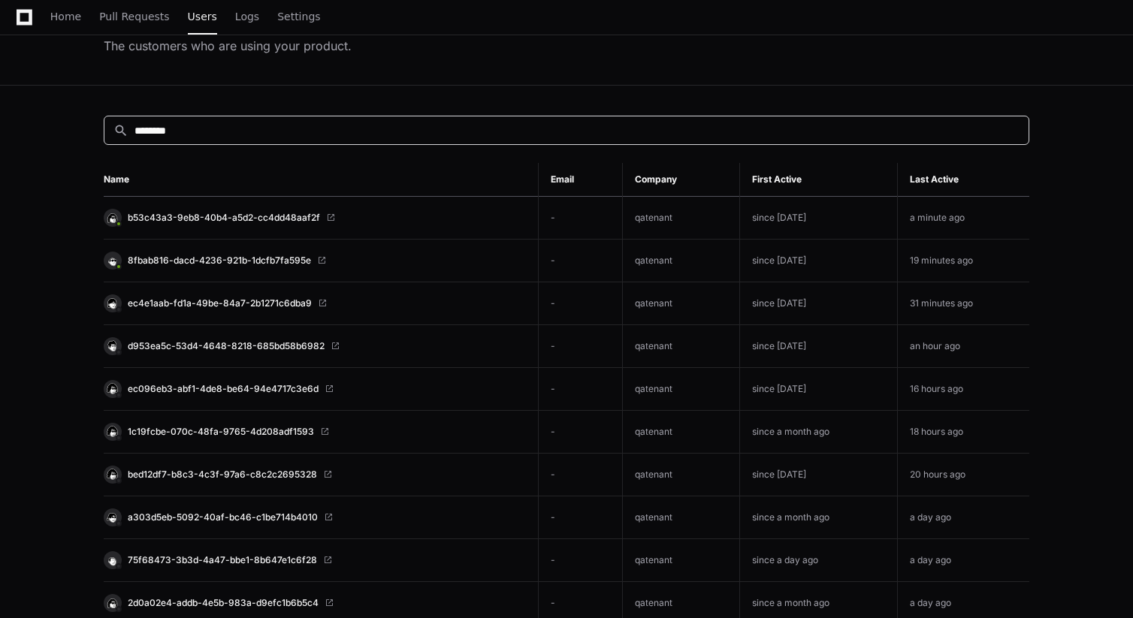
scroll to position [107, 0]
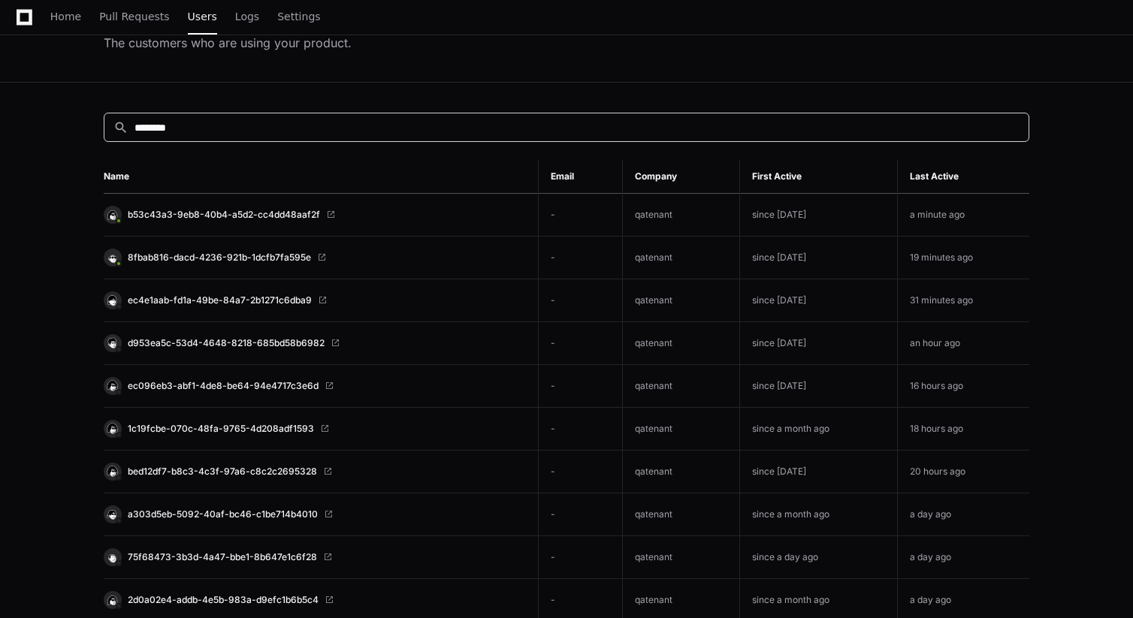
paste input
type input "********"
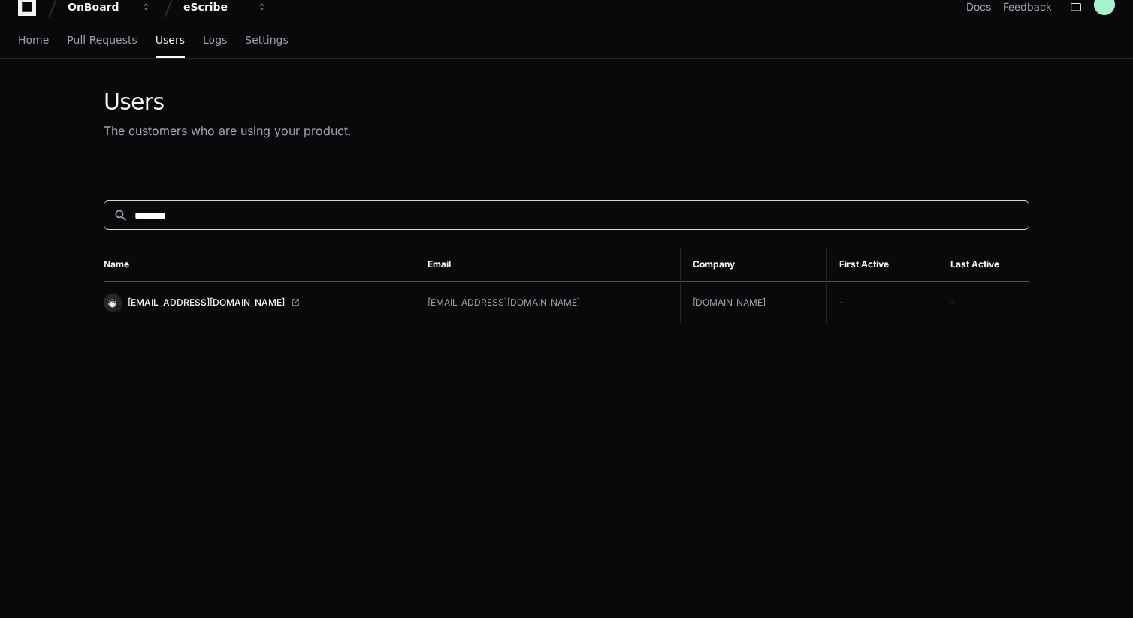
scroll to position [0, 0]
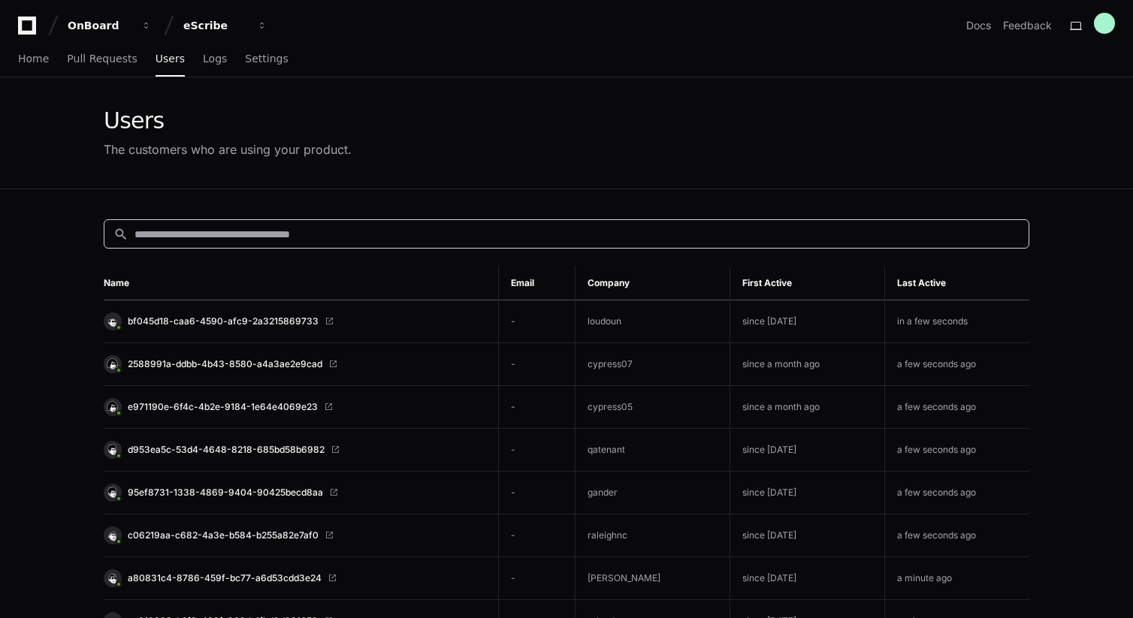
click at [394, 228] on input at bounding box center [576, 234] width 885 height 15
paste input "**********"
type input "**********"
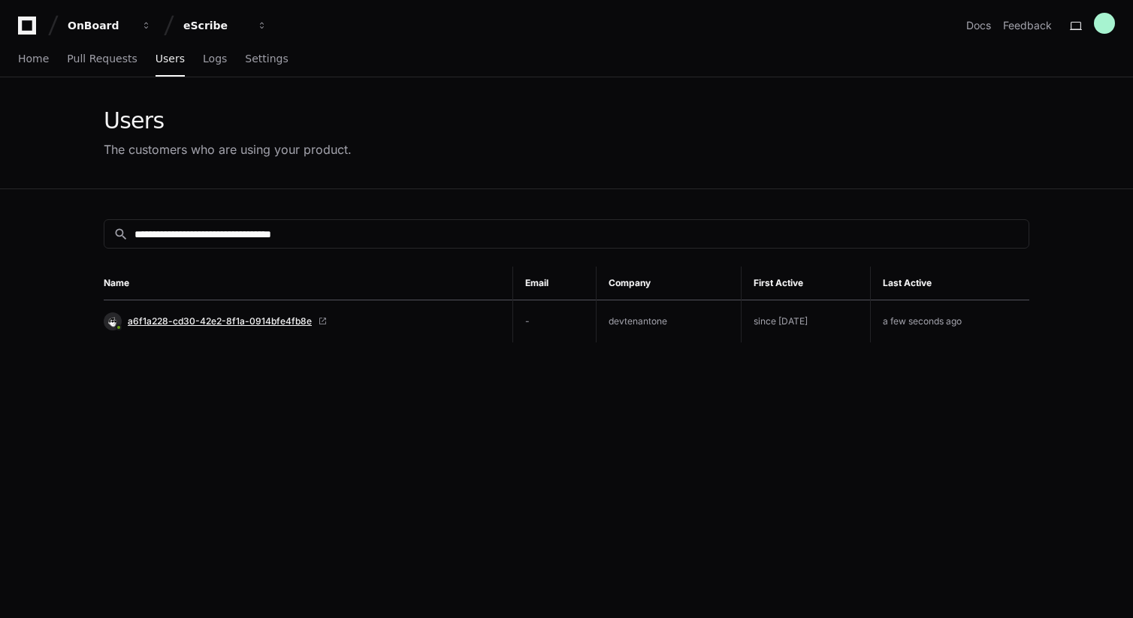
click at [265, 320] on span "a6f1a228-cd30-42e2-8f1a-0914bfe4fb8e" at bounding box center [220, 321] width 184 height 12
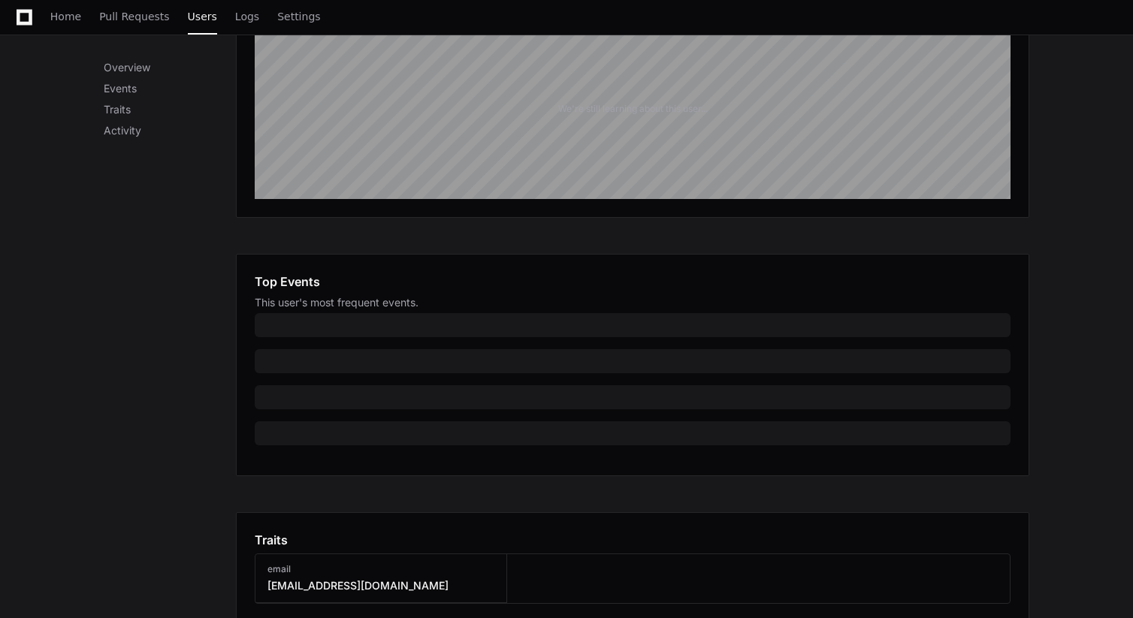
scroll to position [505, 0]
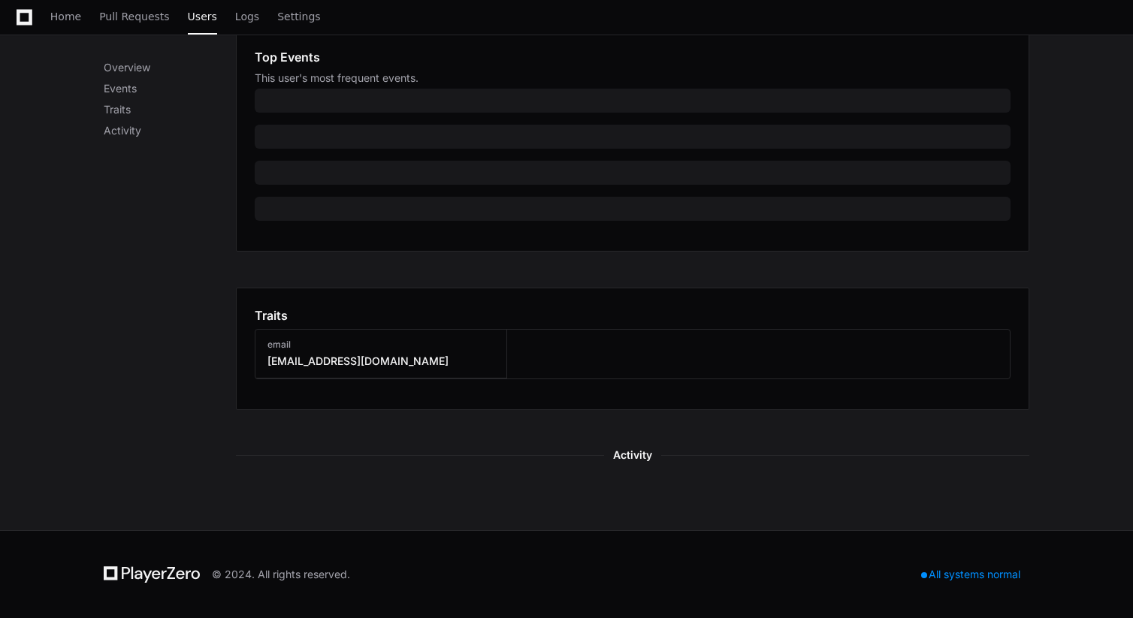
click at [596, 366] on div "email [EMAIL_ADDRESS][DOMAIN_NAME]" at bounding box center [633, 354] width 756 height 50
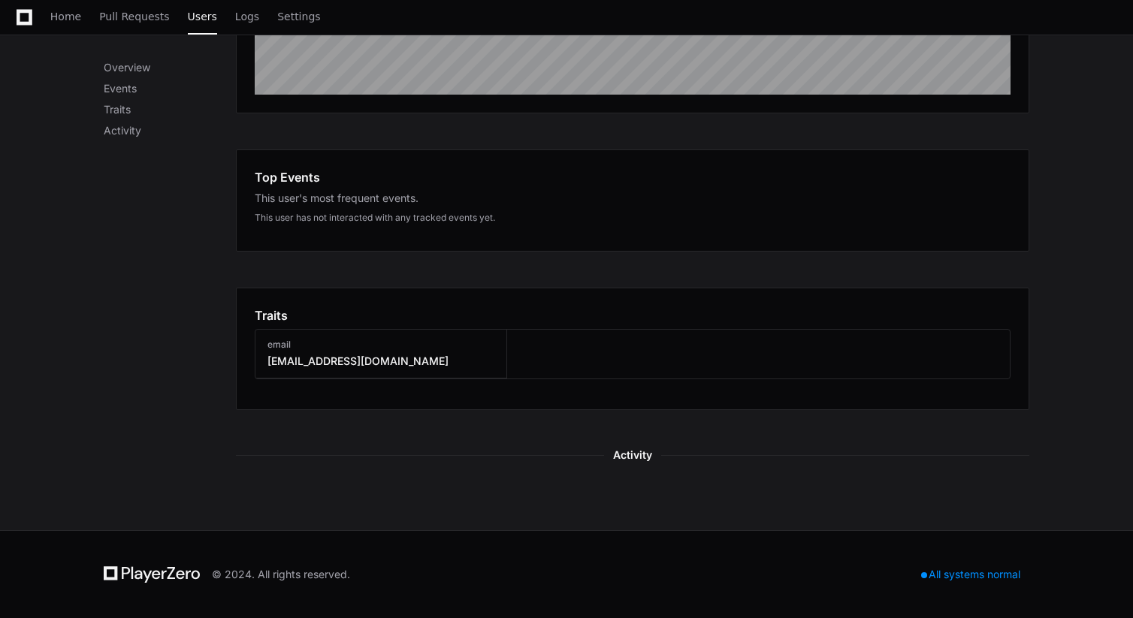
click at [626, 463] on div "Overview The last month in summary. We're still learning about this user... Top…" at bounding box center [632, 174] width 793 height 651
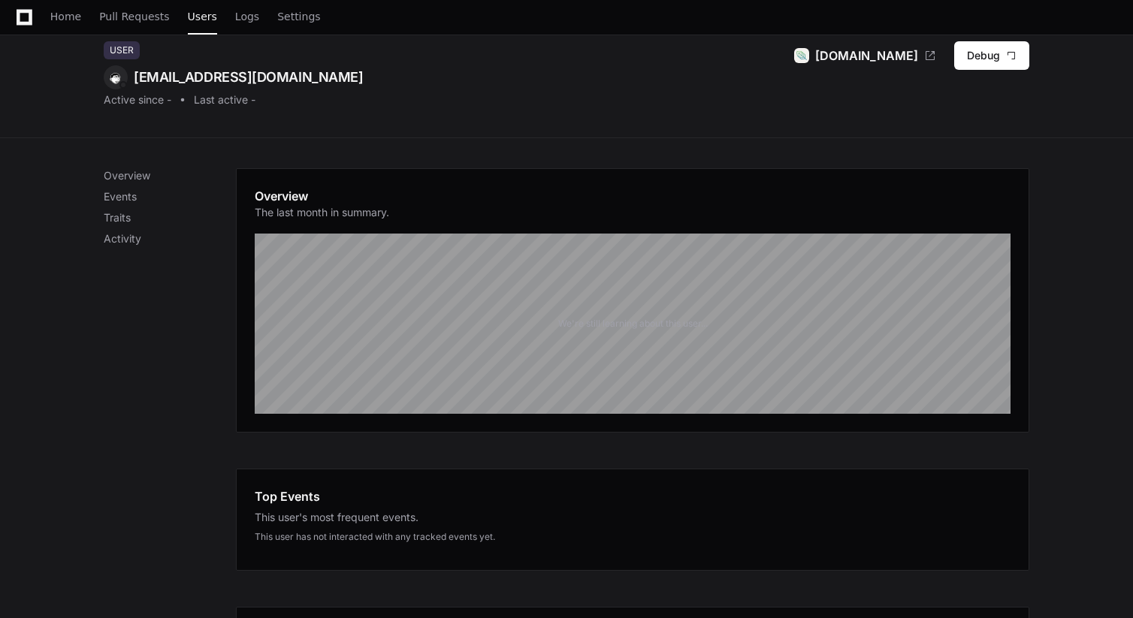
scroll to position [0, 0]
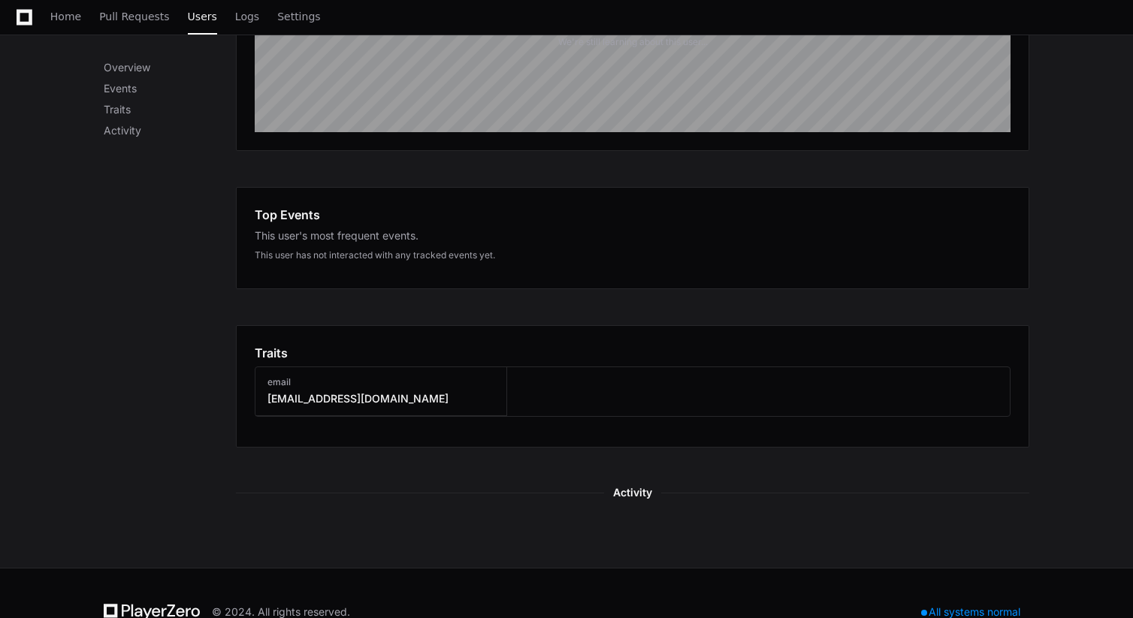
scroll to position [385, 0]
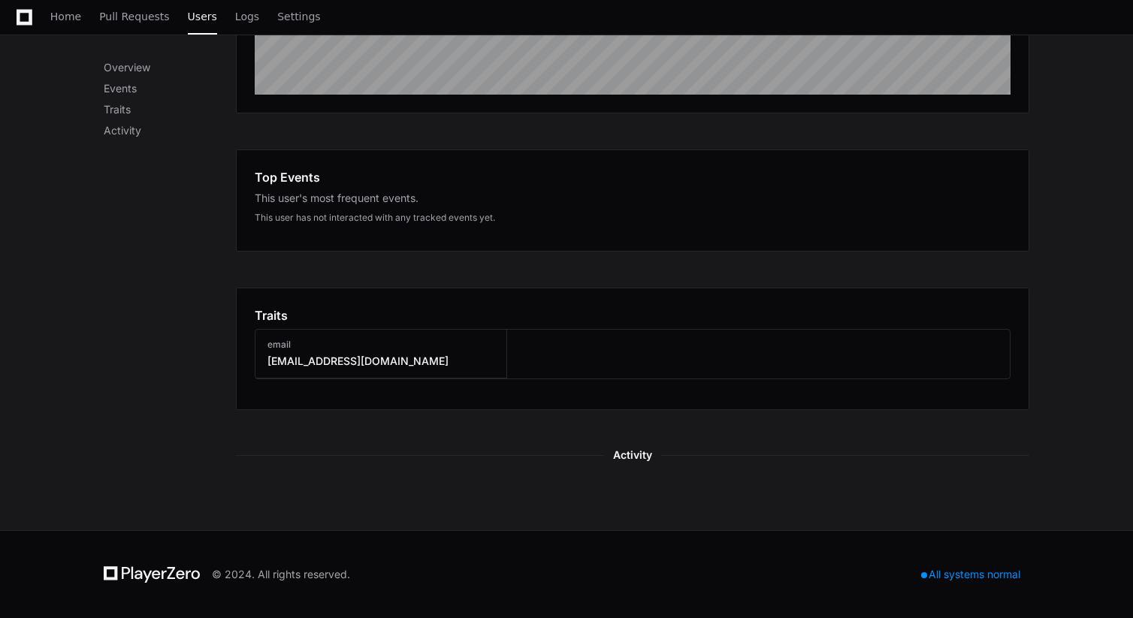
click at [605, 360] on div "email kpiatrou@escribemeetings.com" at bounding box center [633, 354] width 756 height 50
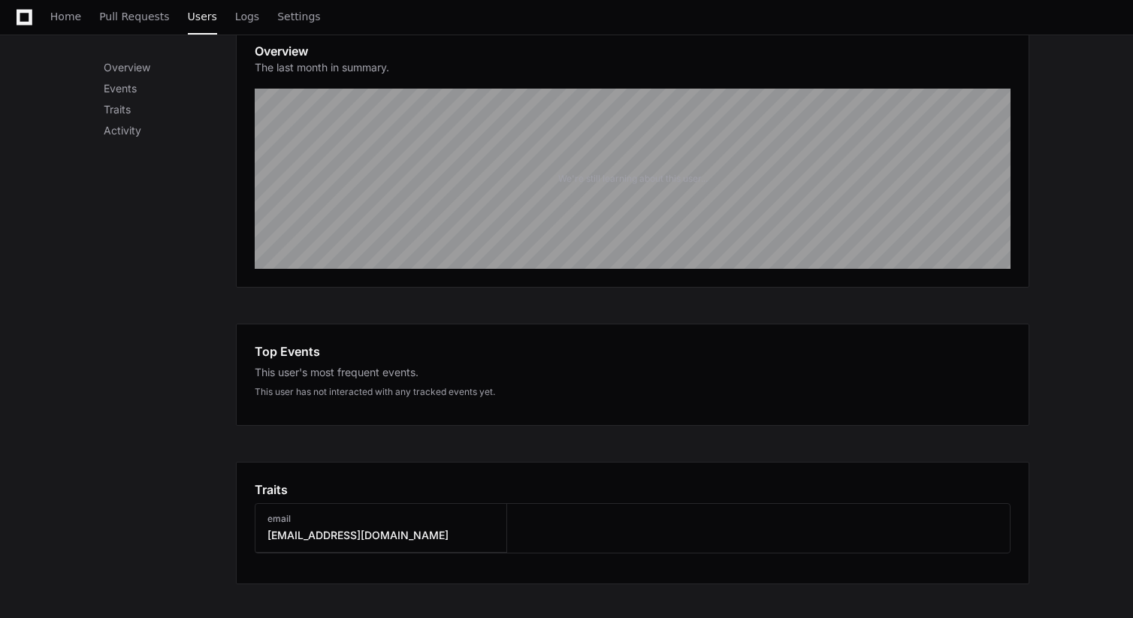
scroll to position [122, 0]
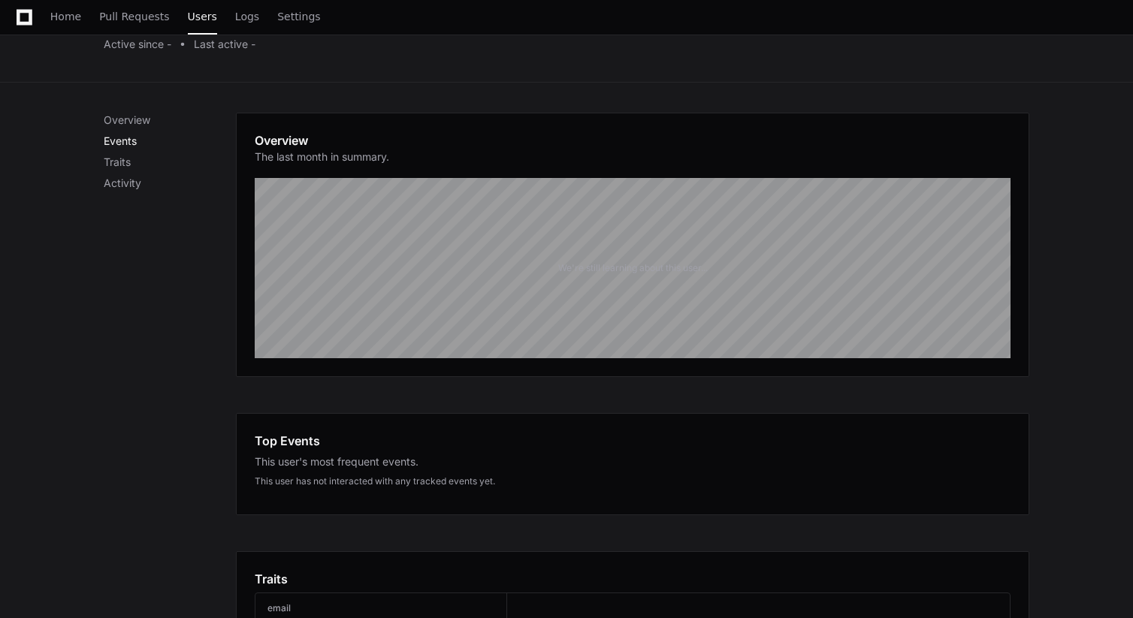
click at [119, 146] on p "Events" at bounding box center [170, 141] width 132 height 15
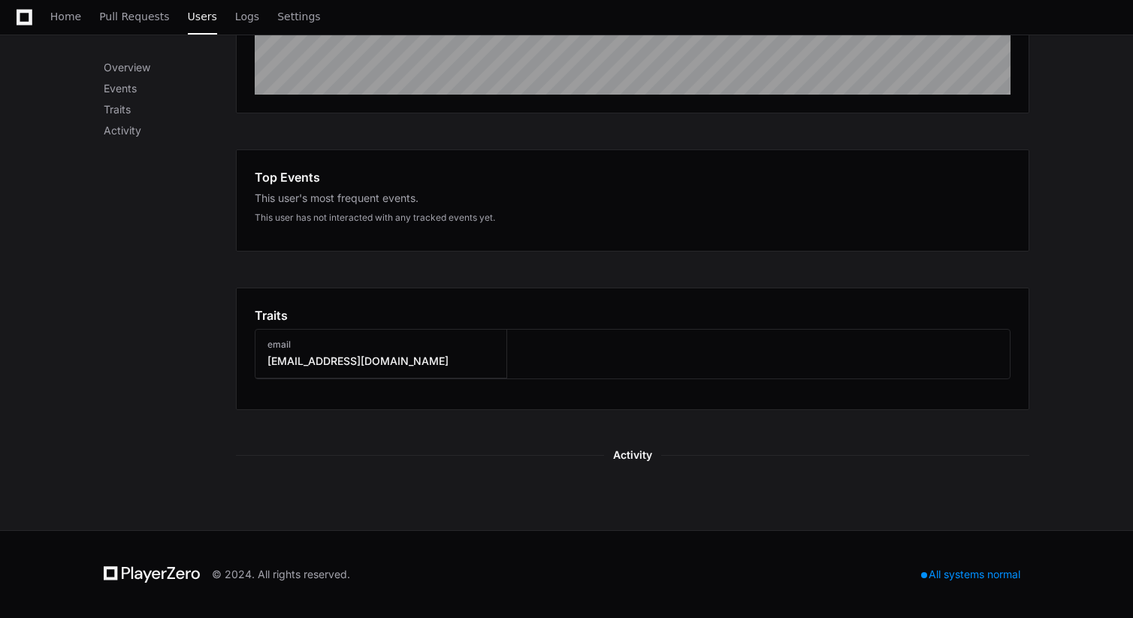
scroll to position [385, 0]
click at [124, 115] on p "Traits" at bounding box center [170, 109] width 132 height 15
click at [128, 135] on p "Activity" at bounding box center [170, 130] width 132 height 15
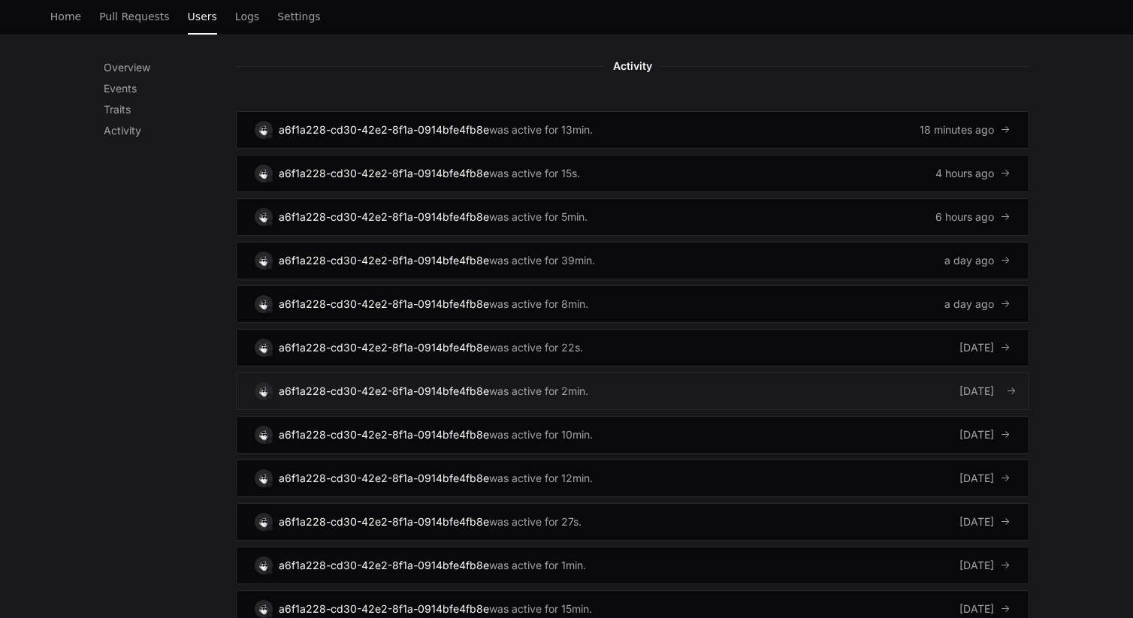
scroll to position [768, 0]
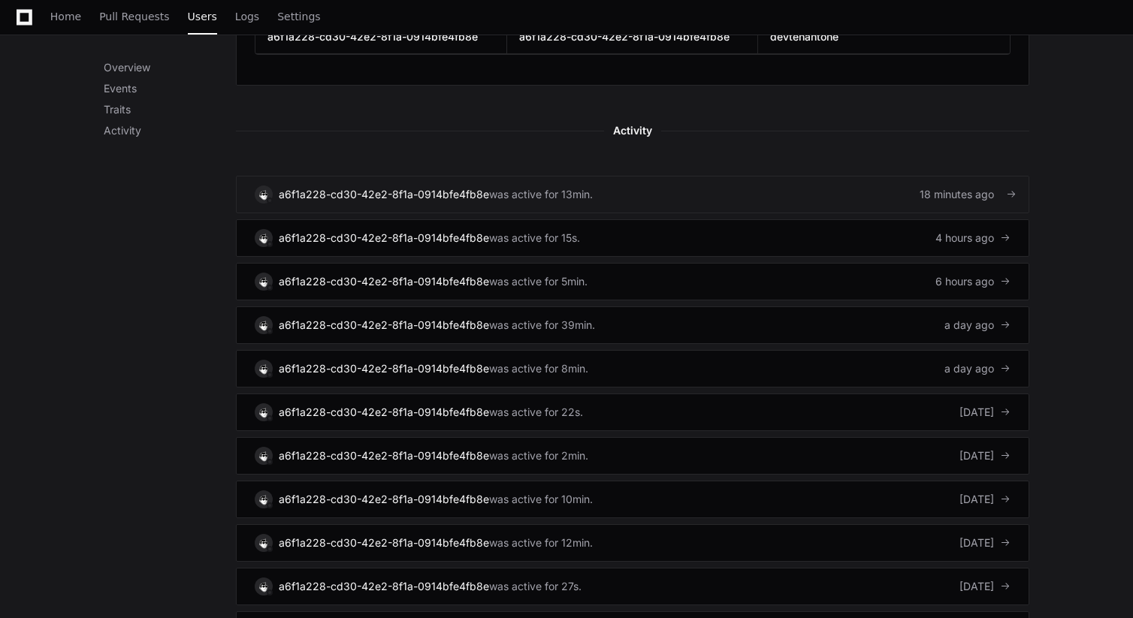
click at [751, 204] on link "a6f1a228-cd30-42e2-8f1a-0914bfe4fb8e was active for 13min. 18 minutes ago" at bounding box center [632, 195] width 793 height 38
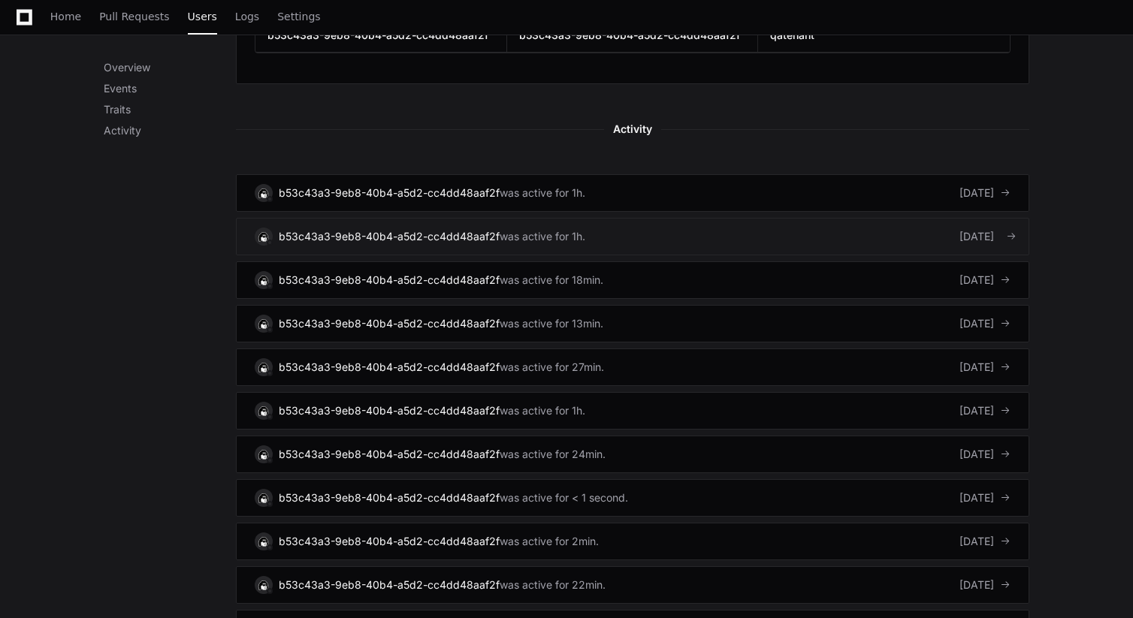
scroll to position [726, 0]
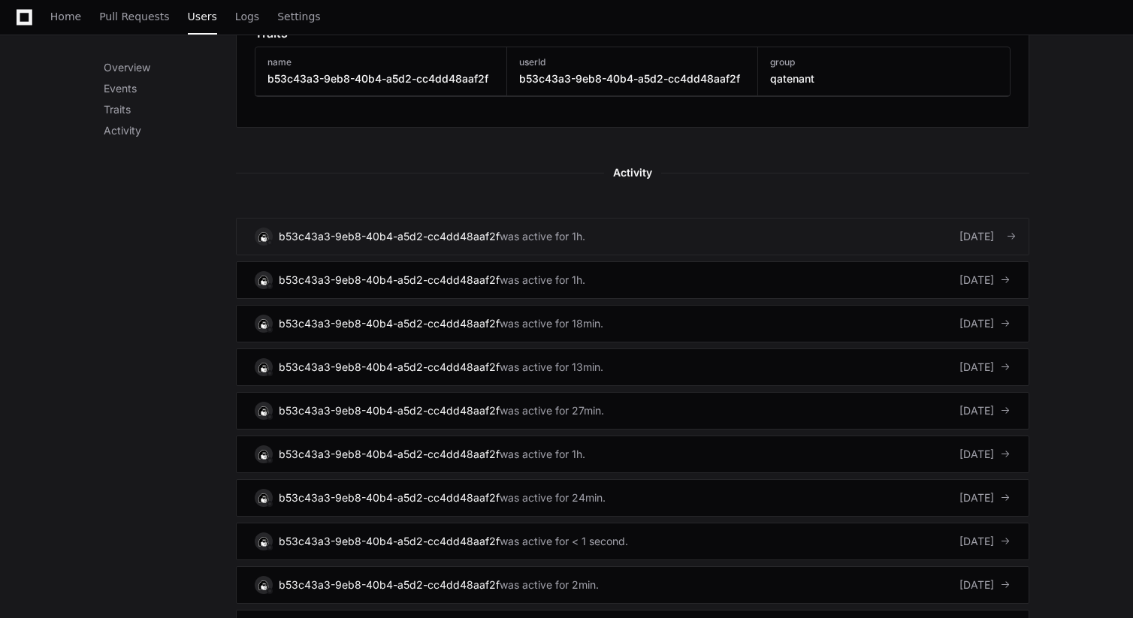
click at [624, 237] on link "b53c43a3-9eb8-40b4-a5d2-cc4dd48aaf2f was active for 1h. 2 days ago" at bounding box center [632, 237] width 793 height 38
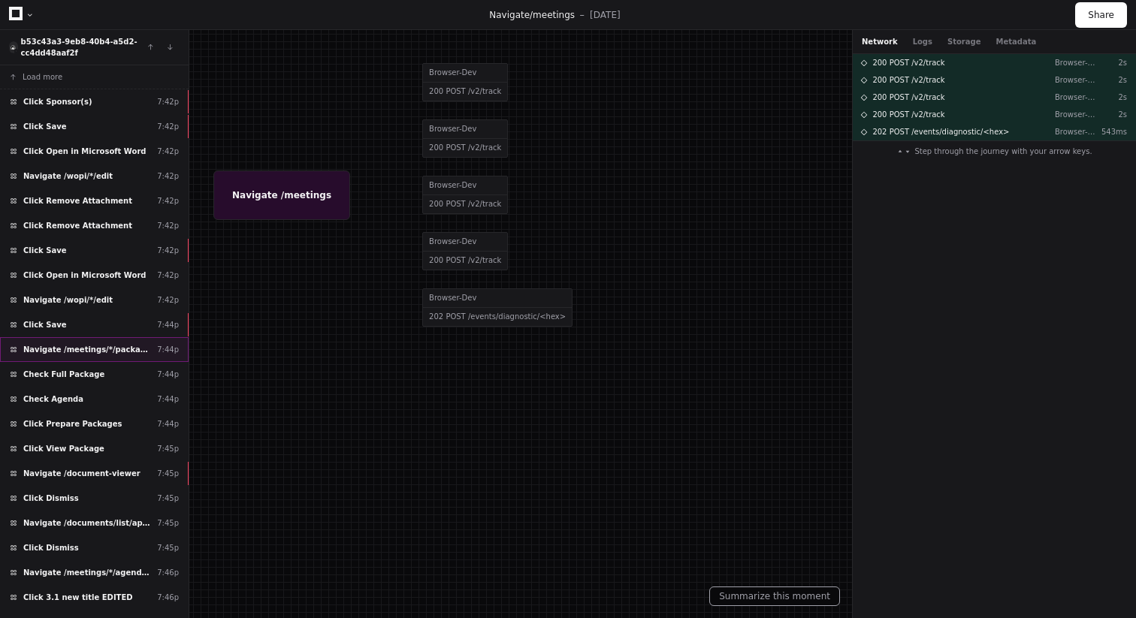
click at [44, 346] on span "Navigate /meetings/*/packages (Packages)" at bounding box center [87, 349] width 128 height 11
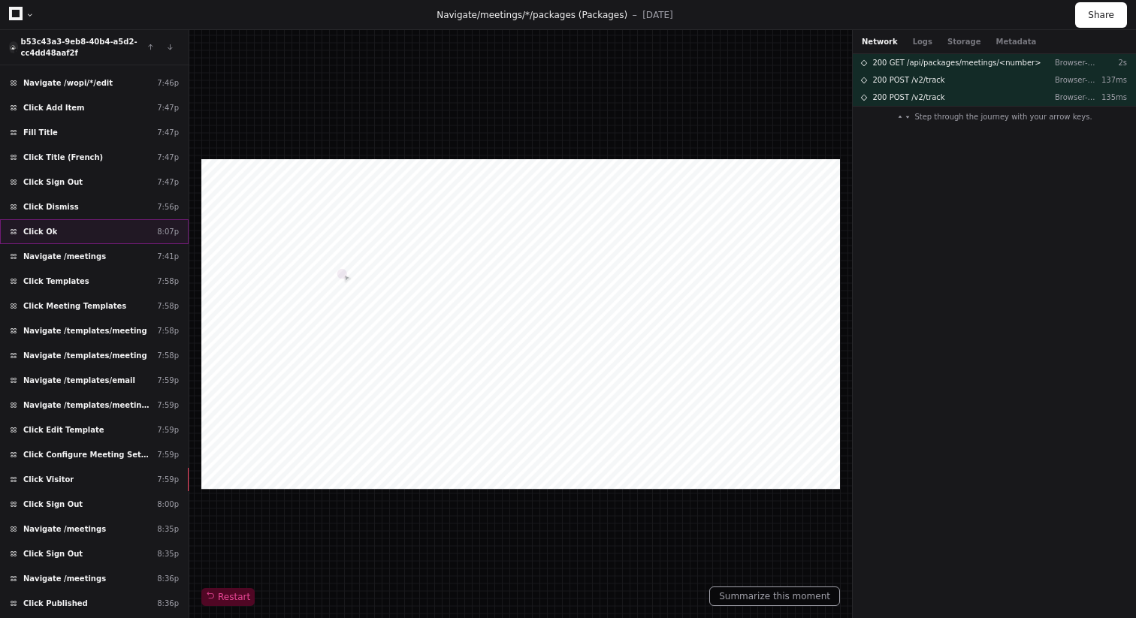
scroll to position [699, 0]
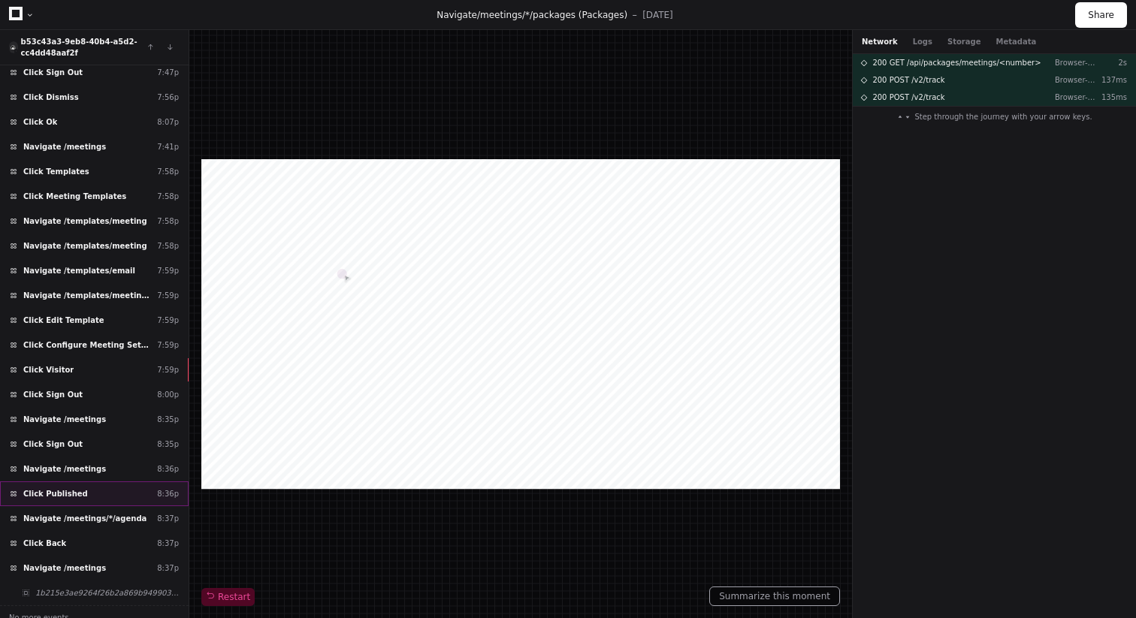
click at [77, 496] on span "Click Published" at bounding box center [55, 493] width 65 height 11
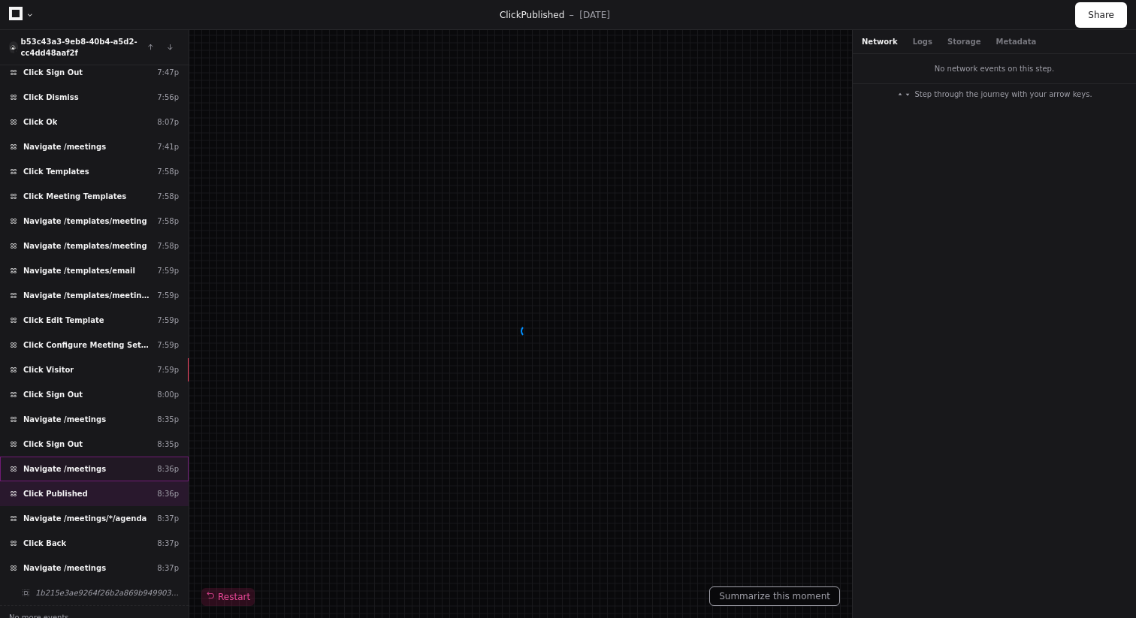
click at [65, 476] on div "Navigate /meetings 8:36p" at bounding box center [94, 469] width 189 height 25
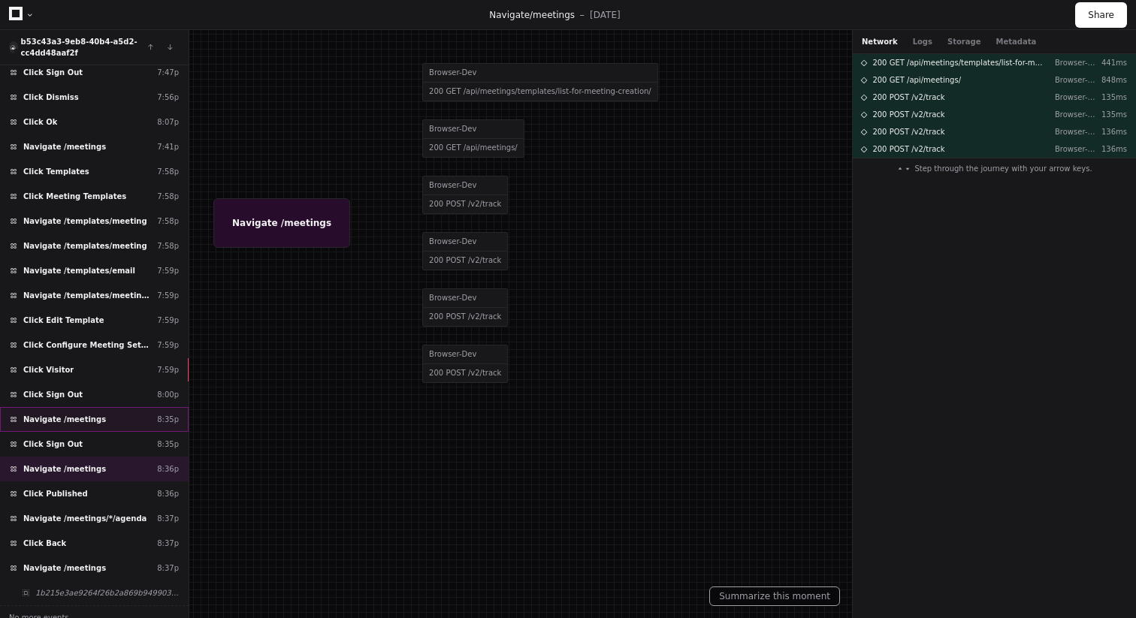
click at [72, 431] on div "Navigate /meetings 8:35p" at bounding box center [94, 419] width 189 height 25
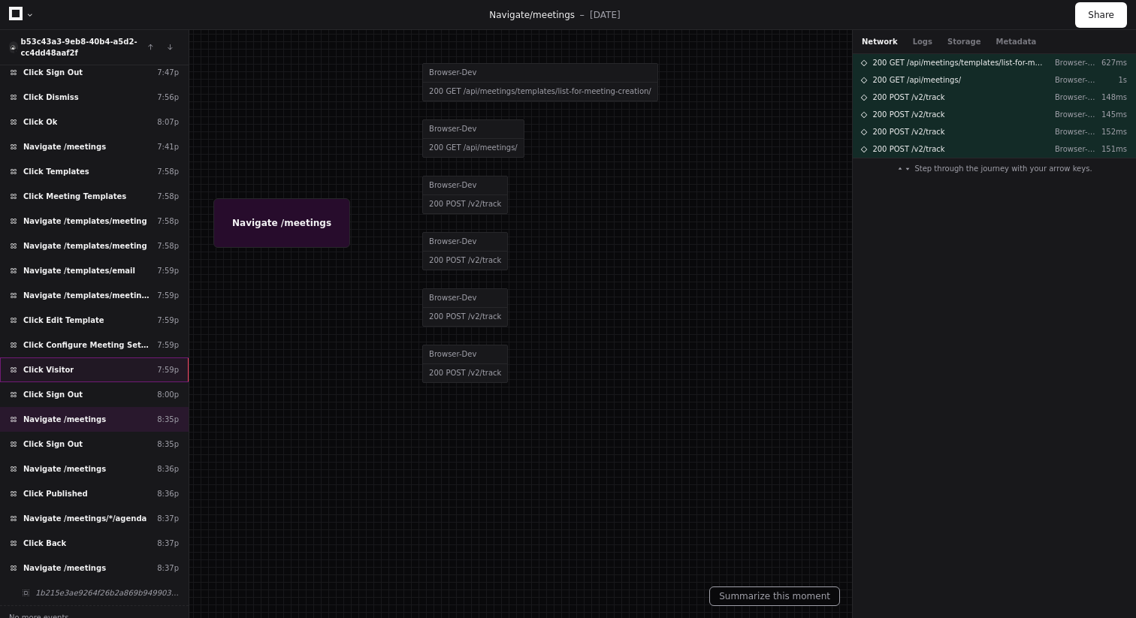
click at [55, 371] on span "Click Visitor" at bounding box center [48, 369] width 50 height 11
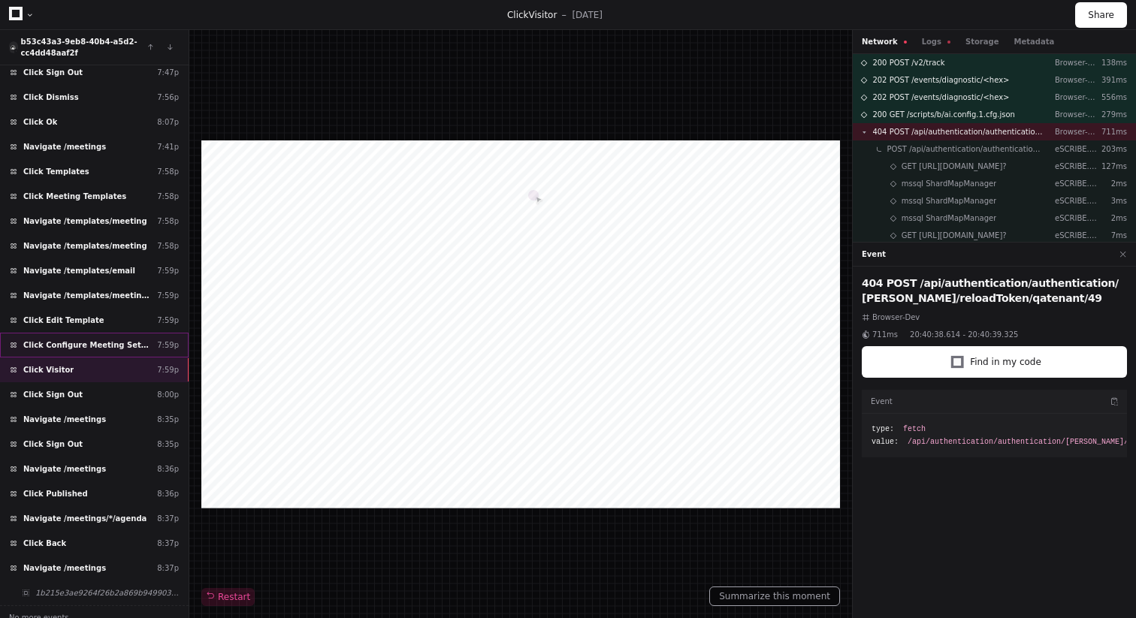
click at [67, 341] on span "Click Configure Meeting Settings" at bounding box center [87, 344] width 128 height 11
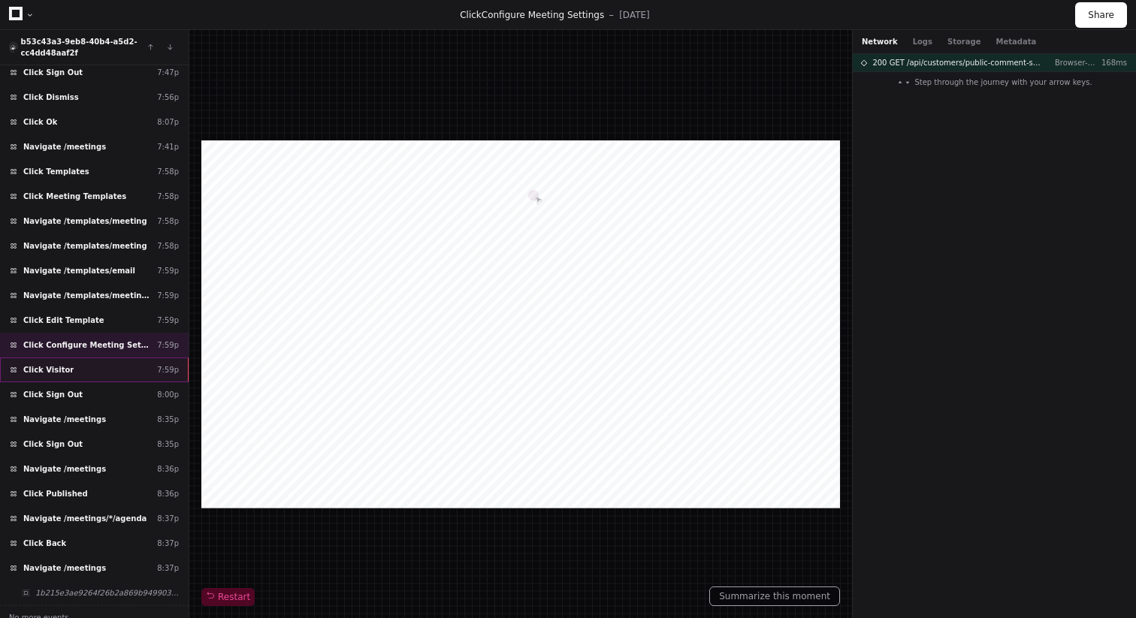
click at [85, 375] on div "Click Visitor 7:59p" at bounding box center [94, 370] width 189 height 25
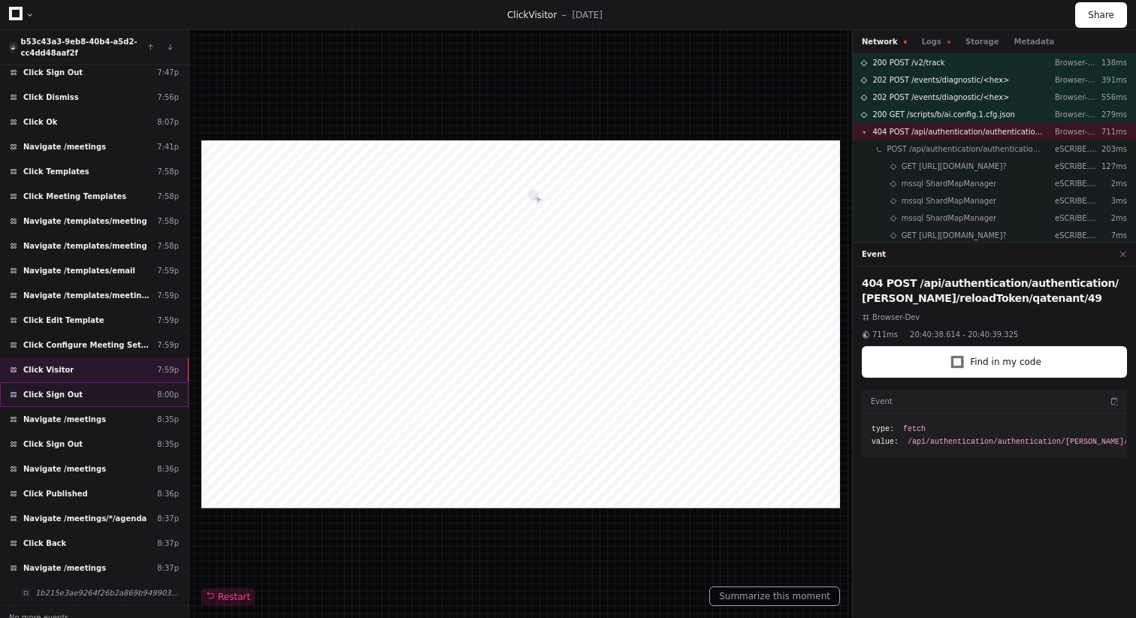
click at [75, 404] on div "Click Sign Out 8:00p" at bounding box center [94, 394] width 189 height 25
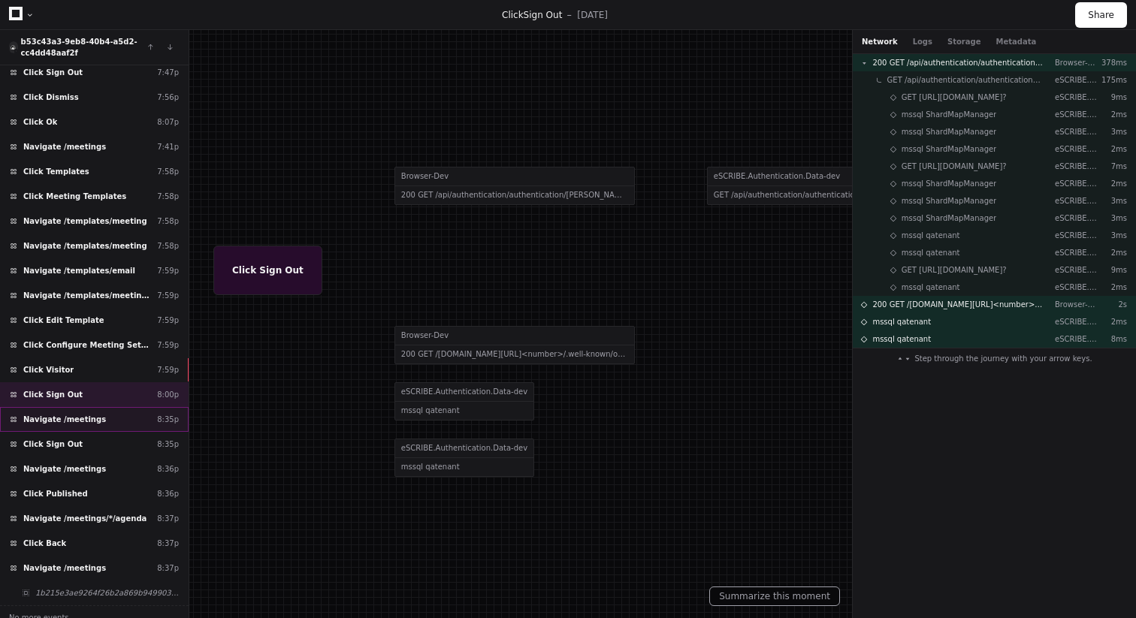
click at [85, 425] on div "Navigate /meetings 8:35p" at bounding box center [94, 419] width 189 height 25
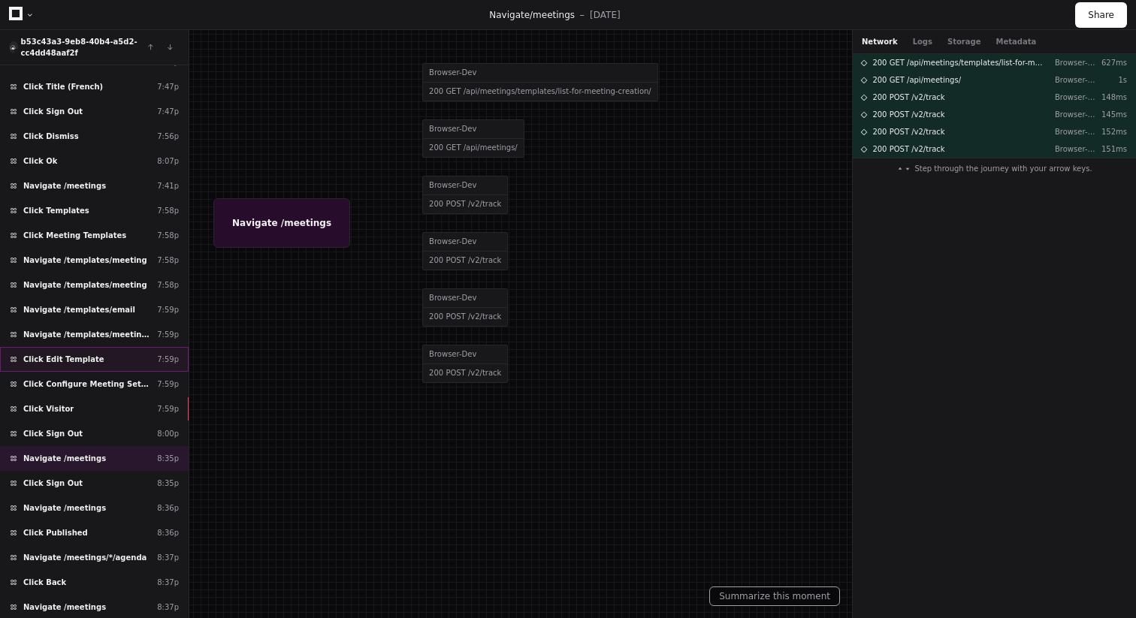
scroll to position [699, 0]
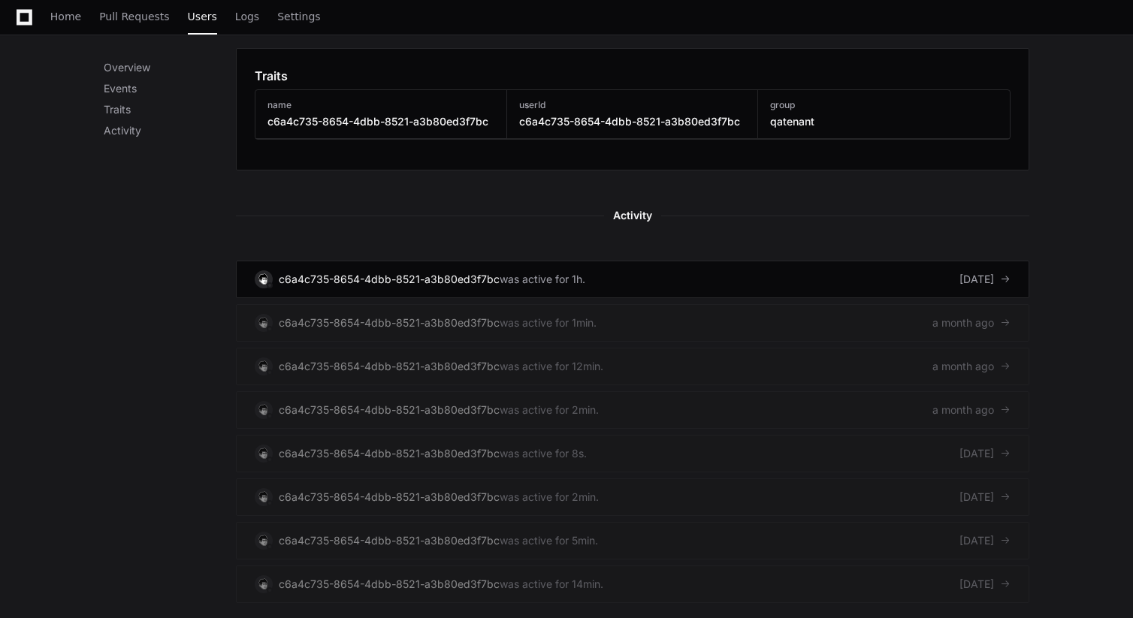
scroll to position [756, 0]
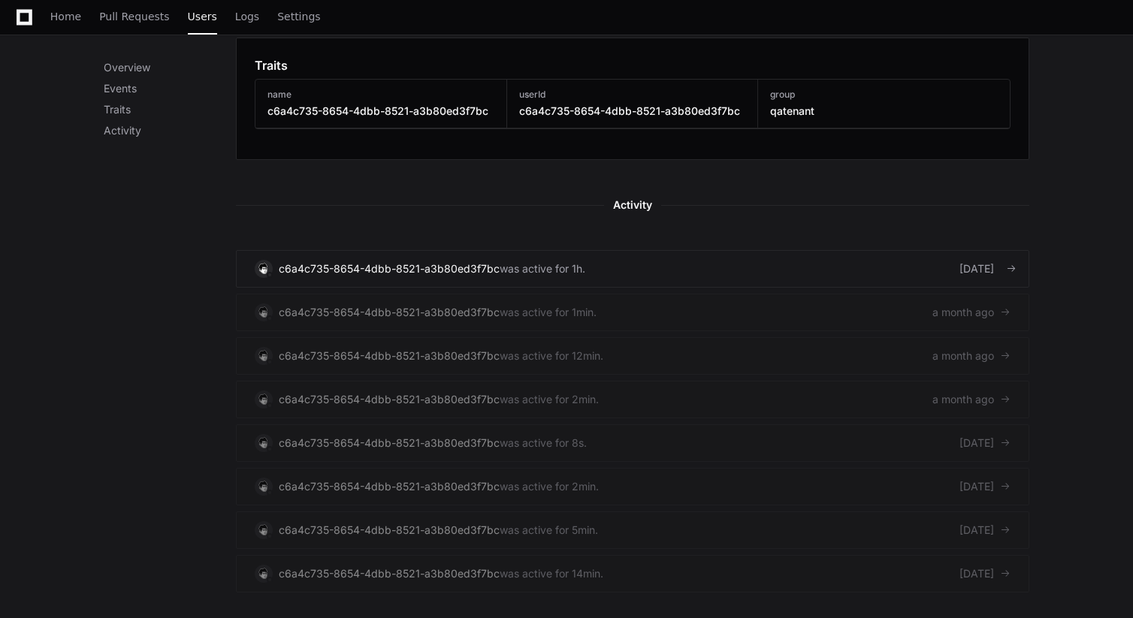
click at [456, 267] on div "c6a4c735-8654-4dbb-8521-a3b80ed3f7bc" at bounding box center [389, 268] width 221 height 15
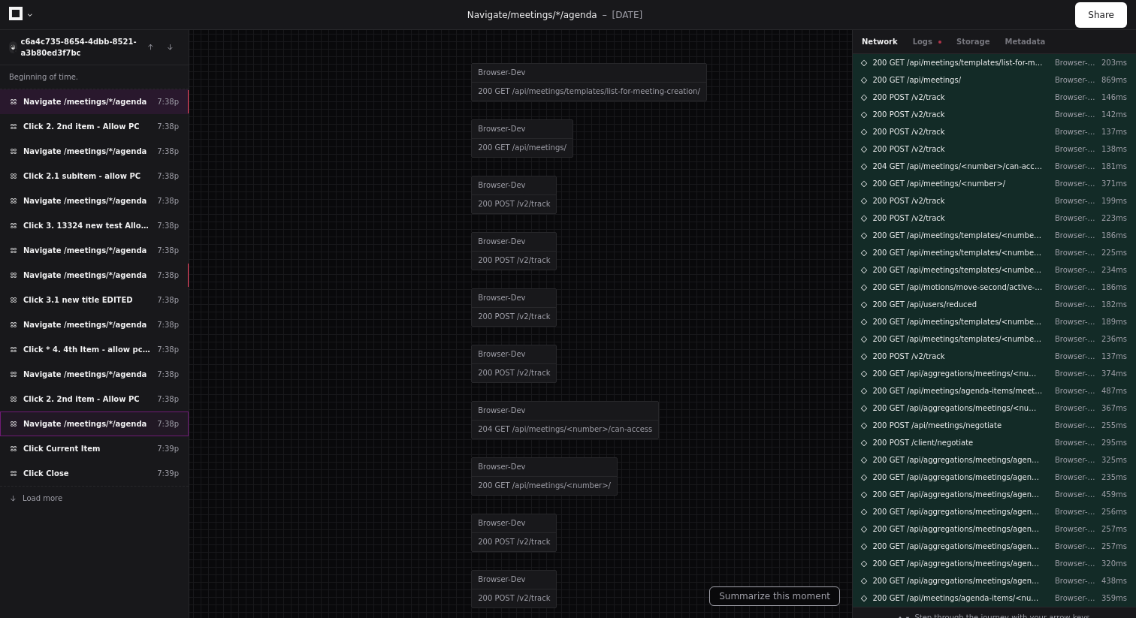
click at [79, 430] on div "Navigate /meetings/*/agenda 7:38p" at bounding box center [94, 424] width 189 height 25
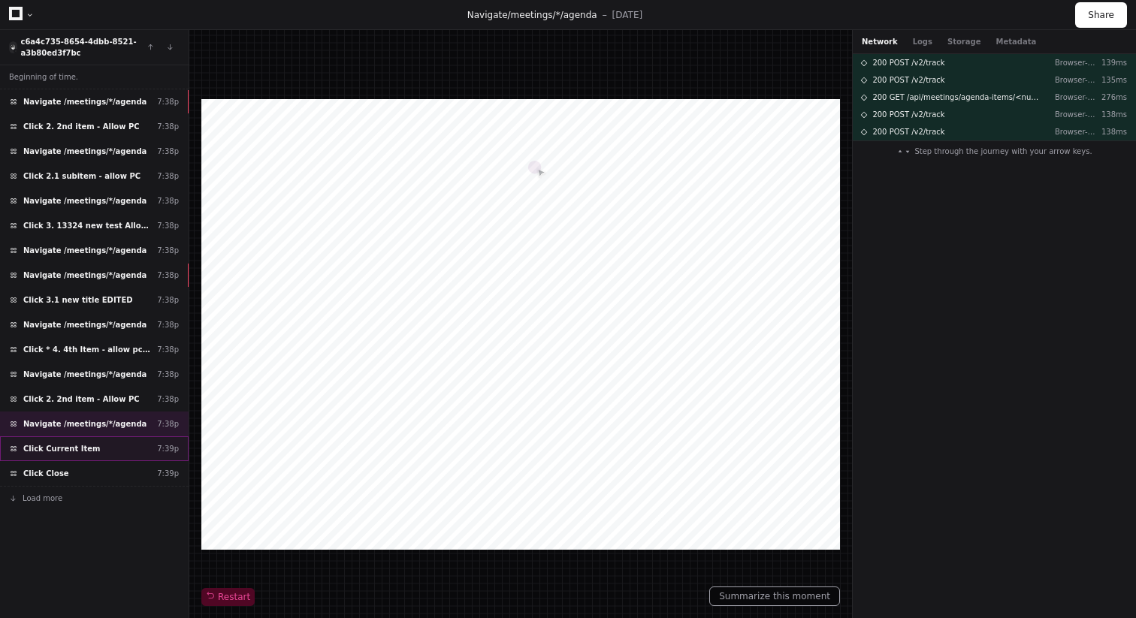
click at [70, 452] on span "Click Current Item" at bounding box center [61, 448] width 77 height 11
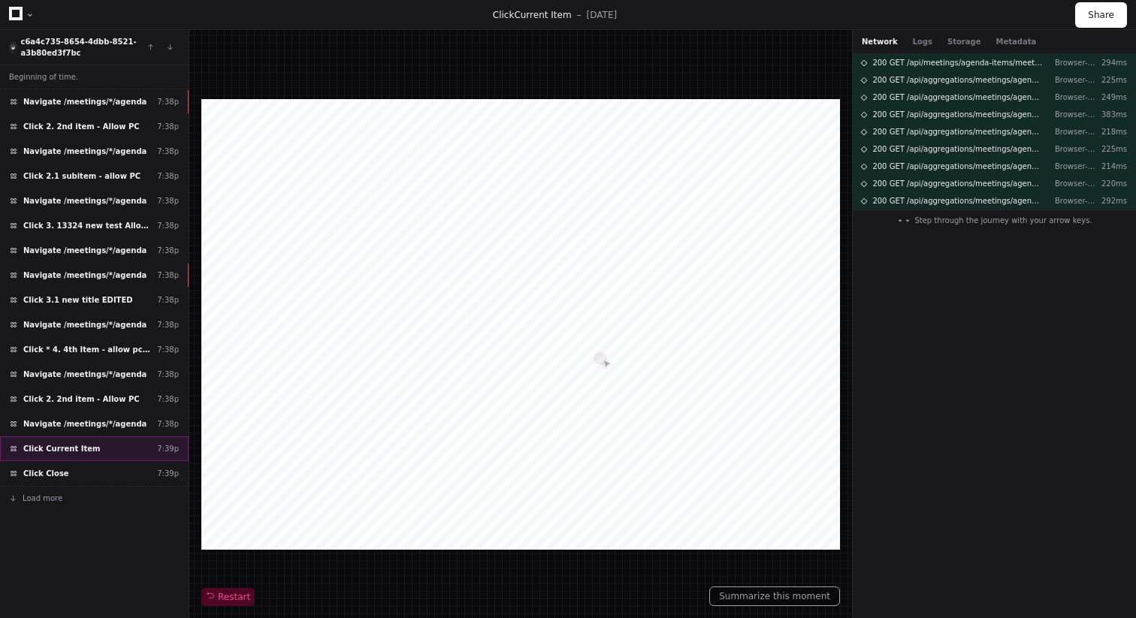
click at [66, 460] on div "Click Current Item 7:39p" at bounding box center [94, 448] width 189 height 25
click at [89, 321] on span "Navigate /meetings/*/agenda" at bounding box center [84, 324] width 123 height 11
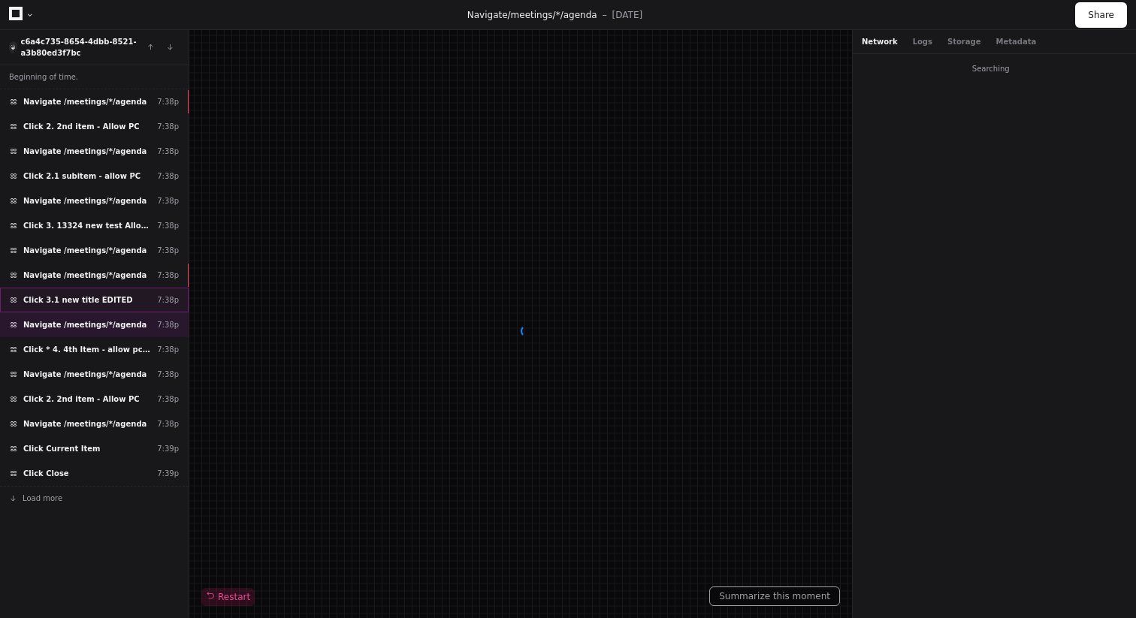
click at [95, 291] on div "Click 3.1 new title EDITED 7:38p" at bounding box center [94, 300] width 189 height 25
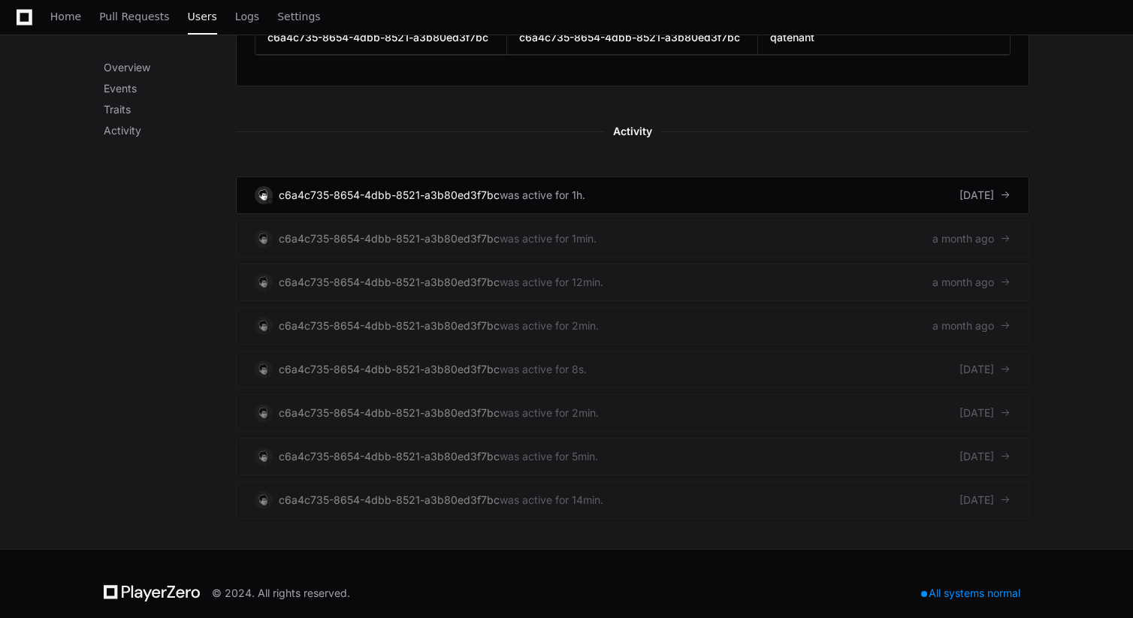
scroll to position [728, 0]
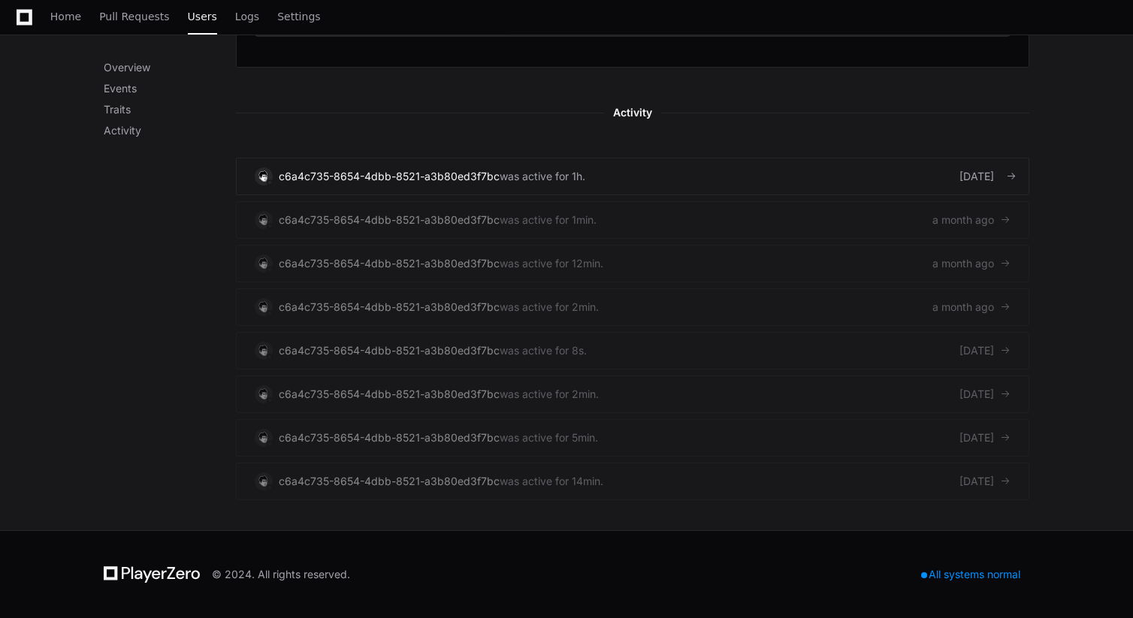
click at [445, 180] on div "c6a4c735-8654-4dbb-8521-a3b80ed3f7bc" at bounding box center [389, 176] width 221 height 15
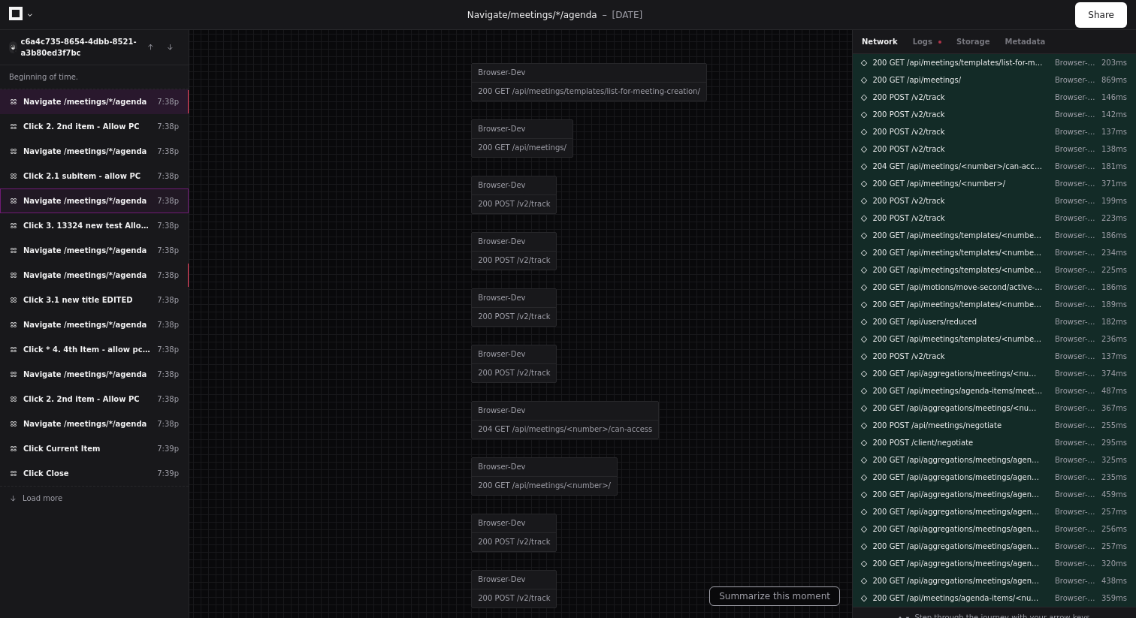
click at [80, 204] on span "Navigate /meetings/*/agenda" at bounding box center [84, 200] width 123 height 11
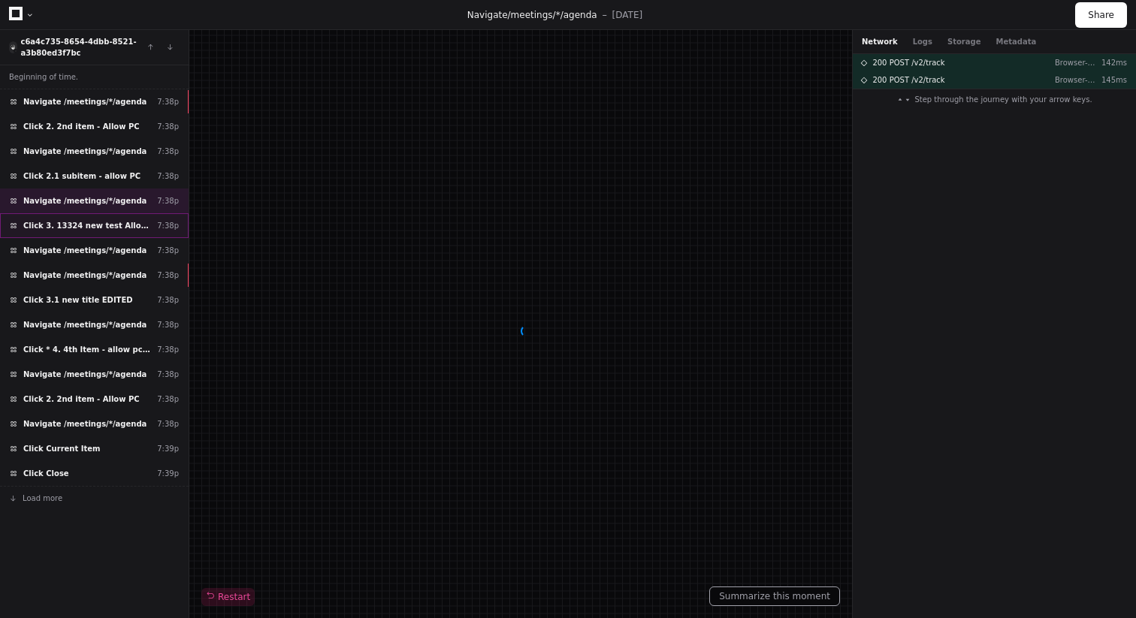
click at [71, 228] on span "Click 3. 13324 new test Allow PC" at bounding box center [87, 225] width 128 height 11
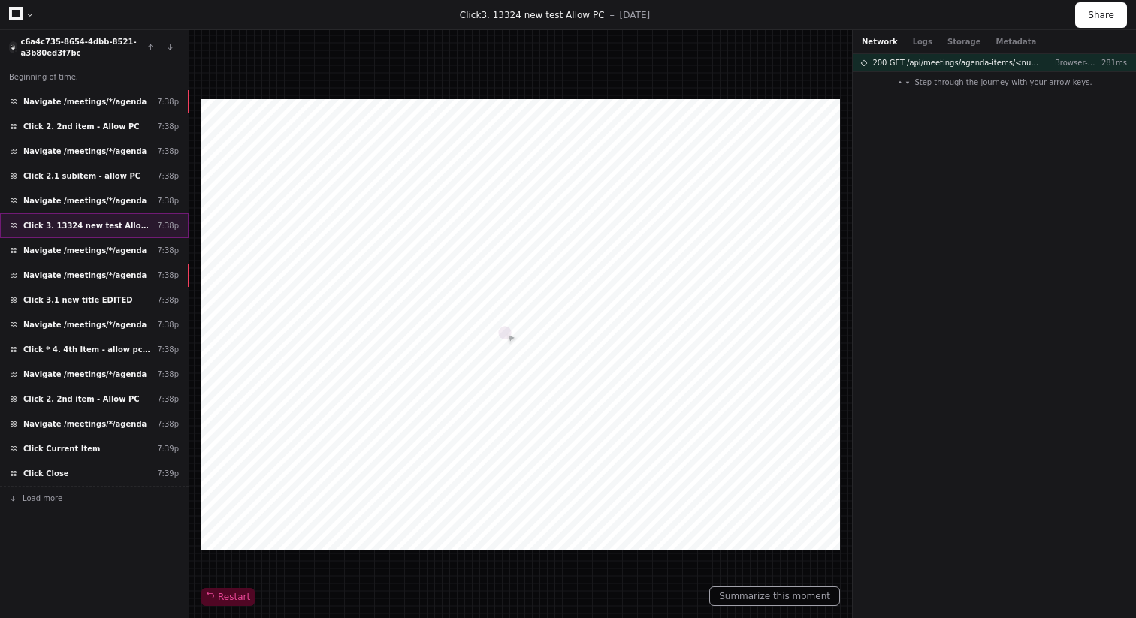
click at [92, 217] on div "Click 3. 13324 new test Allow PC 7:38p" at bounding box center [94, 225] width 189 height 25
click at [82, 246] on span "Navigate /meetings/*/agenda" at bounding box center [84, 250] width 123 height 11
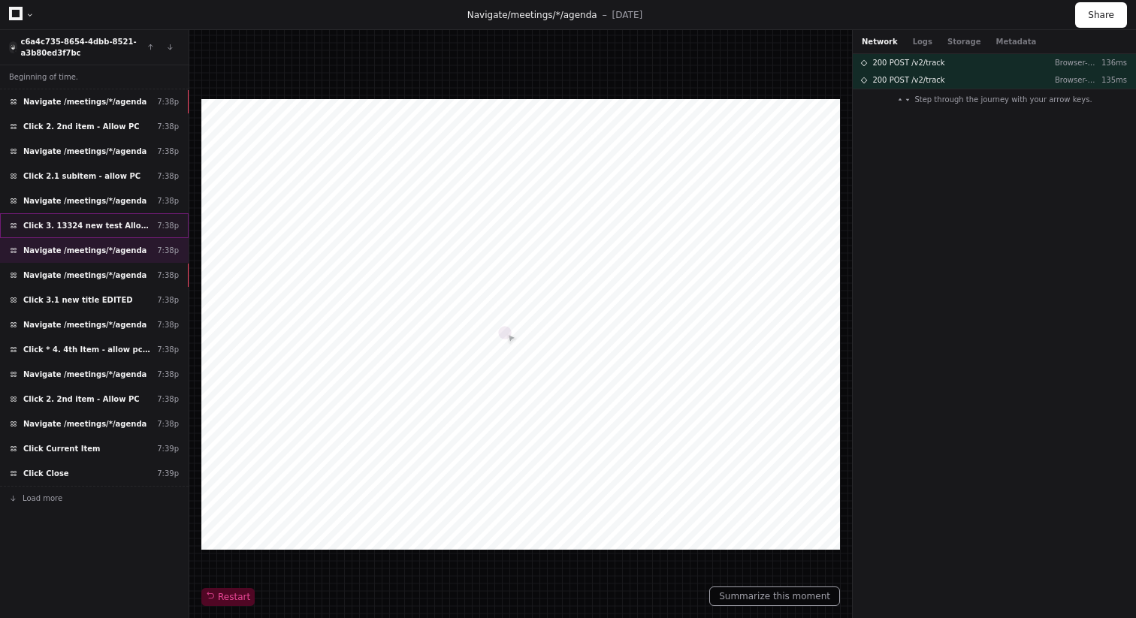
click at [125, 221] on span "Click 3. 13324 new test Allow PC" at bounding box center [87, 225] width 128 height 11
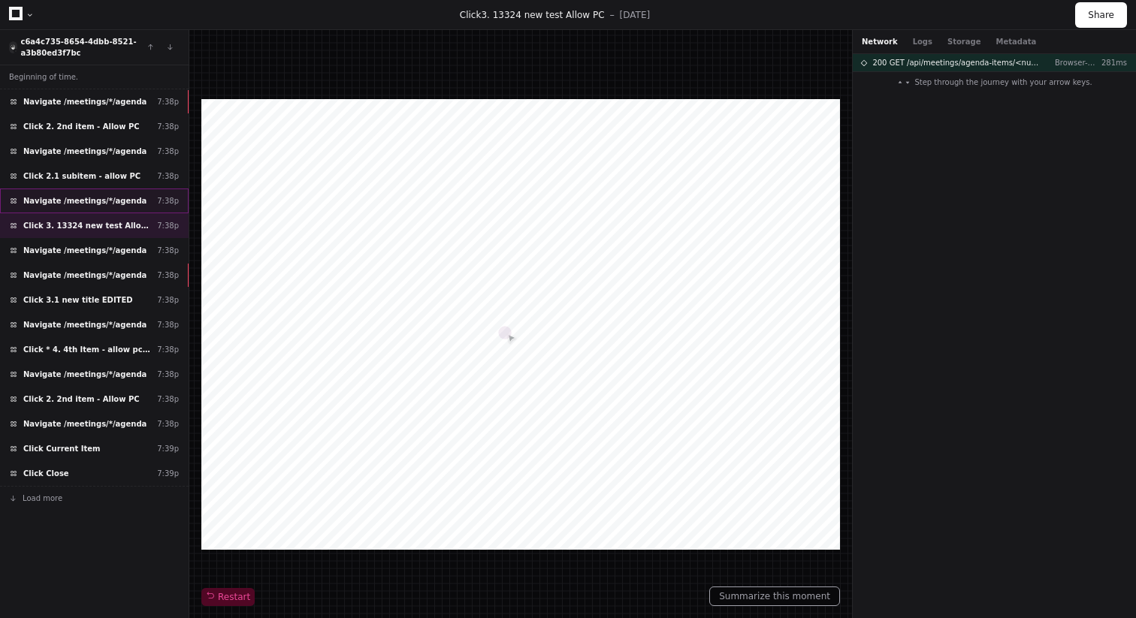
click at [113, 202] on span "Navigate /meetings/*/agenda" at bounding box center [84, 200] width 123 height 11
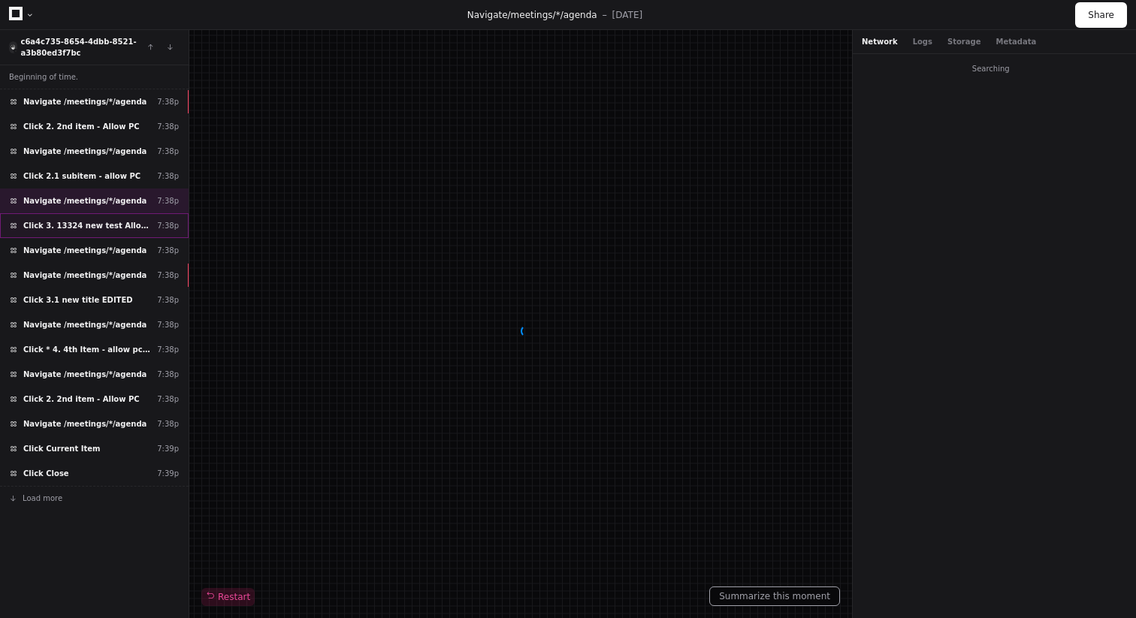
click at [104, 227] on span "Click 3. 13324 new test Allow PC" at bounding box center [87, 225] width 128 height 11
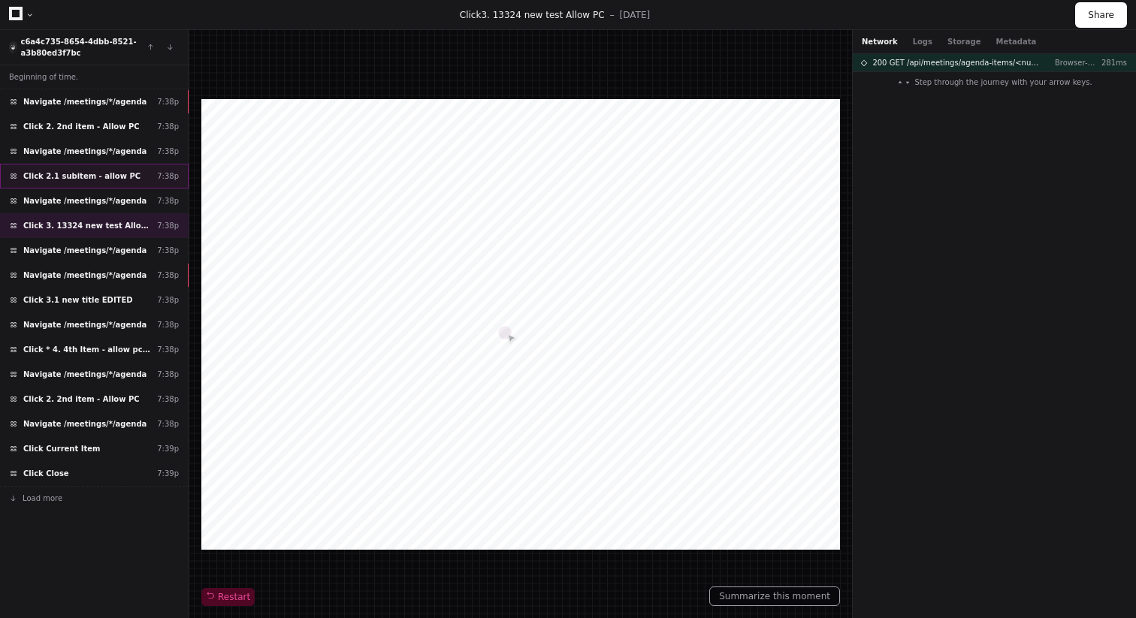
click at [111, 163] on div "Beginning of time. Navigate /meetings/*/agenda 7:38p Click 2. 2nd item - Allow …" at bounding box center [94, 347] width 189 height 564
click at [104, 177] on span "Click 2.1 subitem - allow PC" at bounding box center [81, 175] width 117 height 11
click at [112, 144] on div "Navigate /meetings/*/agenda 7:38p" at bounding box center [94, 151] width 189 height 25
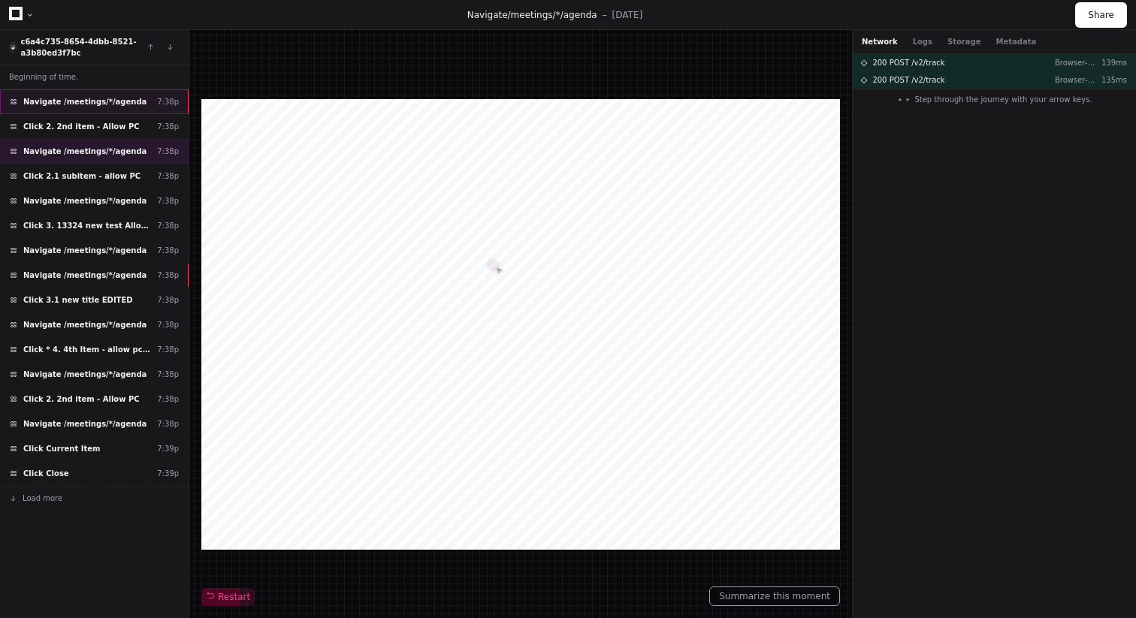
click at [106, 101] on span "Navigate /meetings/*/agenda" at bounding box center [84, 101] width 123 height 11
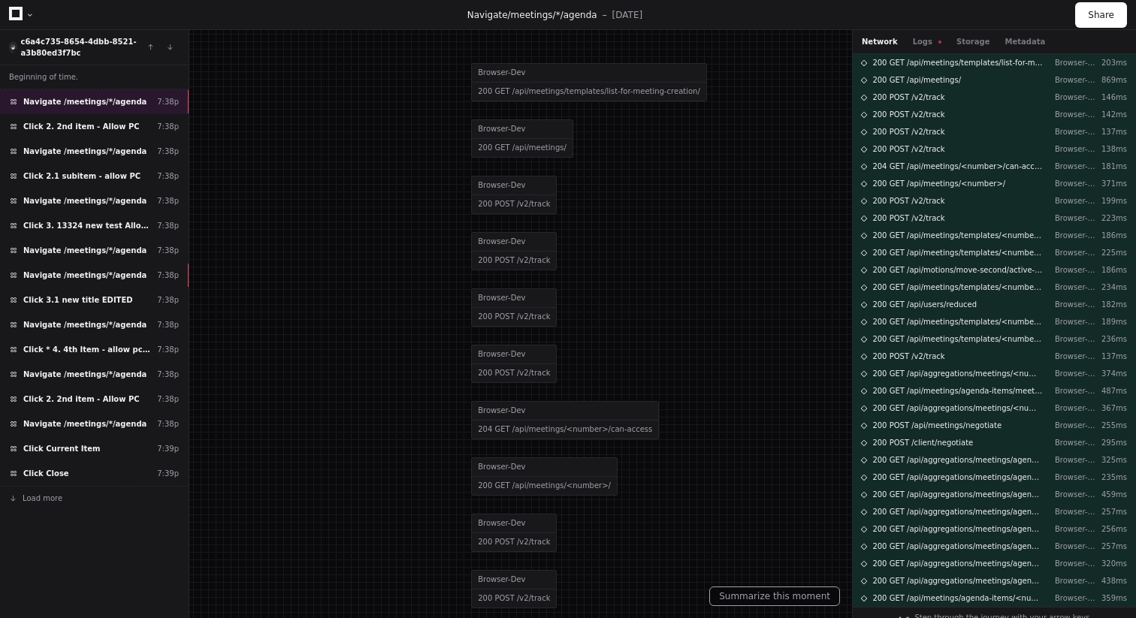
click at [925, 47] on div "Network Logs Storage Metadata" at bounding box center [993, 42] width 283 height 24
click at [925, 41] on button "Logs" at bounding box center [927, 41] width 29 height 11
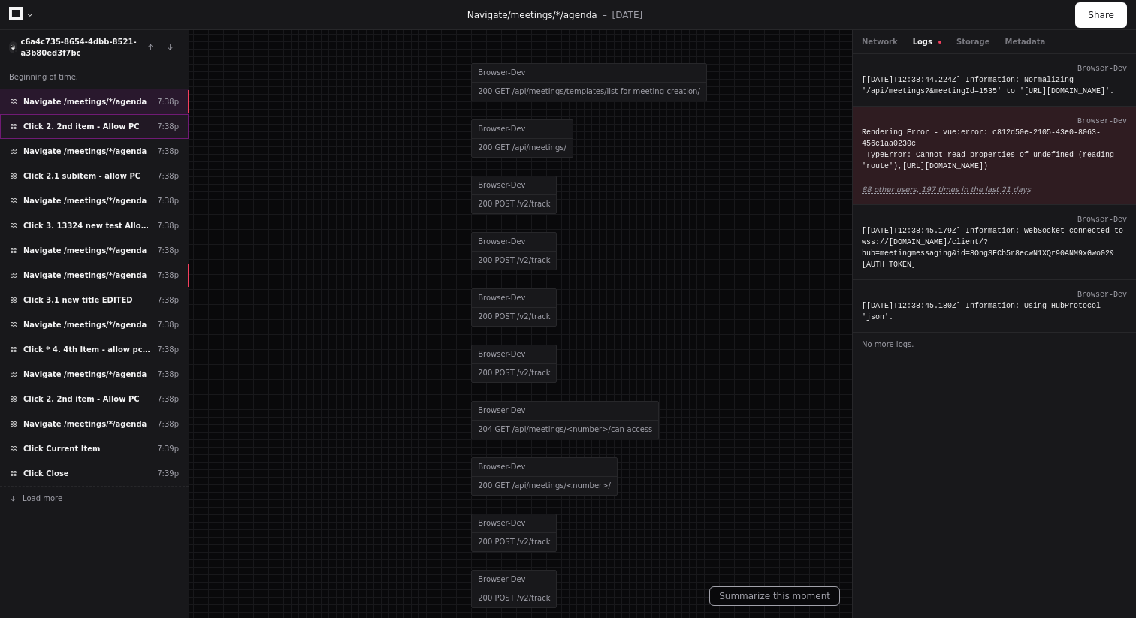
click at [125, 122] on span "Click 2. 2nd item - Allow PC" at bounding box center [81, 126] width 116 height 11
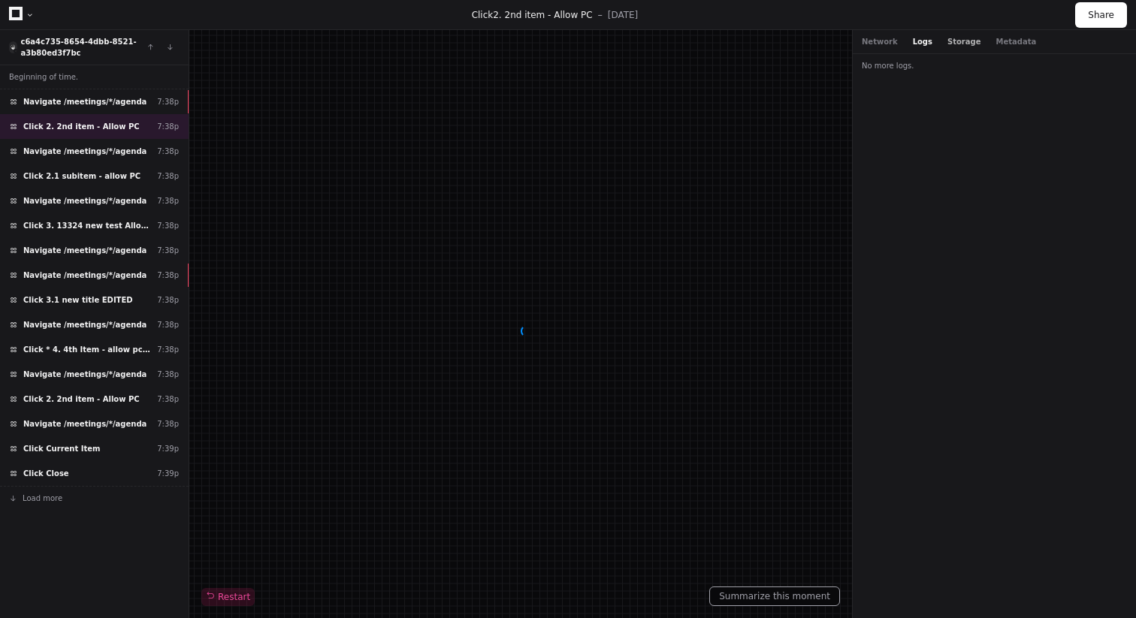
click at [955, 47] on button "Storage" at bounding box center [963, 41] width 33 height 11
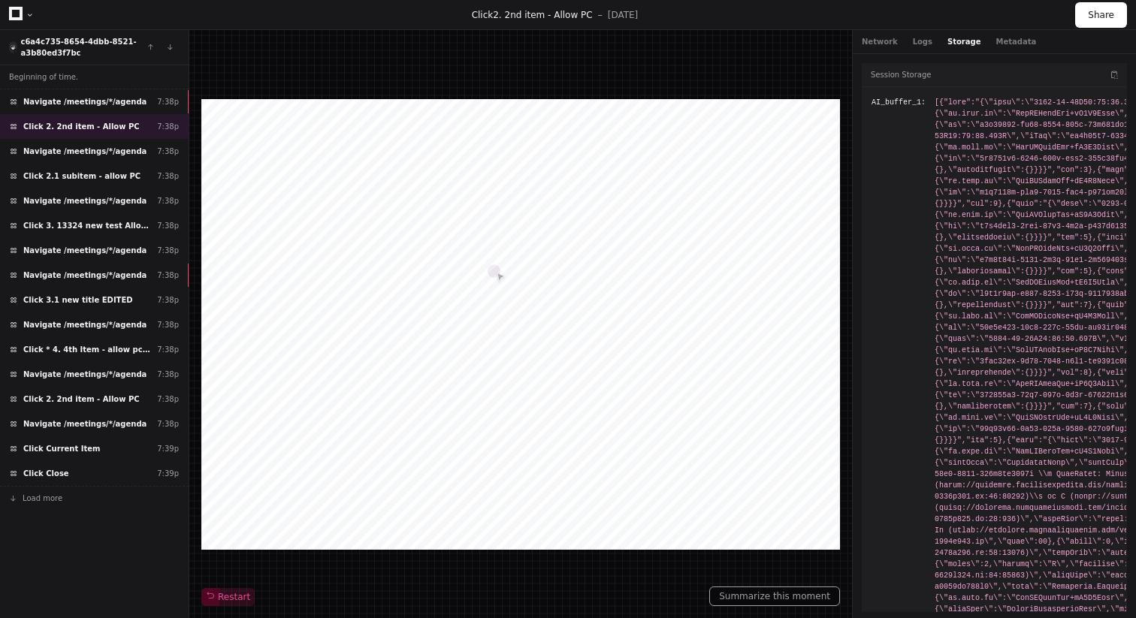
click at [956, 46] on button "Storage" at bounding box center [963, 41] width 33 height 11
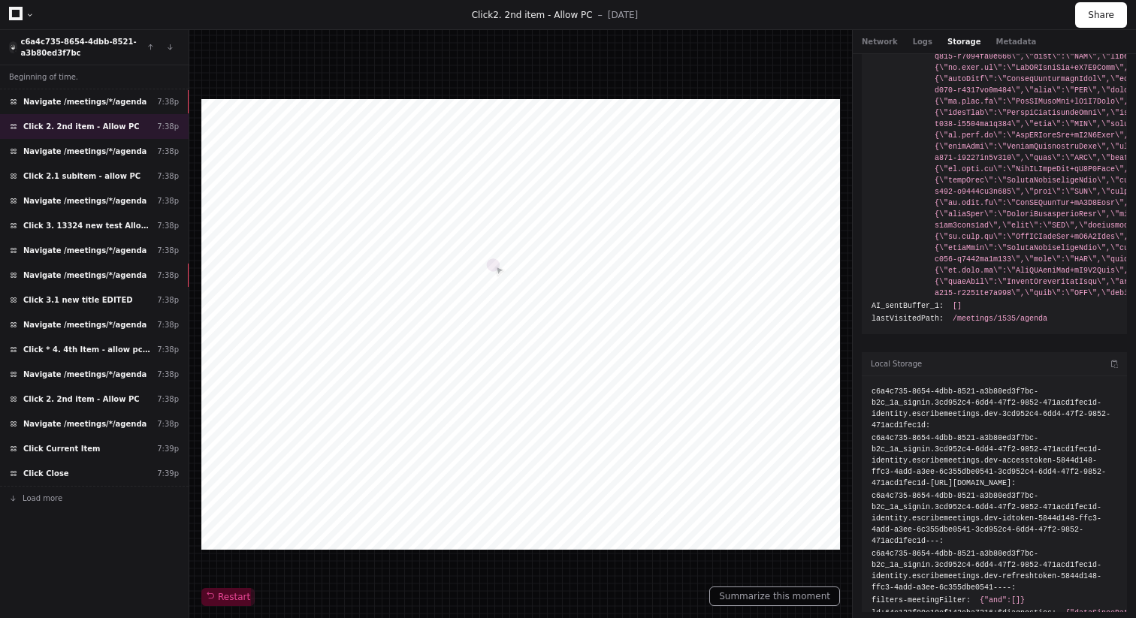
scroll to position [683, 0]
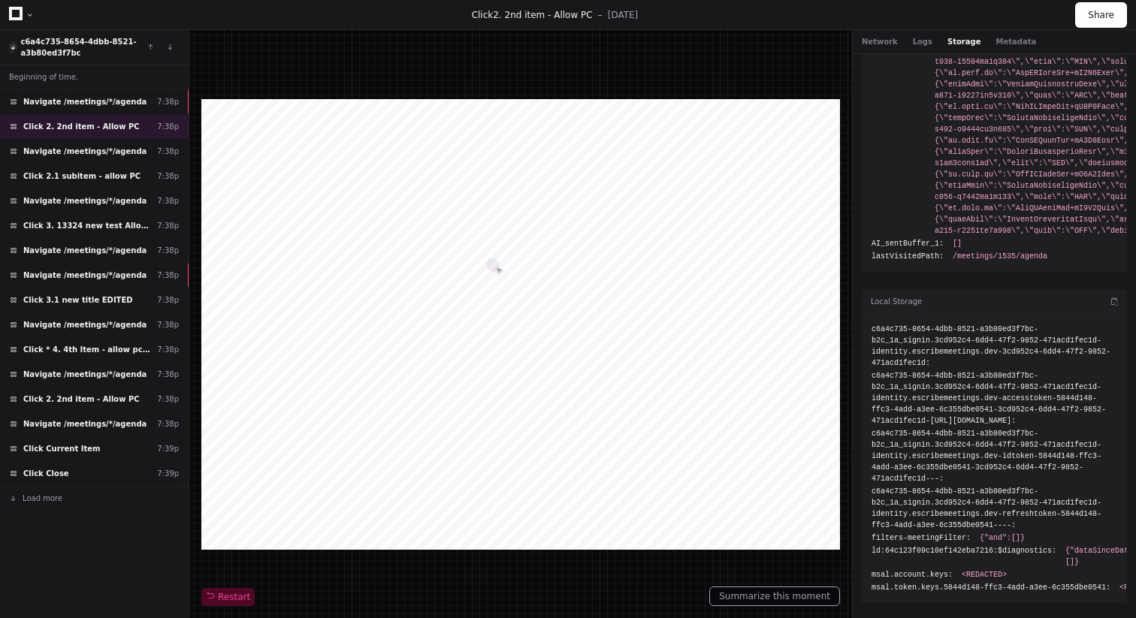
click at [934, 44] on div "Network Logs Storage Metadata" at bounding box center [949, 41] width 174 height 11
click at [929, 44] on div "Network Logs Storage Metadata" at bounding box center [949, 41] width 174 height 11
click at [920, 44] on button "Logs" at bounding box center [923, 41] width 20 height 11
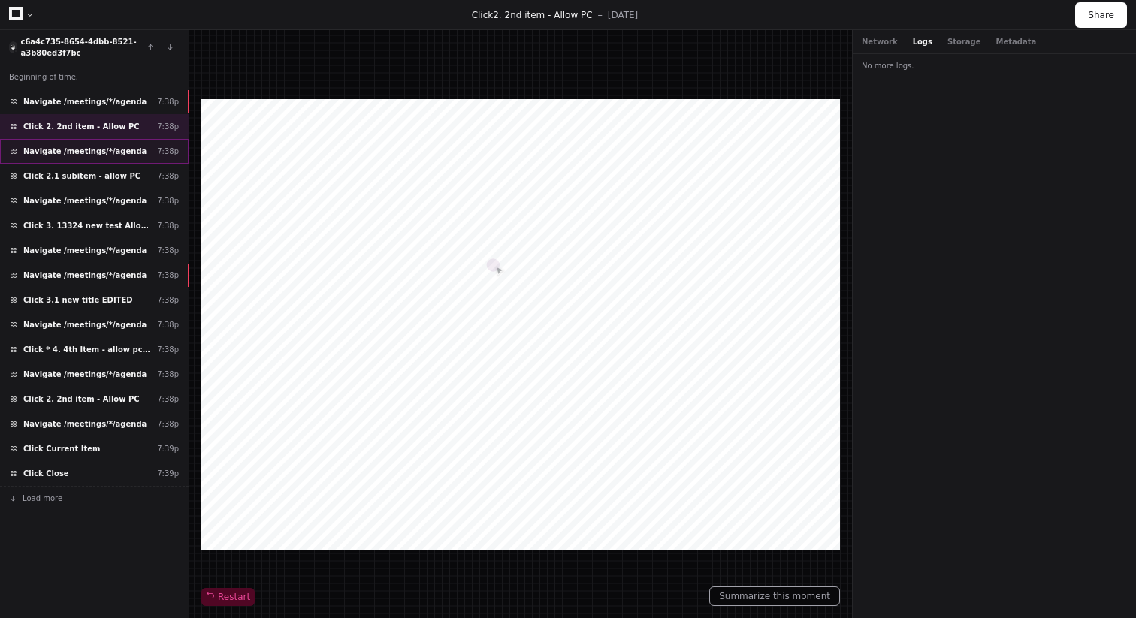
click at [86, 161] on div "Navigate /meetings/*/agenda 7:38p" at bounding box center [94, 151] width 189 height 25
click at [38, 181] on div "Click 2.1 subitem - allow PC 7:38p" at bounding box center [94, 176] width 189 height 25
click at [103, 151] on span "Navigate /meetings/*/agenda" at bounding box center [84, 151] width 123 height 11
click at [124, 92] on div "Navigate /meetings/*/agenda 7:38p" at bounding box center [94, 101] width 189 height 25
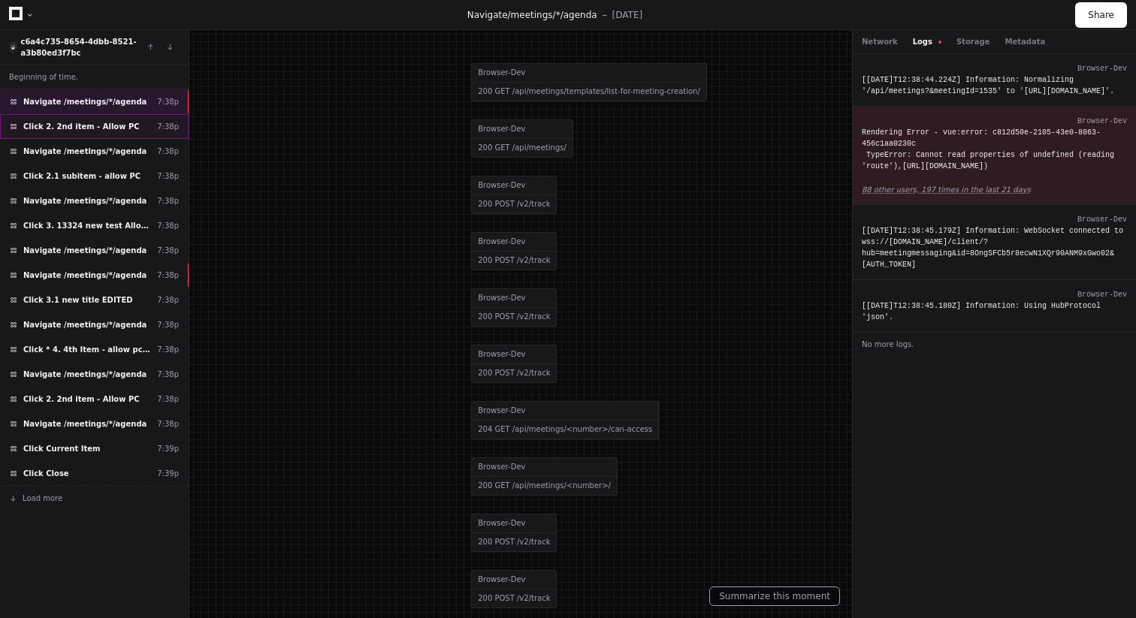
click at [83, 127] on span "Click 2. 2nd item - Allow PC" at bounding box center [81, 126] width 116 height 11
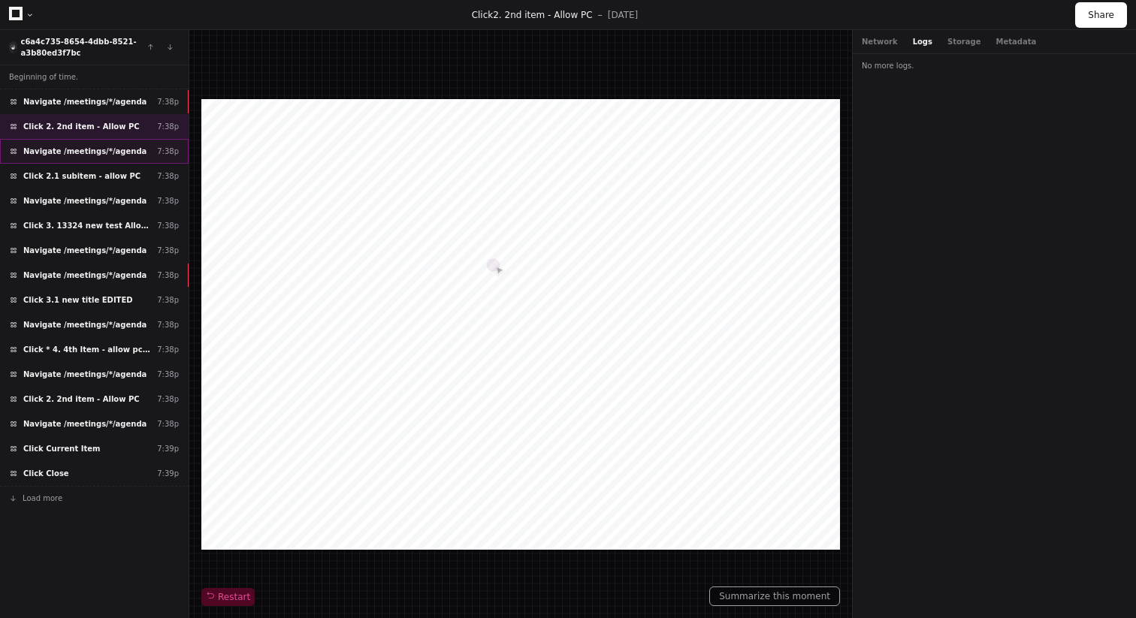
click at [97, 158] on div "Navigate /meetings/*/agenda 7:38p" at bounding box center [94, 151] width 189 height 25
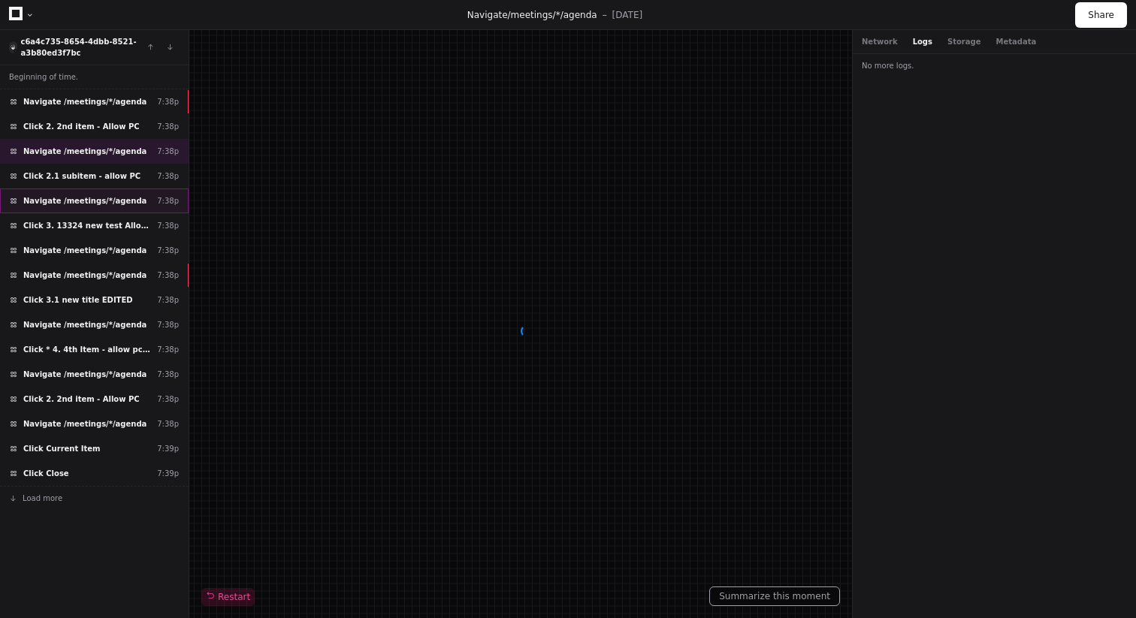
click at [83, 196] on span "Navigate /meetings/*/agenda" at bounding box center [84, 200] width 123 height 11
click at [92, 270] on span "Navigate /meetings/*/agenda" at bounding box center [84, 275] width 123 height 11
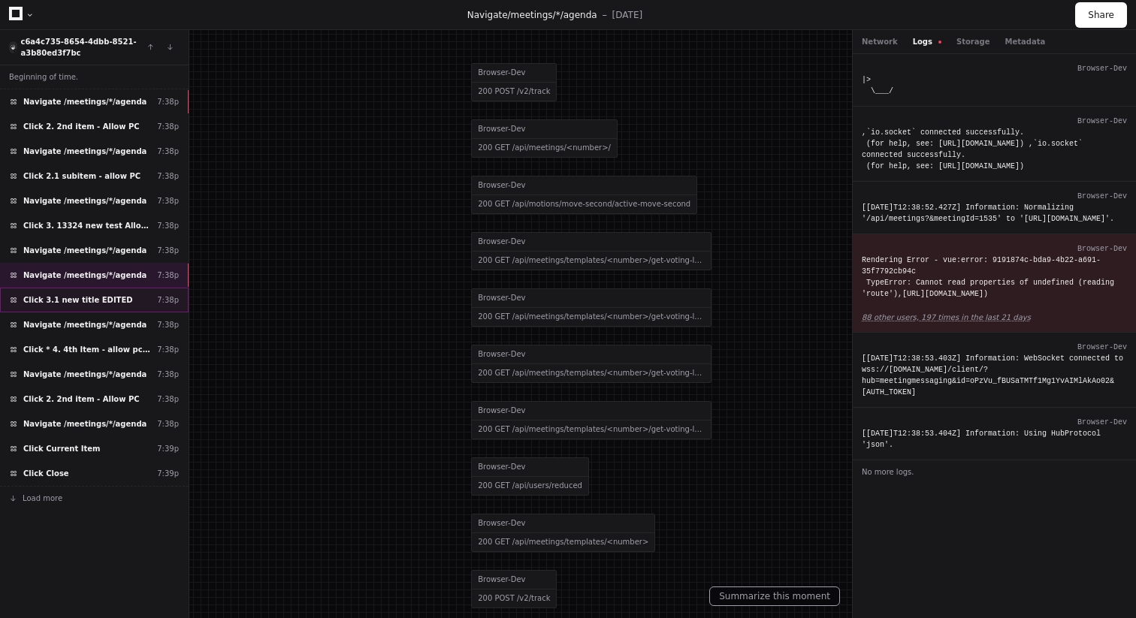
click at [46, 306] on div "Click 3.1 new title EDITED 7:38p" at bounding box center [94, 300] width 189 height 25
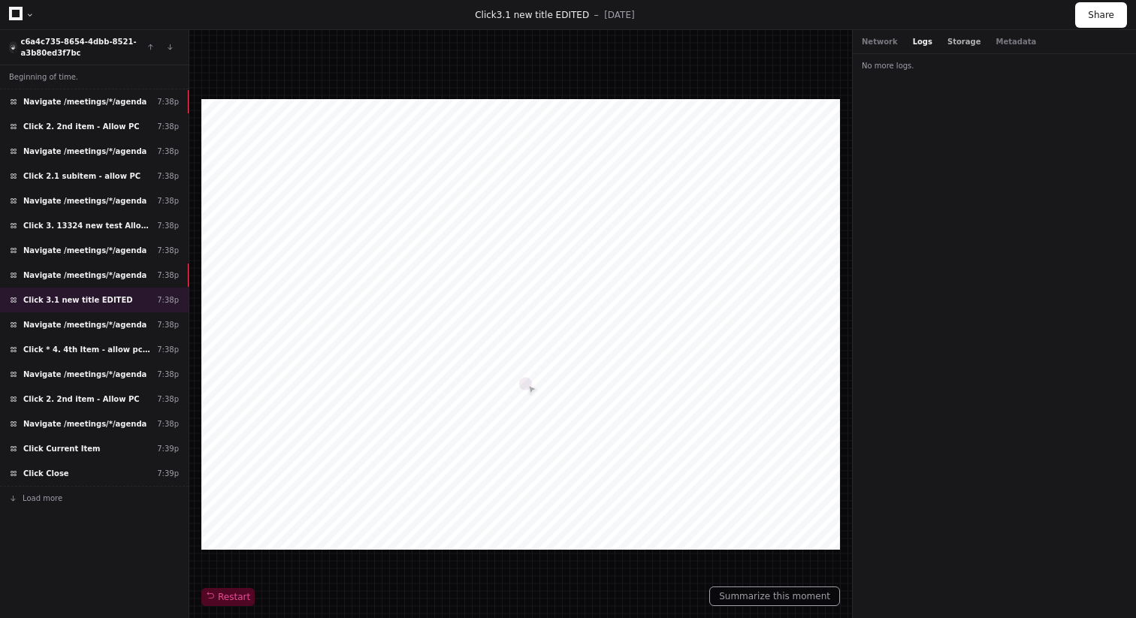
click at [952, 43] on button "Storage" at bounding box center [963, 41] width 33 height 11
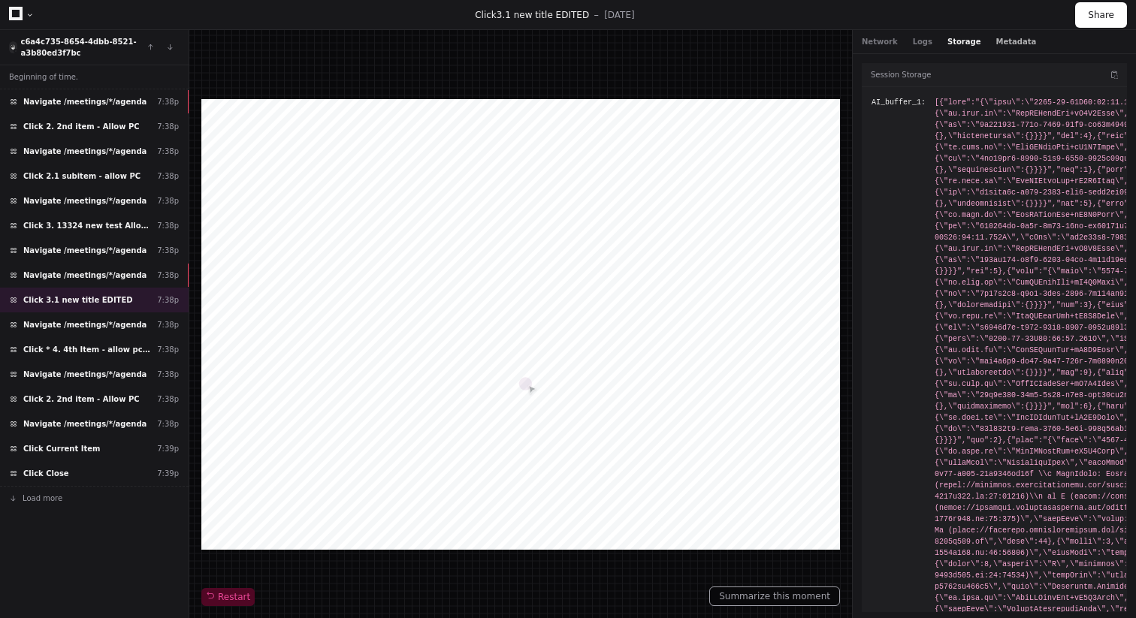
click at [1003, 39] on button "Metadata" at bounding box center [1015, 41] width 41 height 11
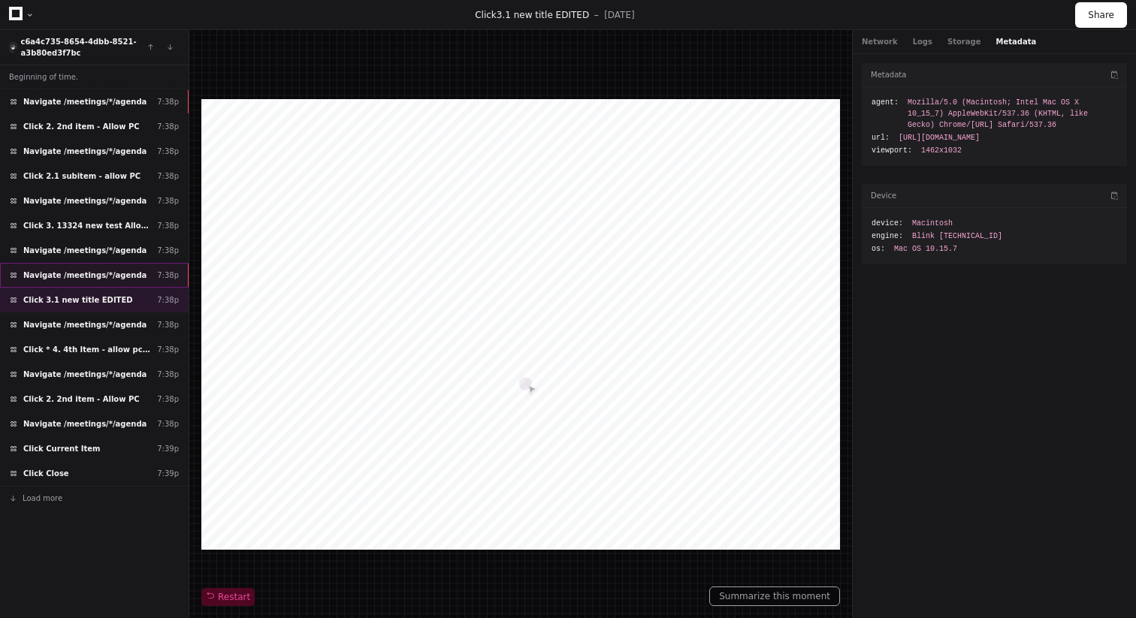
click at [77, 266] on div "Navigate /meetings/*/agenda 7:38p" at bounding box center [94, 275] width 189 height 25
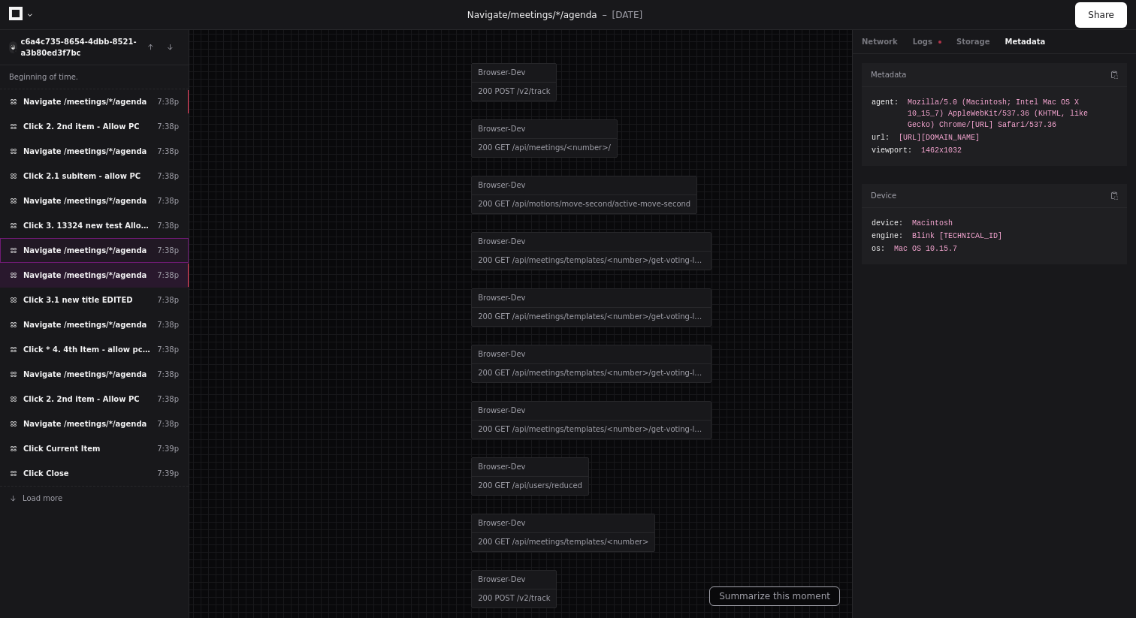
click at [63, 252] on span "Navigate /meetings/*/agenda" at bounding box center [84, 250] width 123 height 11
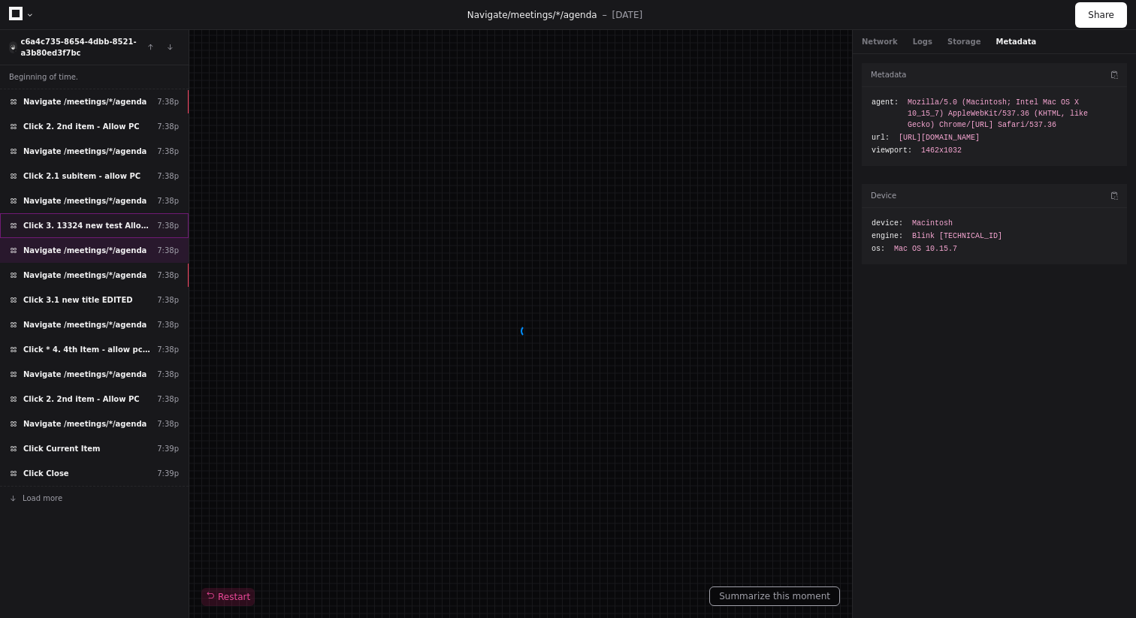
click at [92, 228] on span "Click 3. 13324 new test Allow PC" at bounding box center [87, 225] width 128 height 11
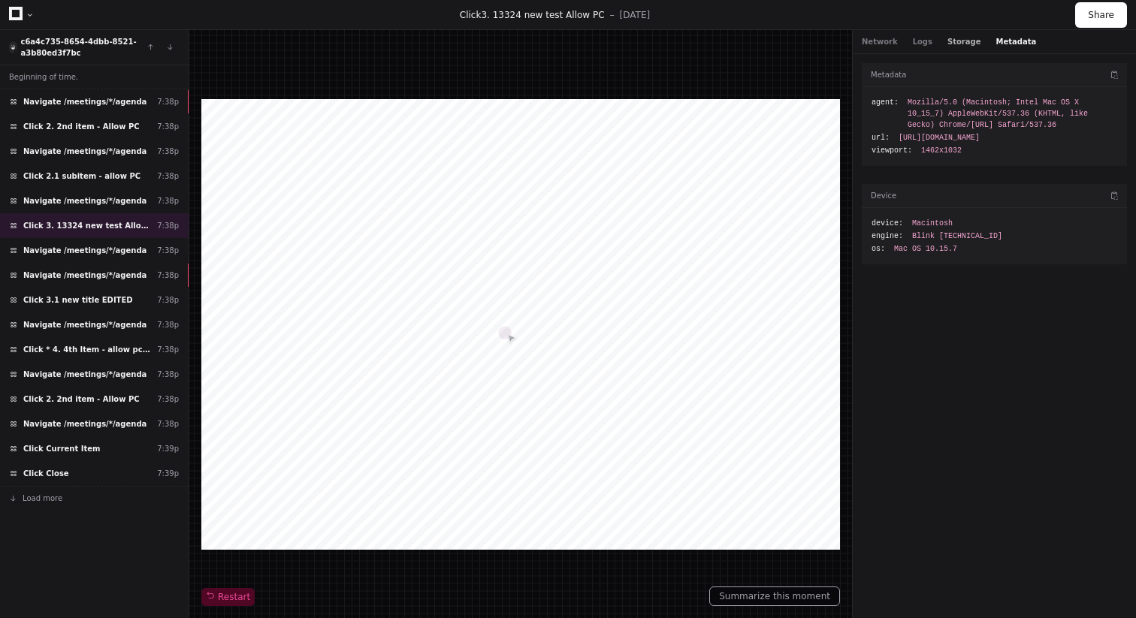
click at [958, 42] on button "Storage" at bounding box center [963, 41] width 33 height 11
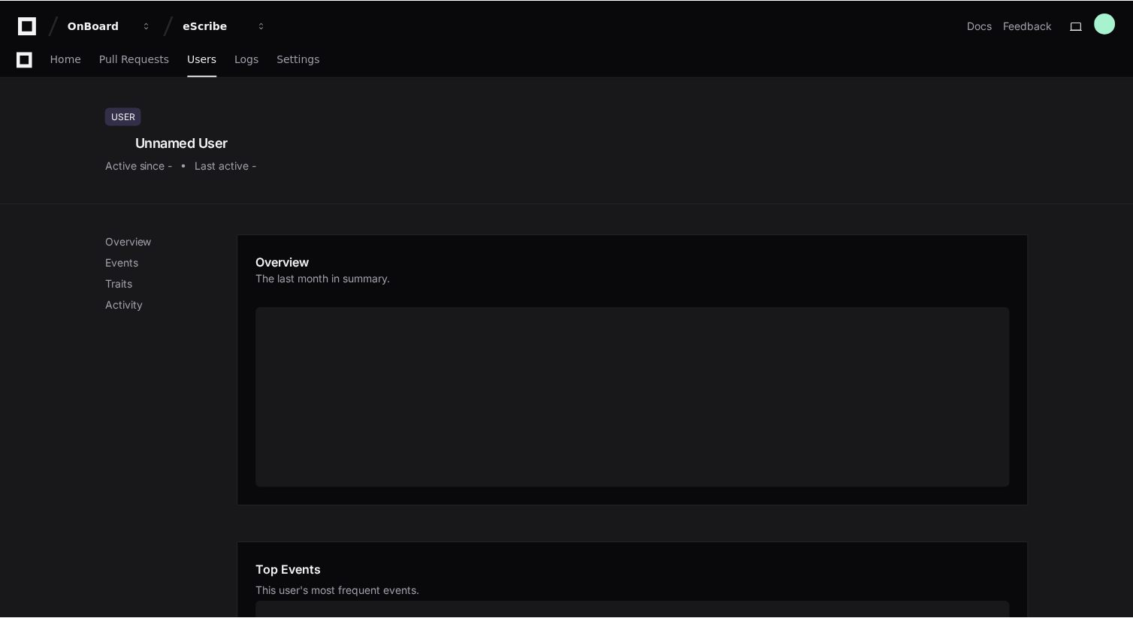
scroll to position [479, 0]
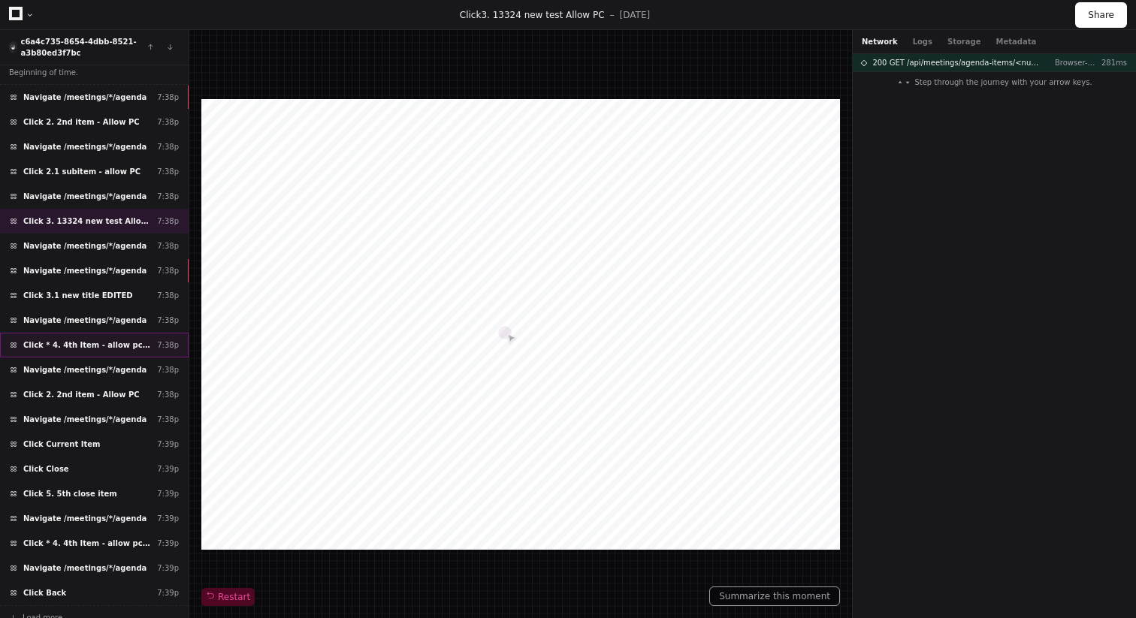
scroll to position [2, 0]
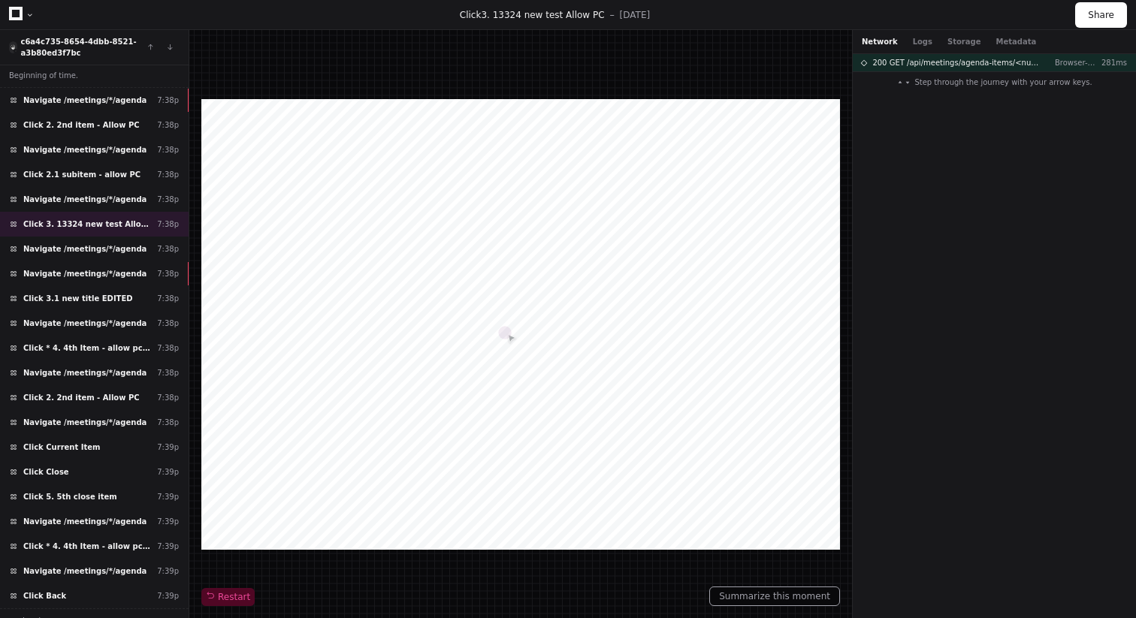
click at [910, 35] on div "Network Logs Storage Metadata" at bounding box center [993, 42] width 283 height 24
click at [920, 44] on button "Logs" at bounding box center [923, 41] width 20 height 11
click at [961, 45] on button "Storage" at bounding box center [963, 41] width 33 height 11
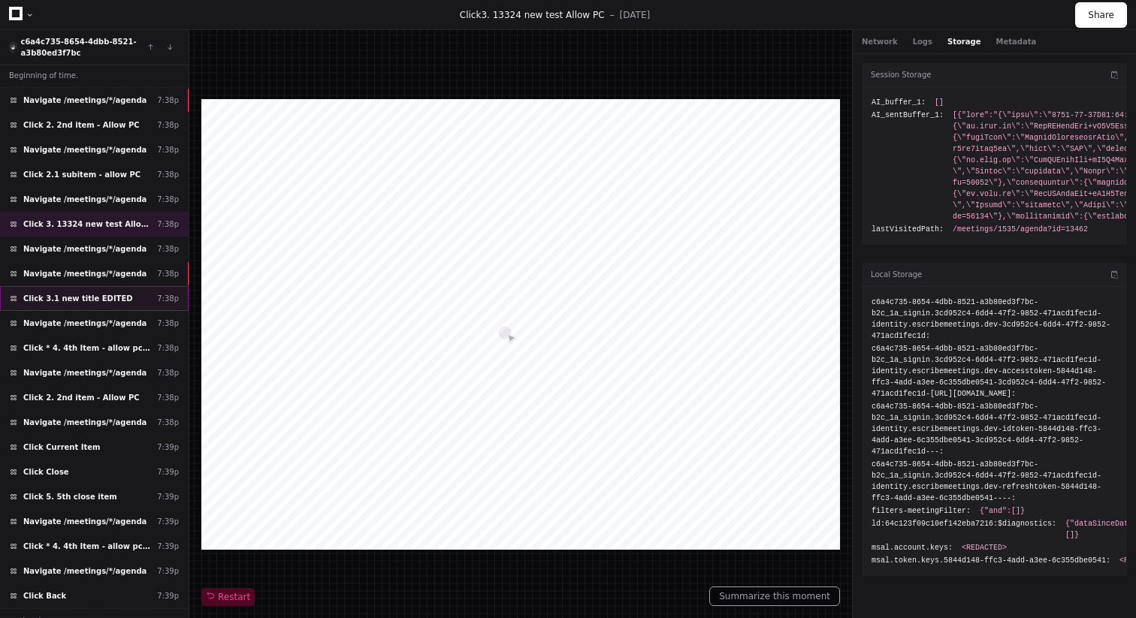
click at [44, 299] on span "Click 3.1 new title EDITED" at bounding box center [78, 298] width 110 height 11
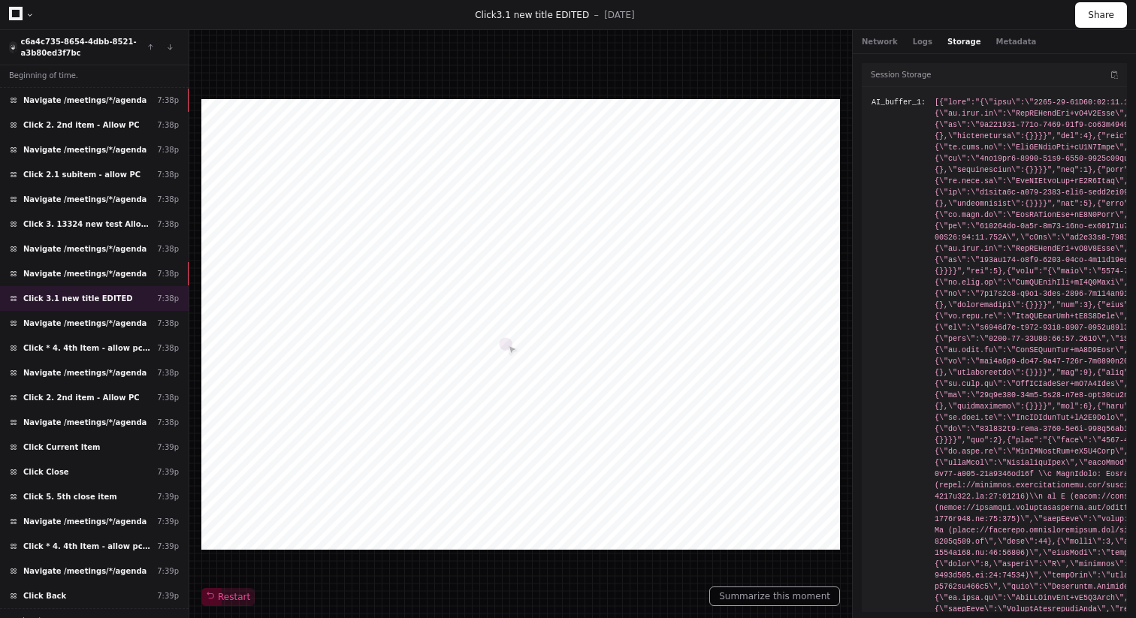
scroll to position [683, 0]
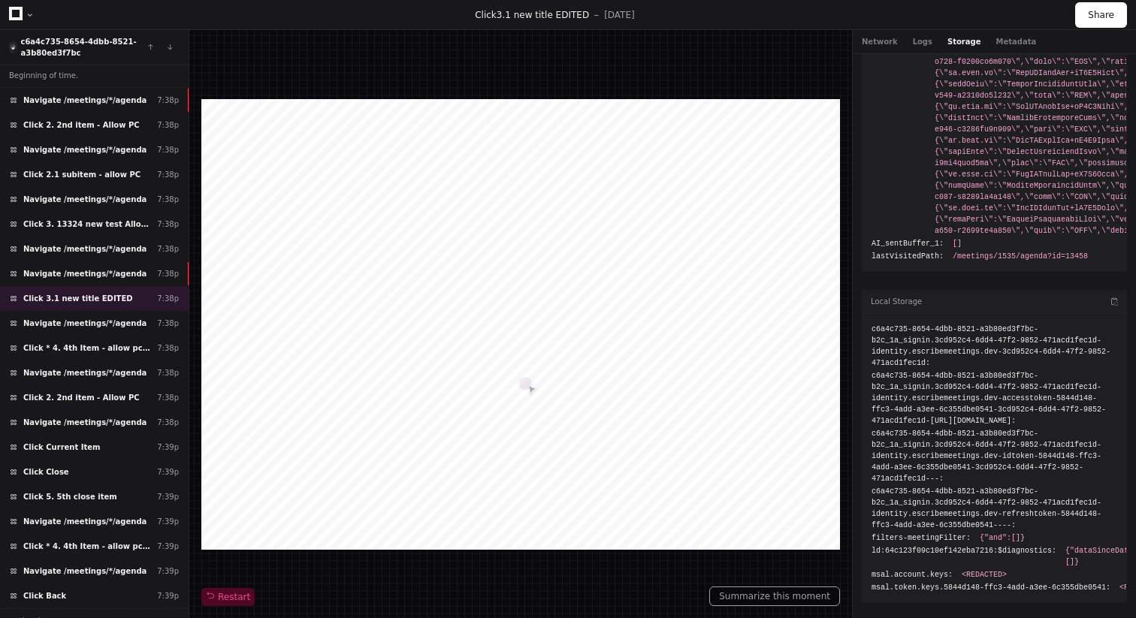
click at [419, 240] on div at bounding box center [520, 324] width 638 height 451
click at [210, 520] on div at bounding box center [520, 324] width 638 height 451
click at [895, 38] on div "Network Logs Storage Metadata" at bounding box center [949, 41] width 174 height 11
click at [892, 38] on button "Network" at bounding box center [880, 41] width 36 height 11
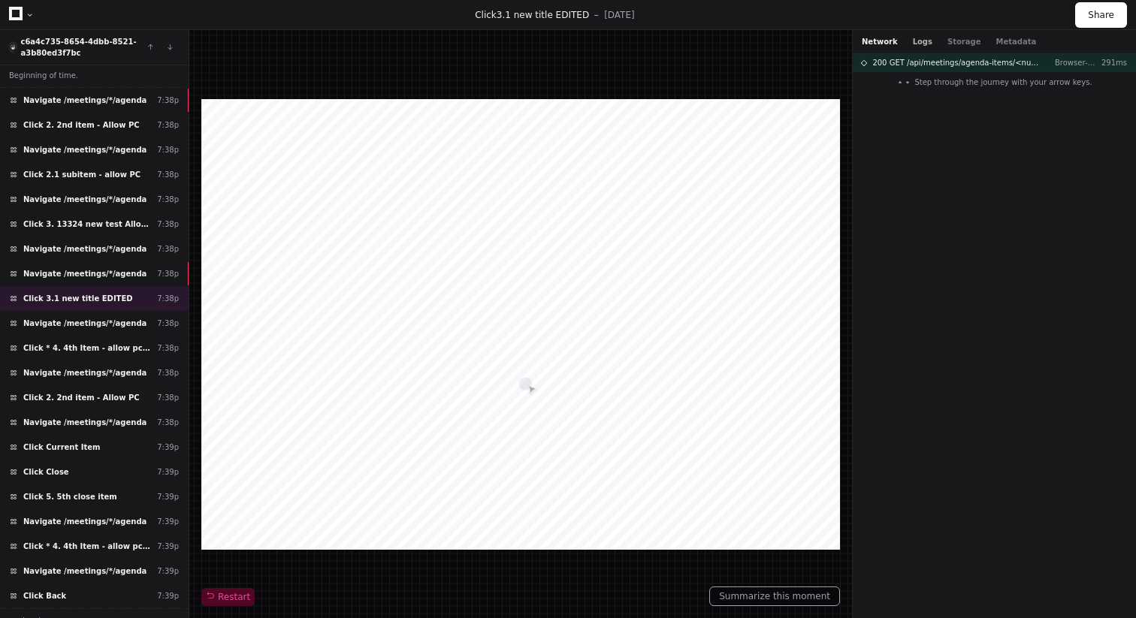
click at [922, 45] on button "Logs" at bounding box center [923, 41] width 20 height 11
